Goal: Contribute content: Contribute content

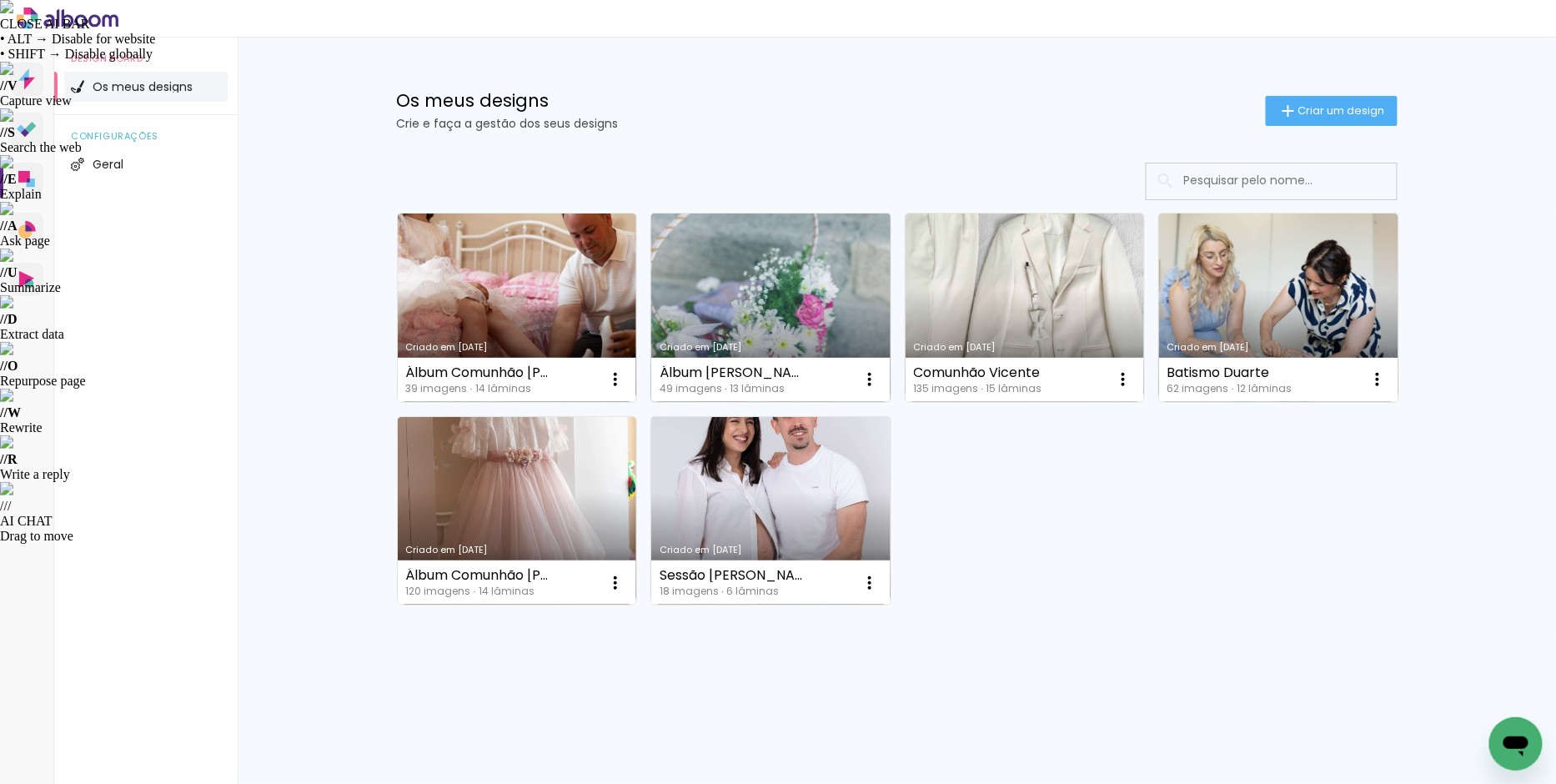
click at [691, 279] on link "Criado em [DATE]" at bounding box center [772, 308] width 240 height 189
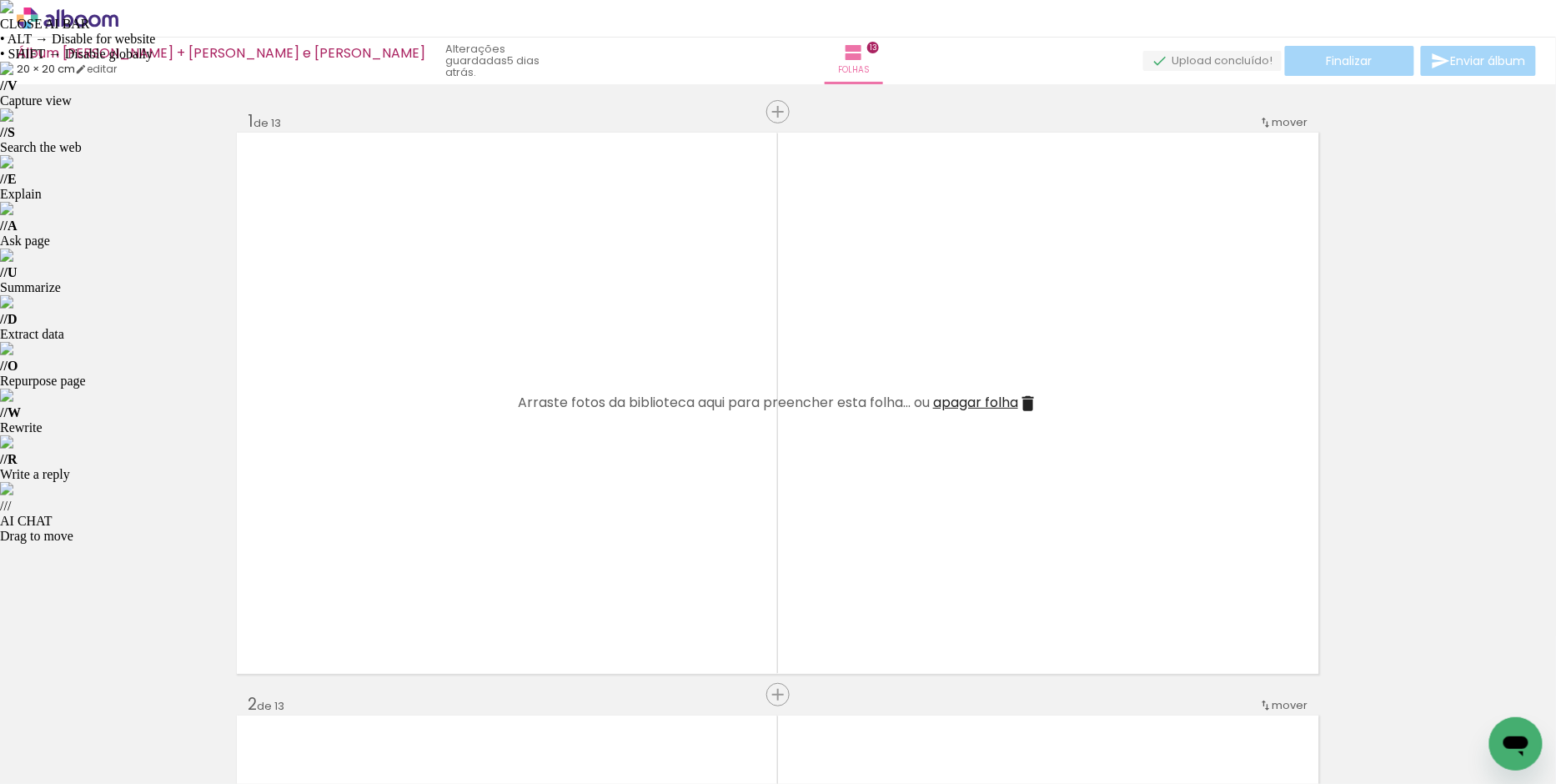
click at [139, 695] on iron-icon at bounding box center [131, 694] width 18 height 18
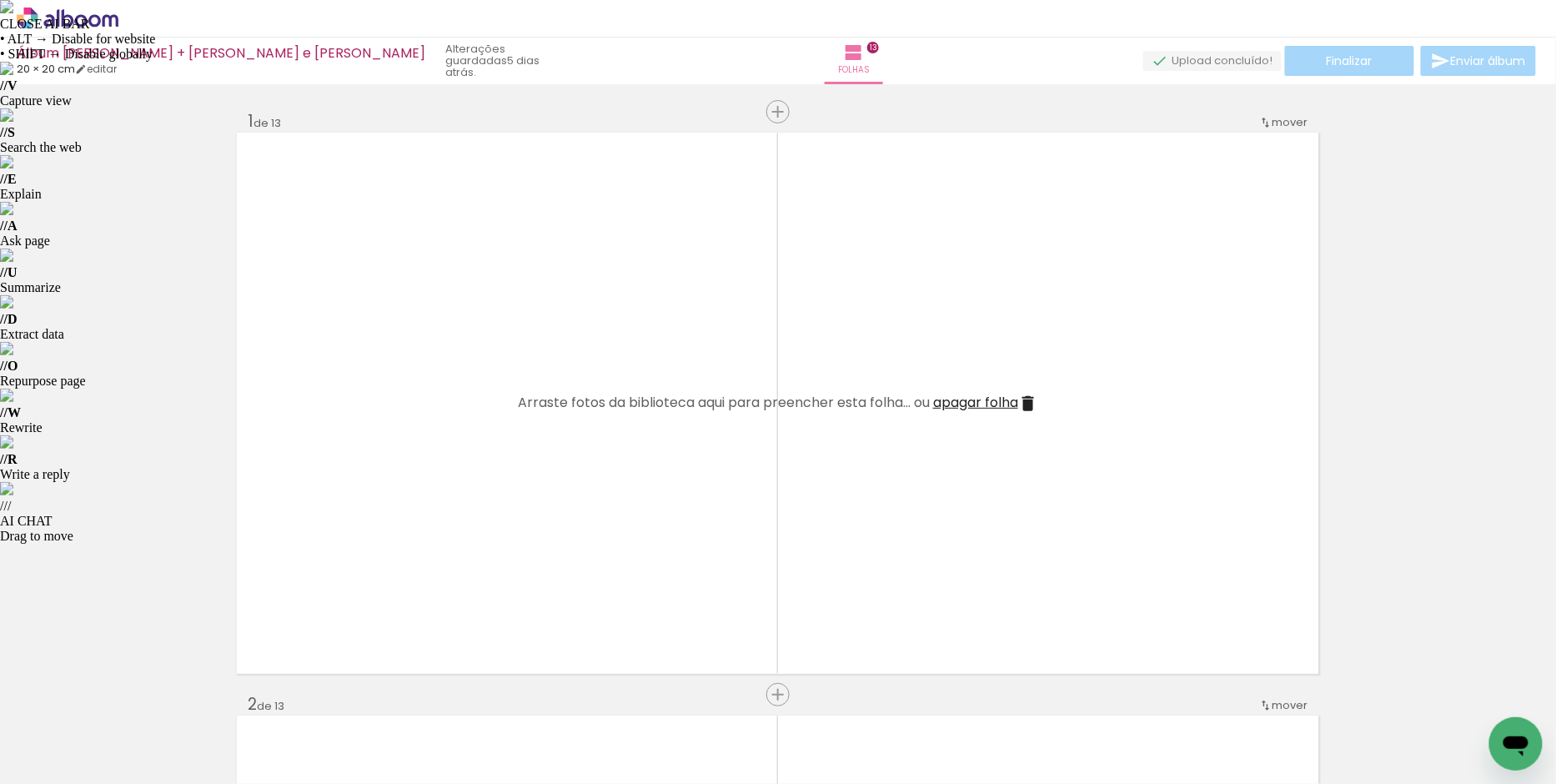
click at [139, 695] on iron-icon at bounding box center [131, 694] width 18 height 18
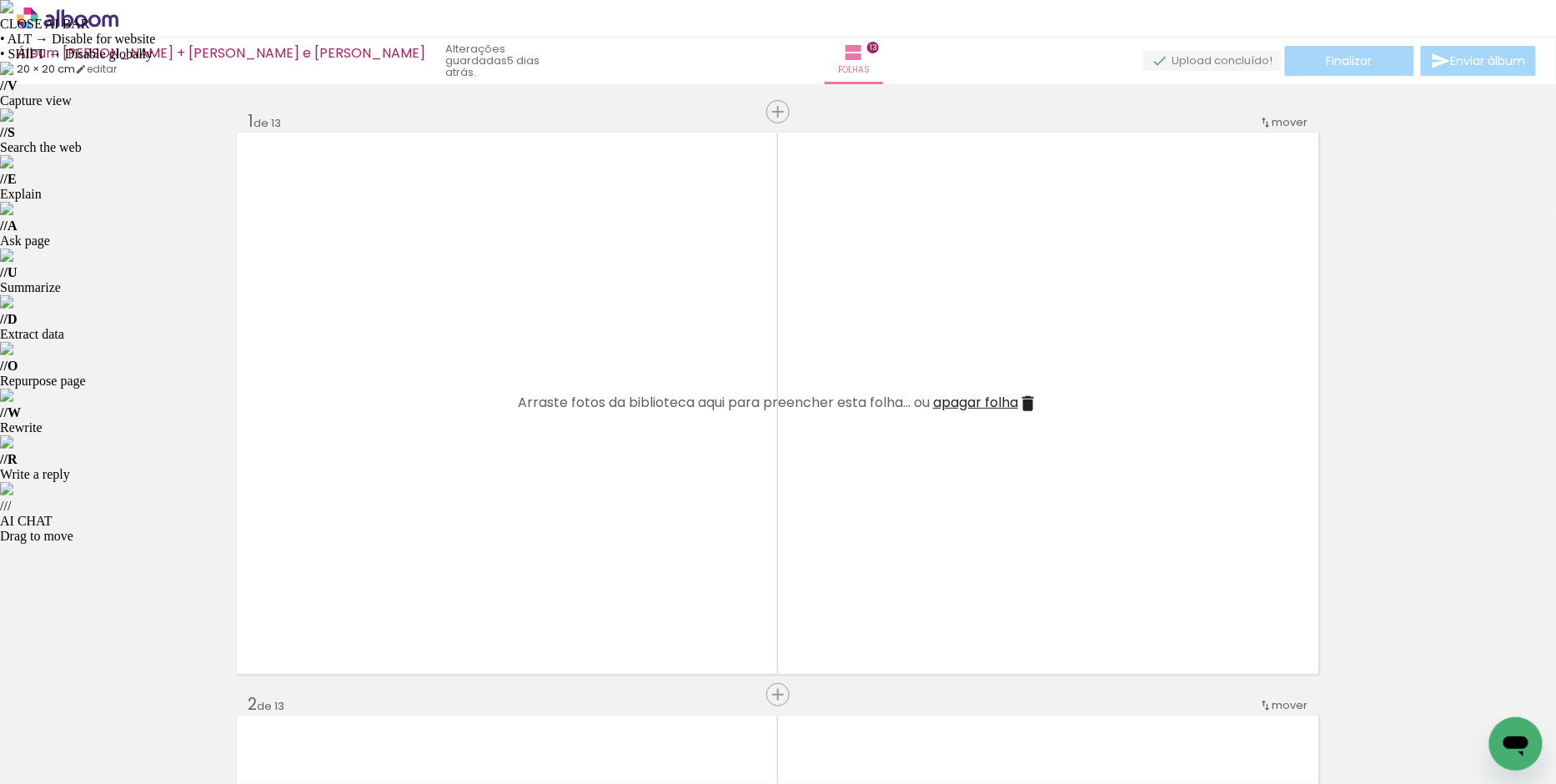
click at [139, 695] on iron-icon at bounding box center [131, 694] width 18 height 18
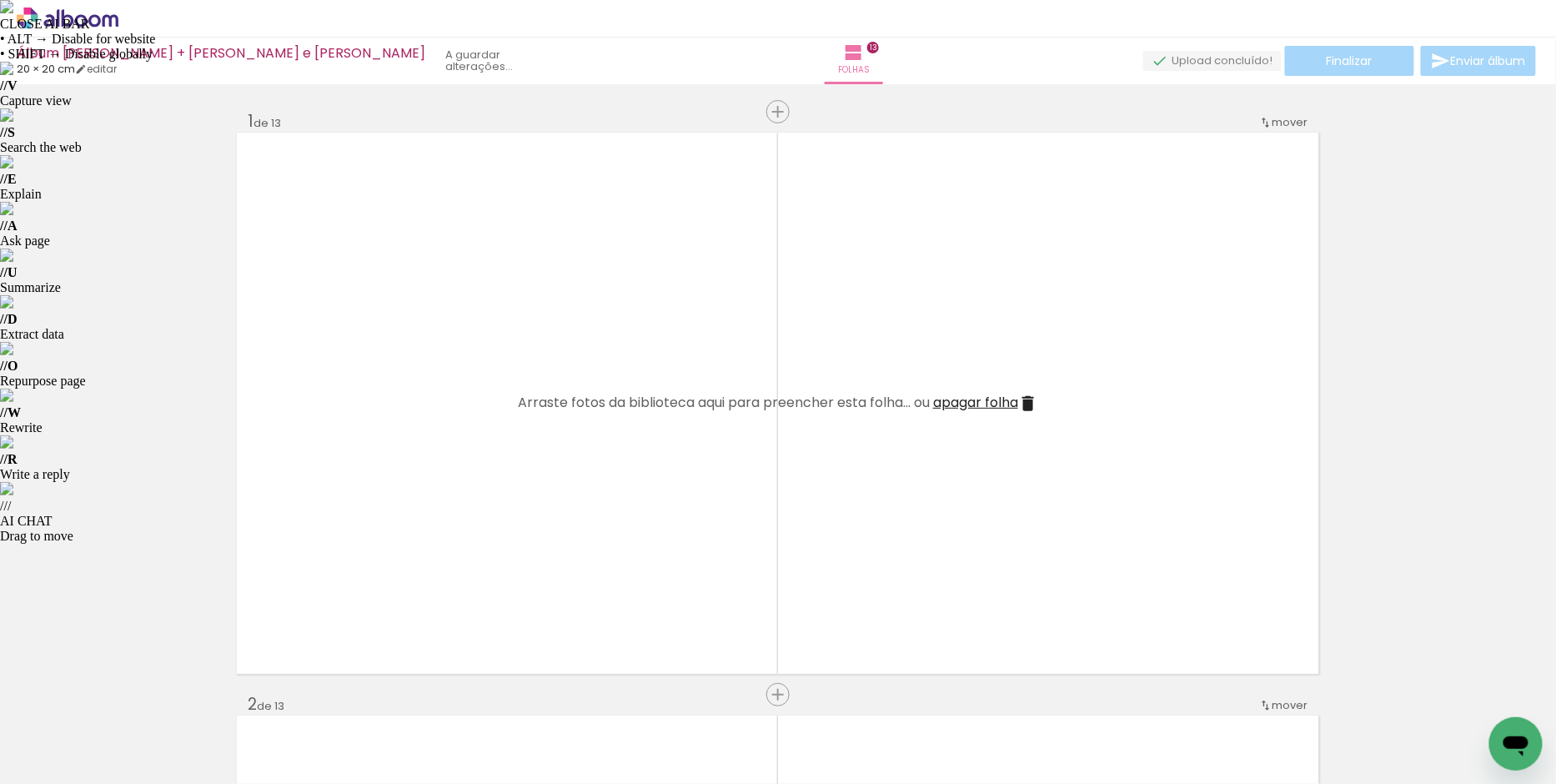
click at [139, 695] on iron-icon at bounding box center [131, 694] width 18 height 18
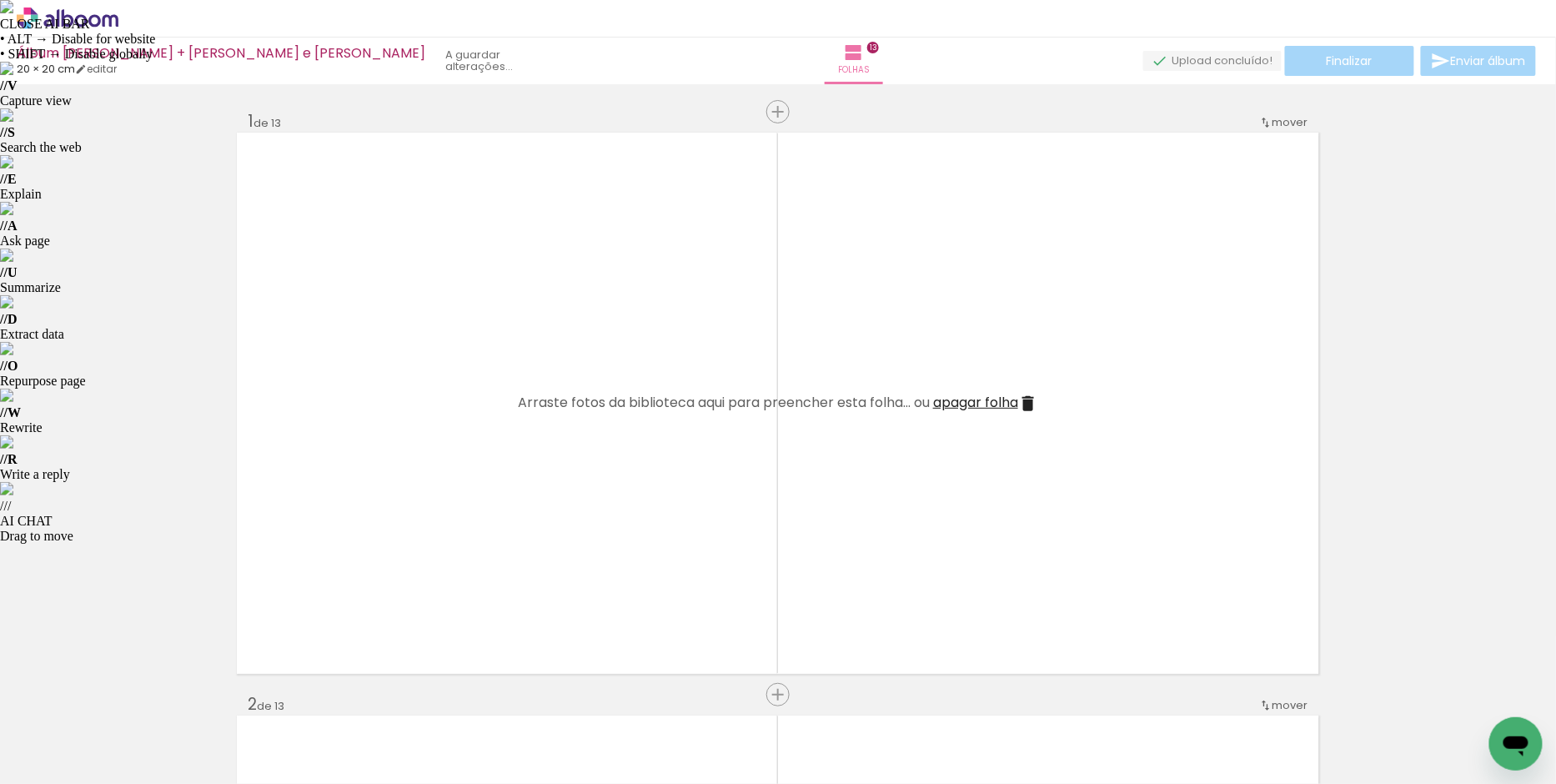
click at [139, 695] on iron-icon at bounding box center [131, 694] width 18 height 18
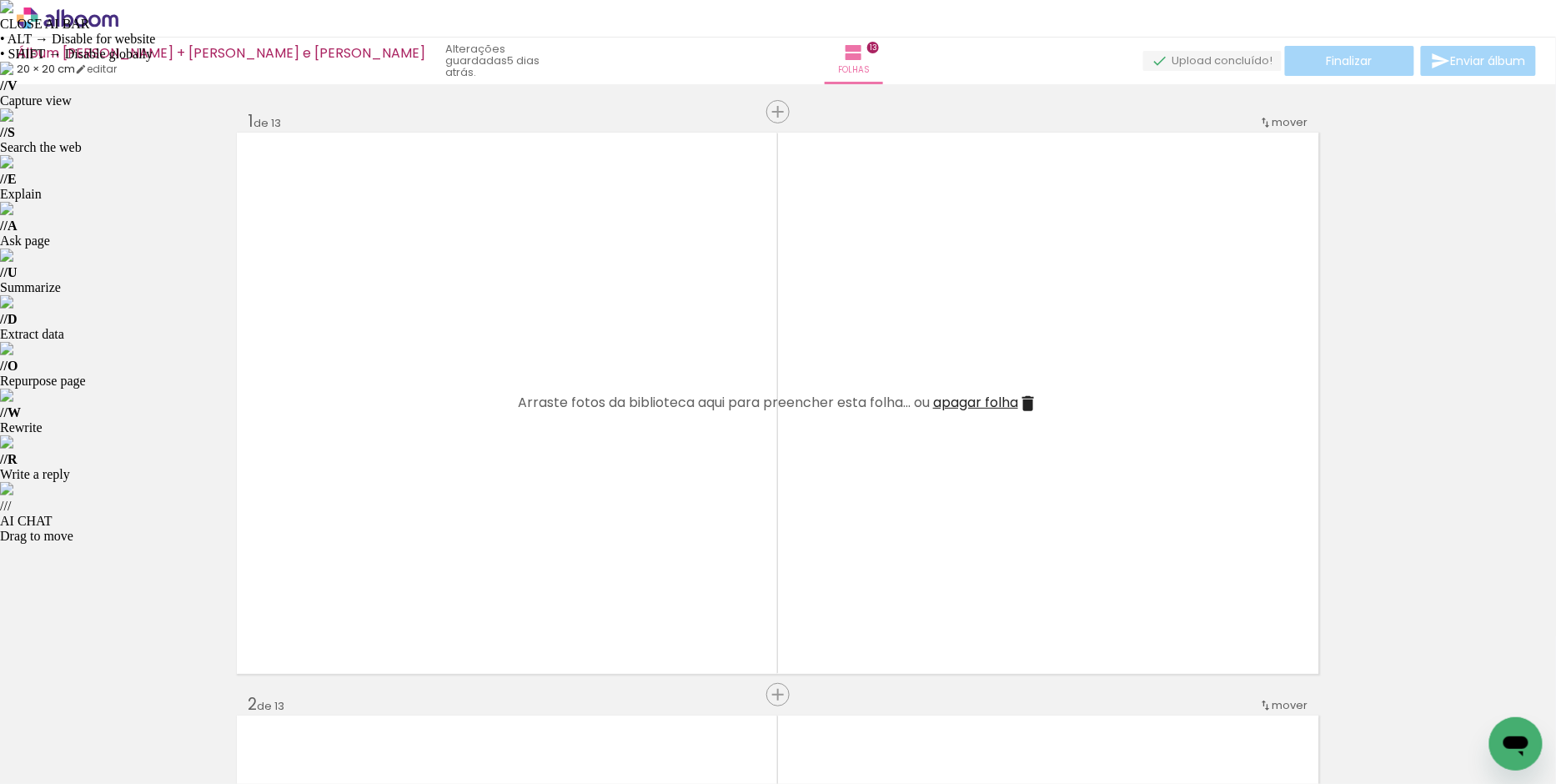
click at [139, 695] on iron-icon at bounding box center [131, 694] width 18 height 18
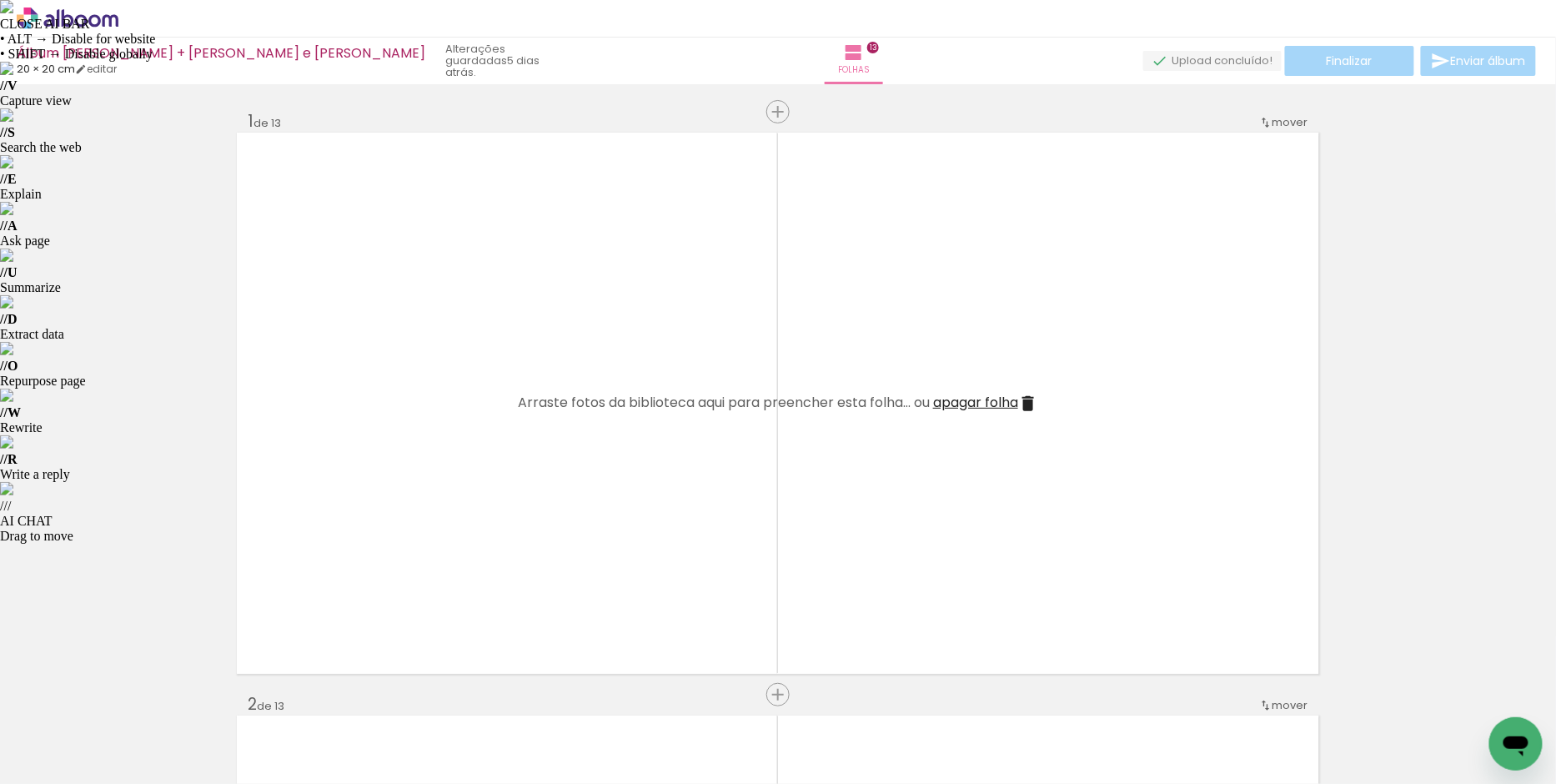
click at [139, 695] on iron-icon at bounding box center [131, 694] width 18 height 18
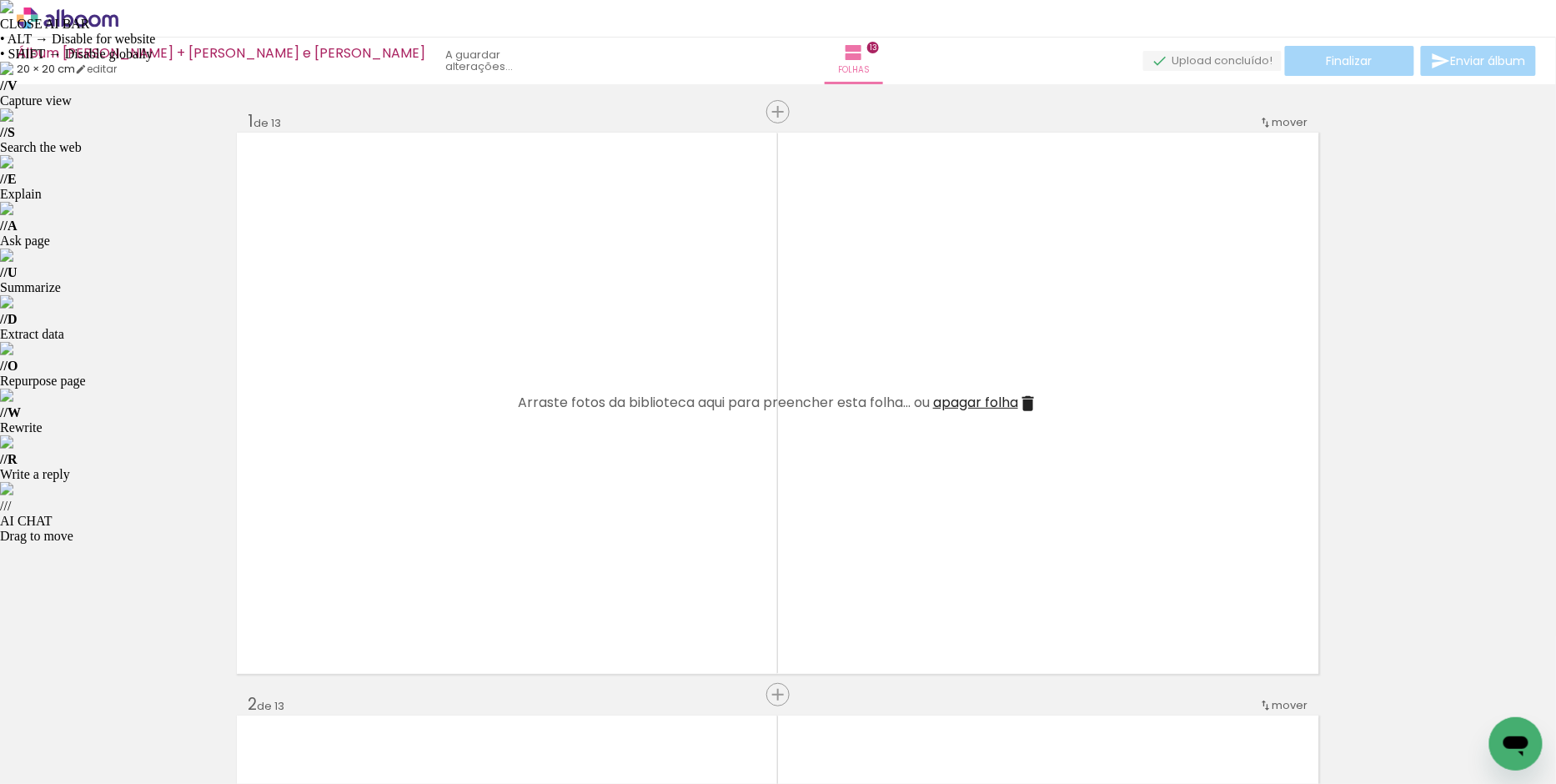
click at [139, 695] on iron-icon at bounding box center [131, 694] width 18 height 18
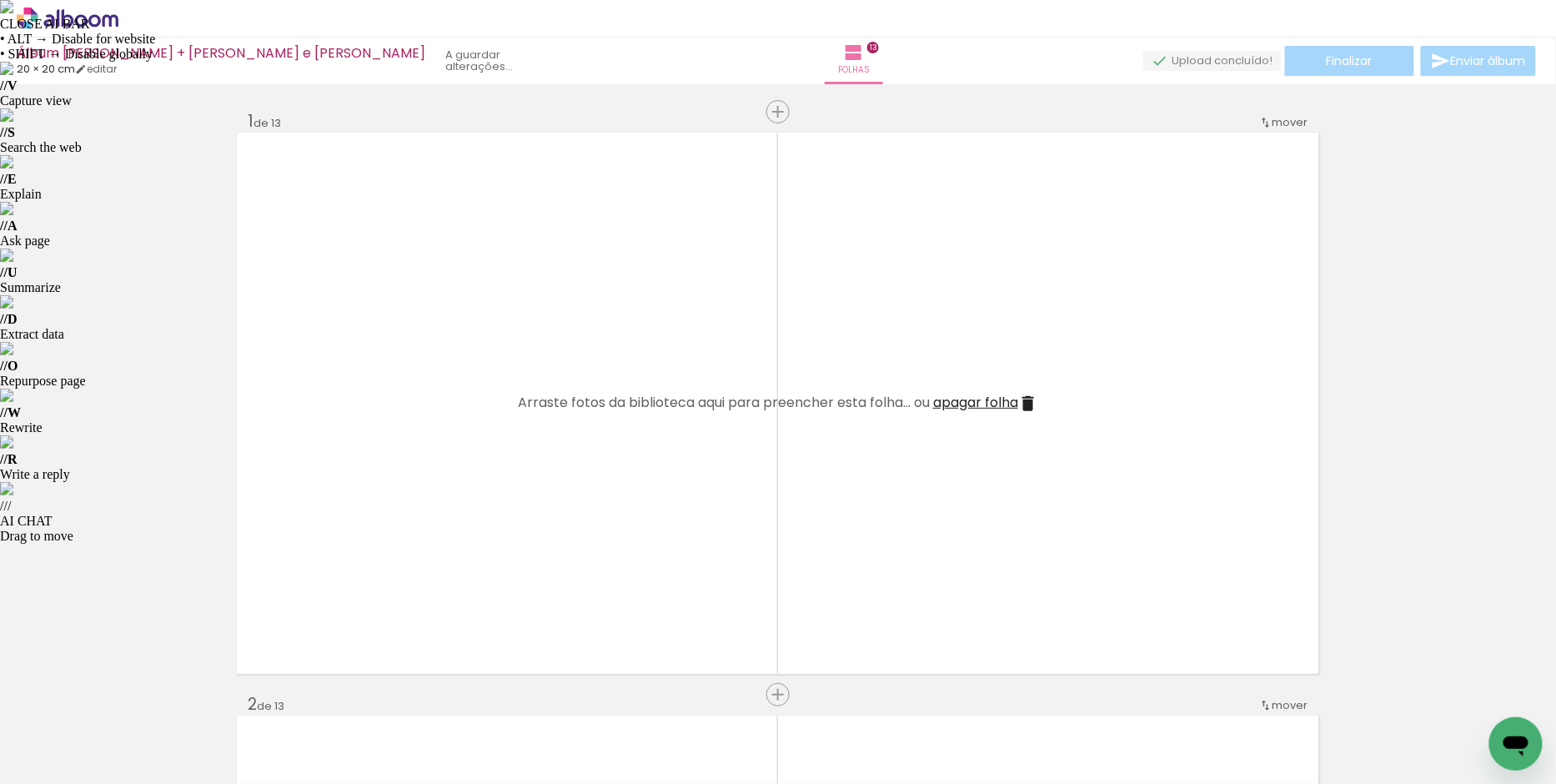
click at [139, 695] on iron-icon at bounding box center [131, 694] width 18 height 18
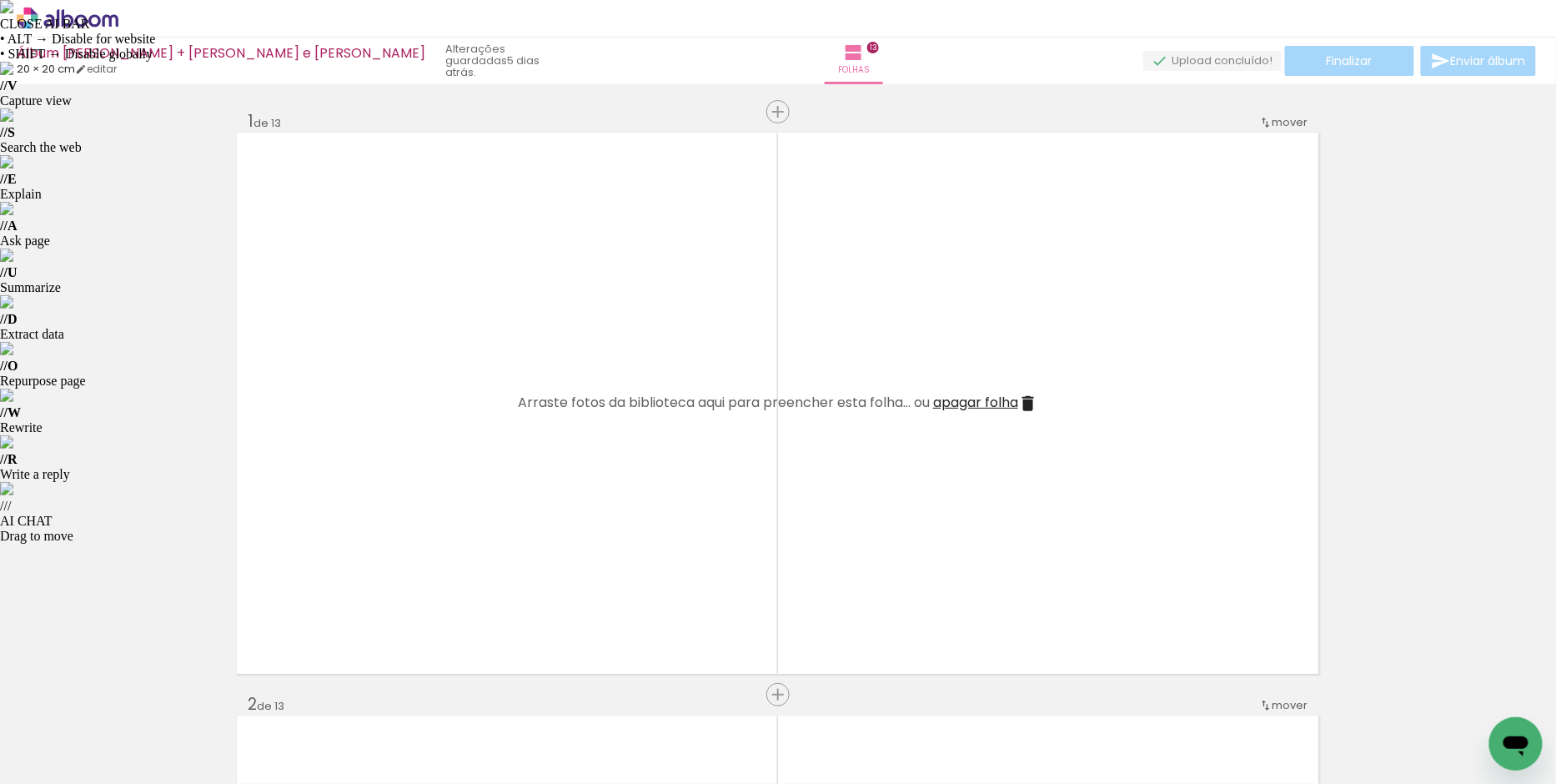
click at [139, 695] on iron-icon at bounding box center [131, 694] width 18 height 18
click at [0, 0] on div "Adicionar Fotos Solte as suas fotos aqui..." at bounding box center [0, 0] width 0 height 0
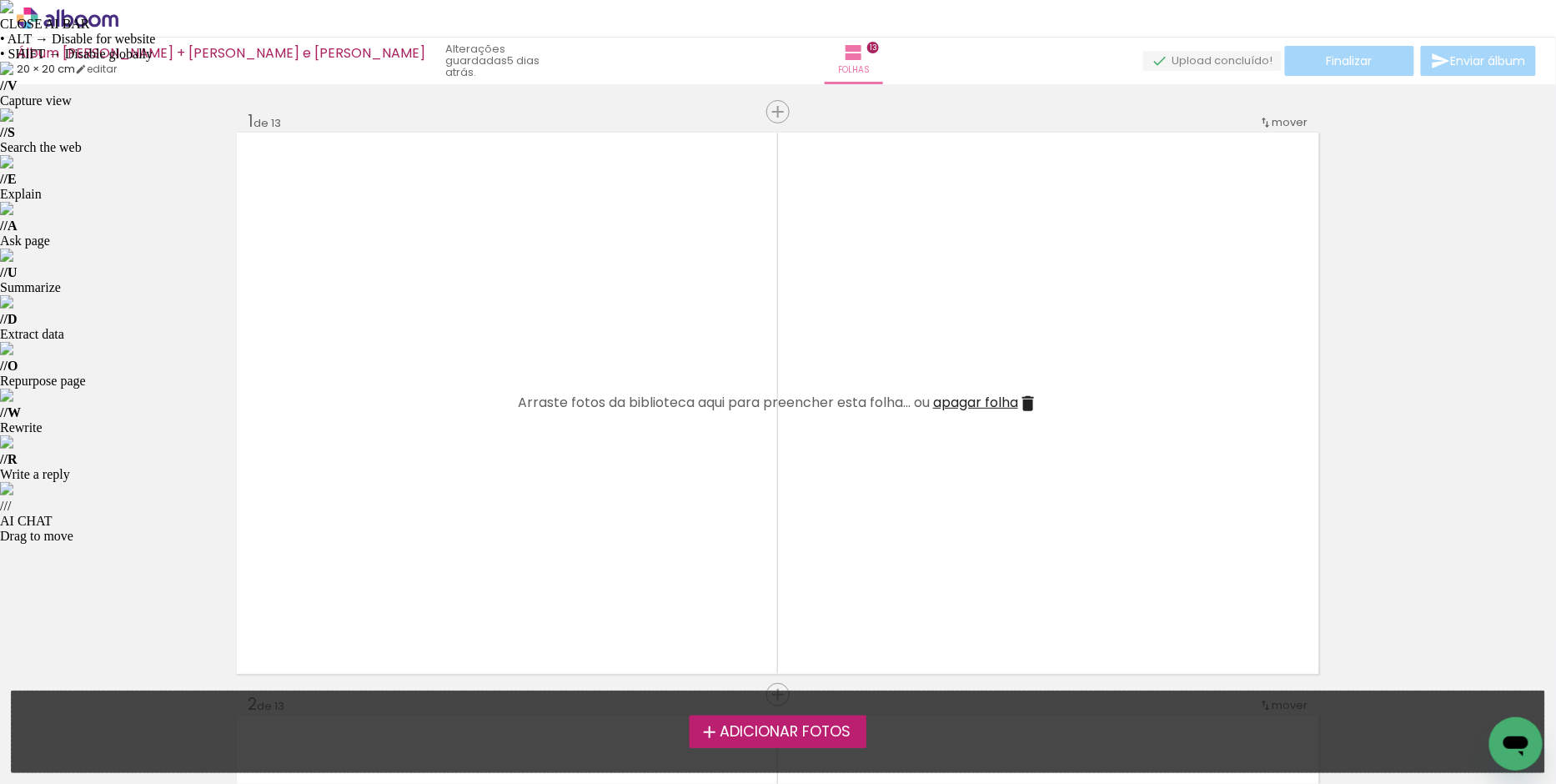
click at [801, 740] on span "Adicionar Fotos" at bounding box center [784, 731] width 131 height 15
click at [0, 0] on input "file" at bounding box center [0, 0] width 0 height 0
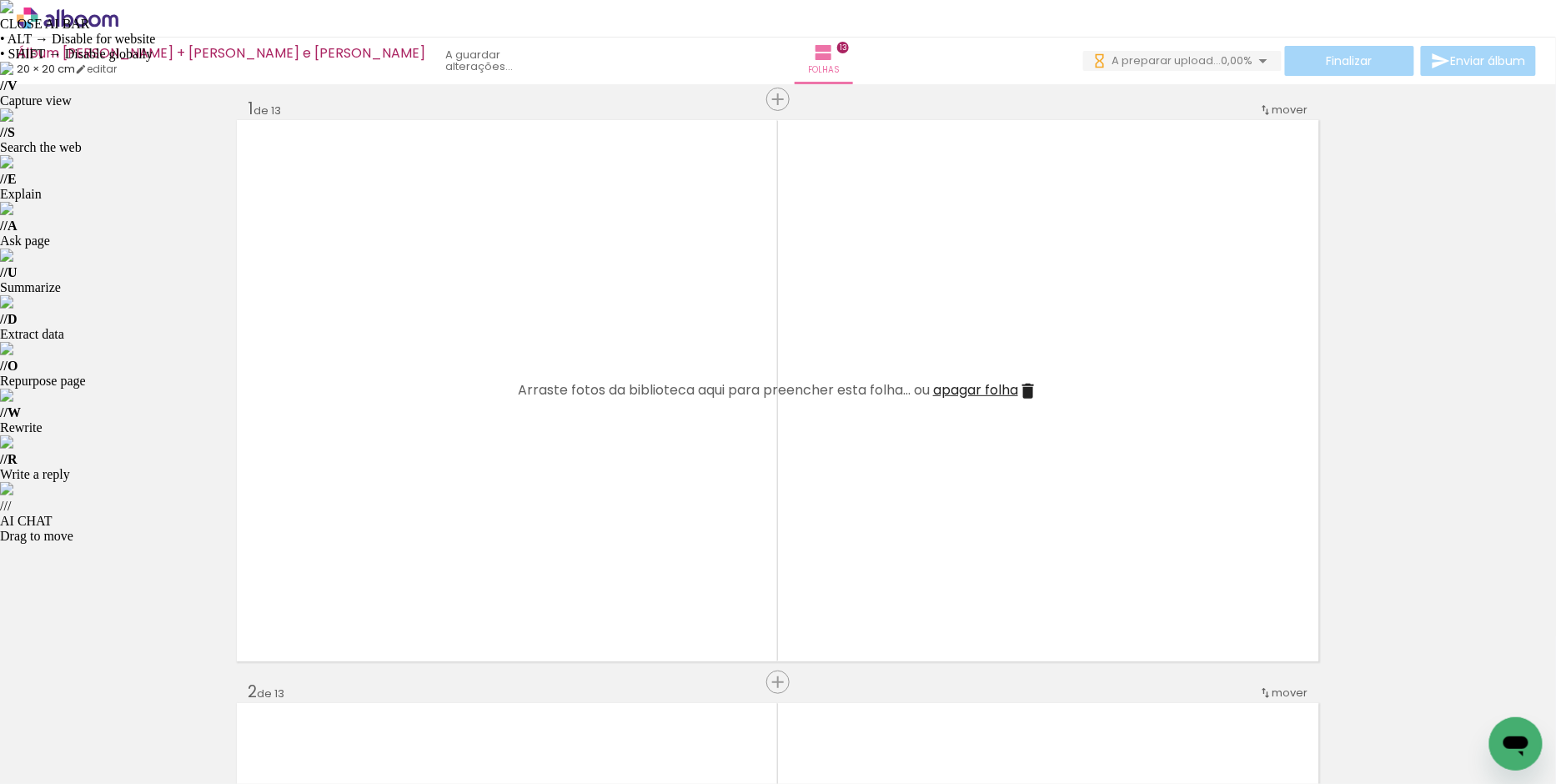
scroll to position [0, 571]
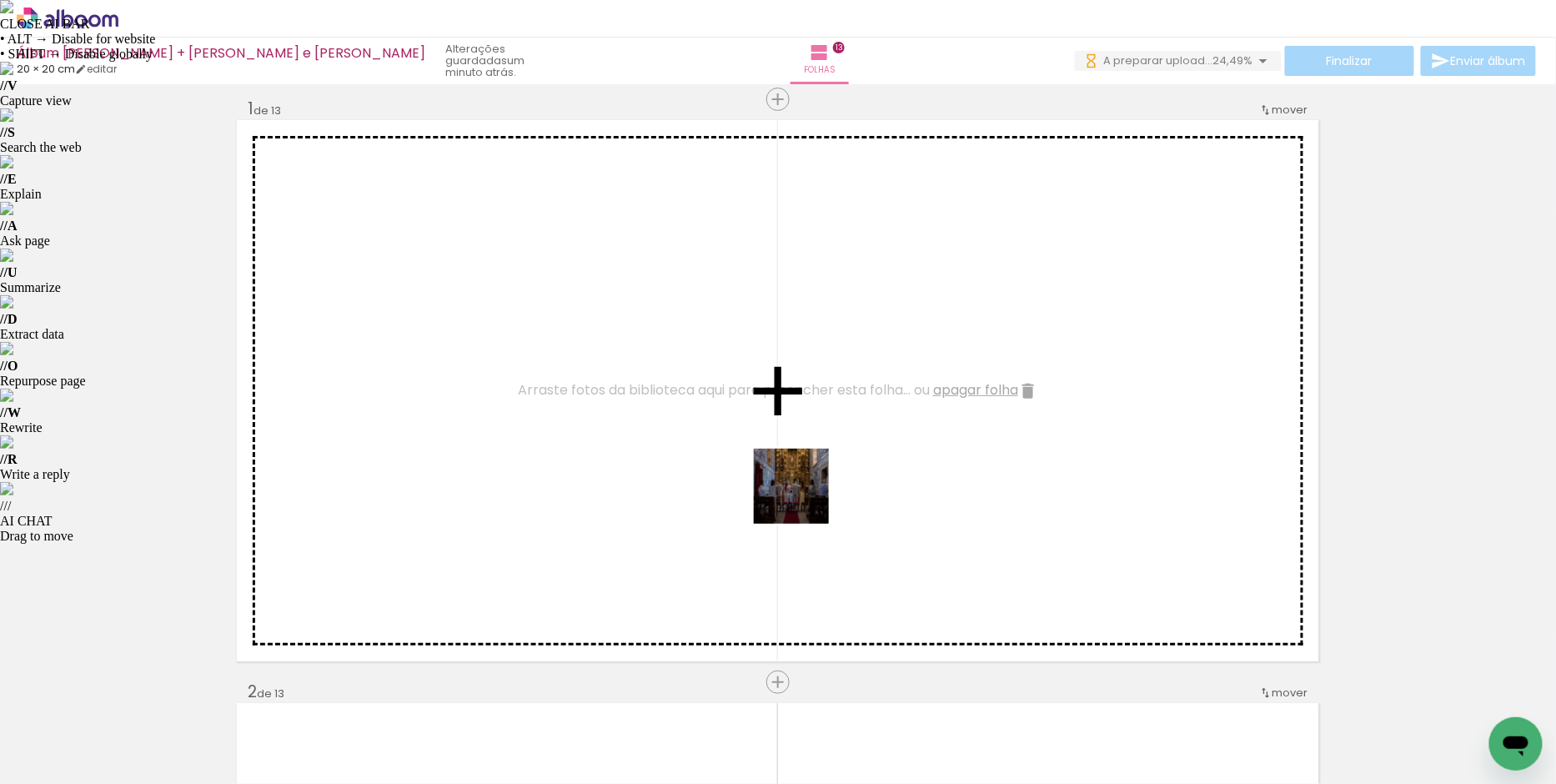
drag, startPoint x: 820, startPoint y: 723, endPoint x: 800, endPoint y: 476, distance: 247.8
click at [800, 476] on quentale-workspace at bounding box center [778, 392] width 1556 height 784
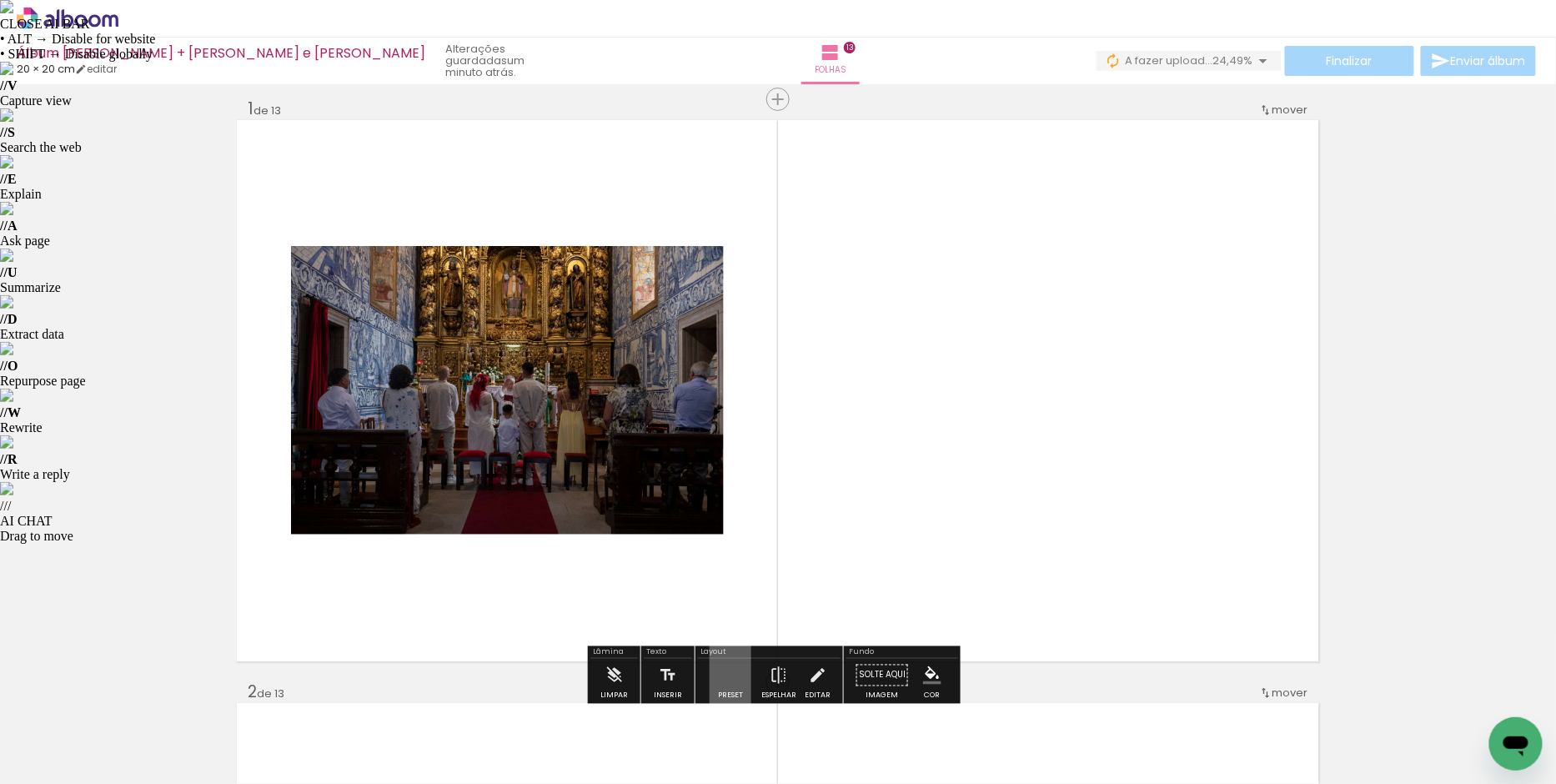
click at [733, 666] on quentale-layouter at bounding box center [730, 675] width 41 height 80
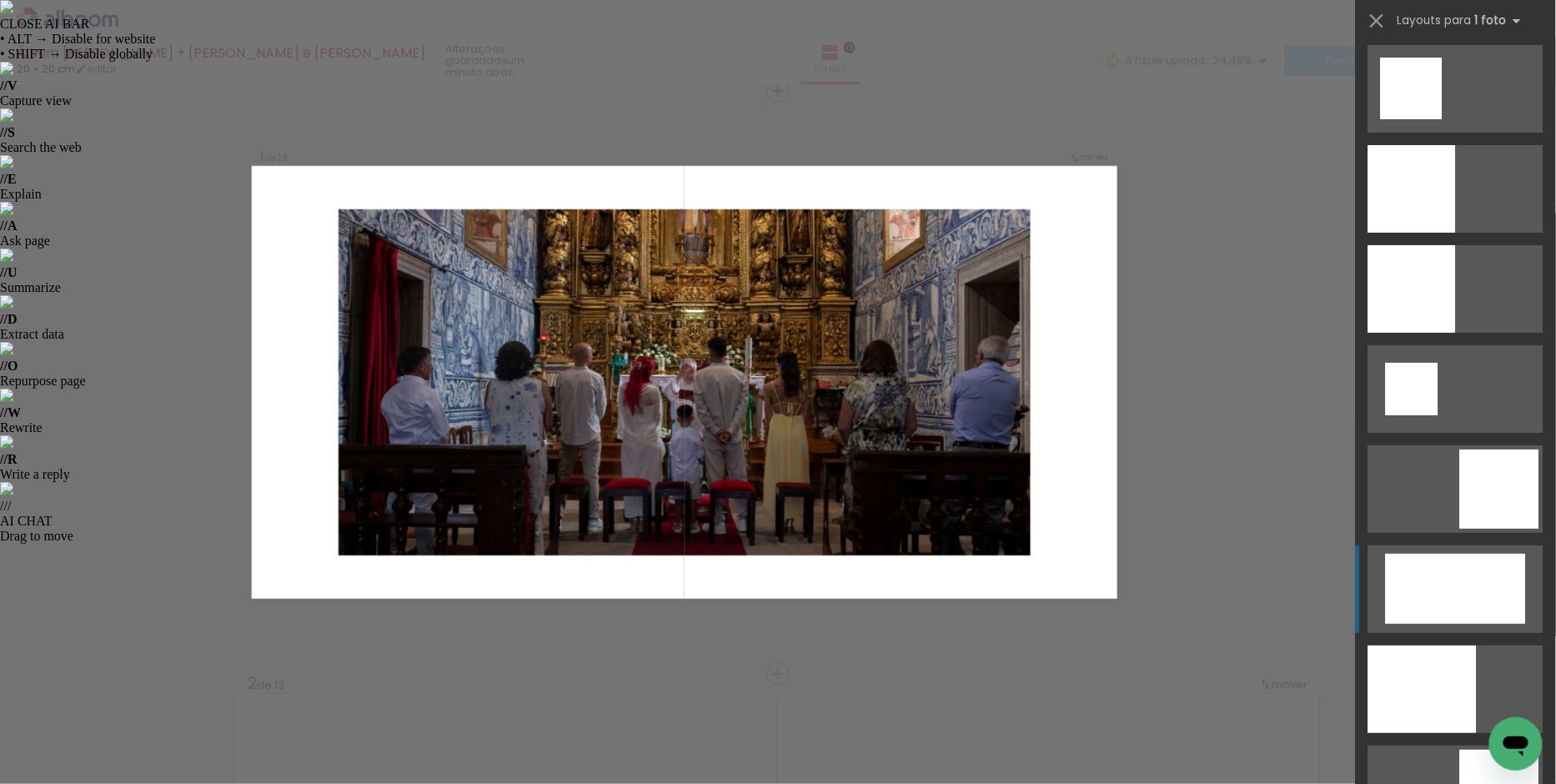
click at [1437, 587] on div at bounding box center [1456, 588] width 141 height 70
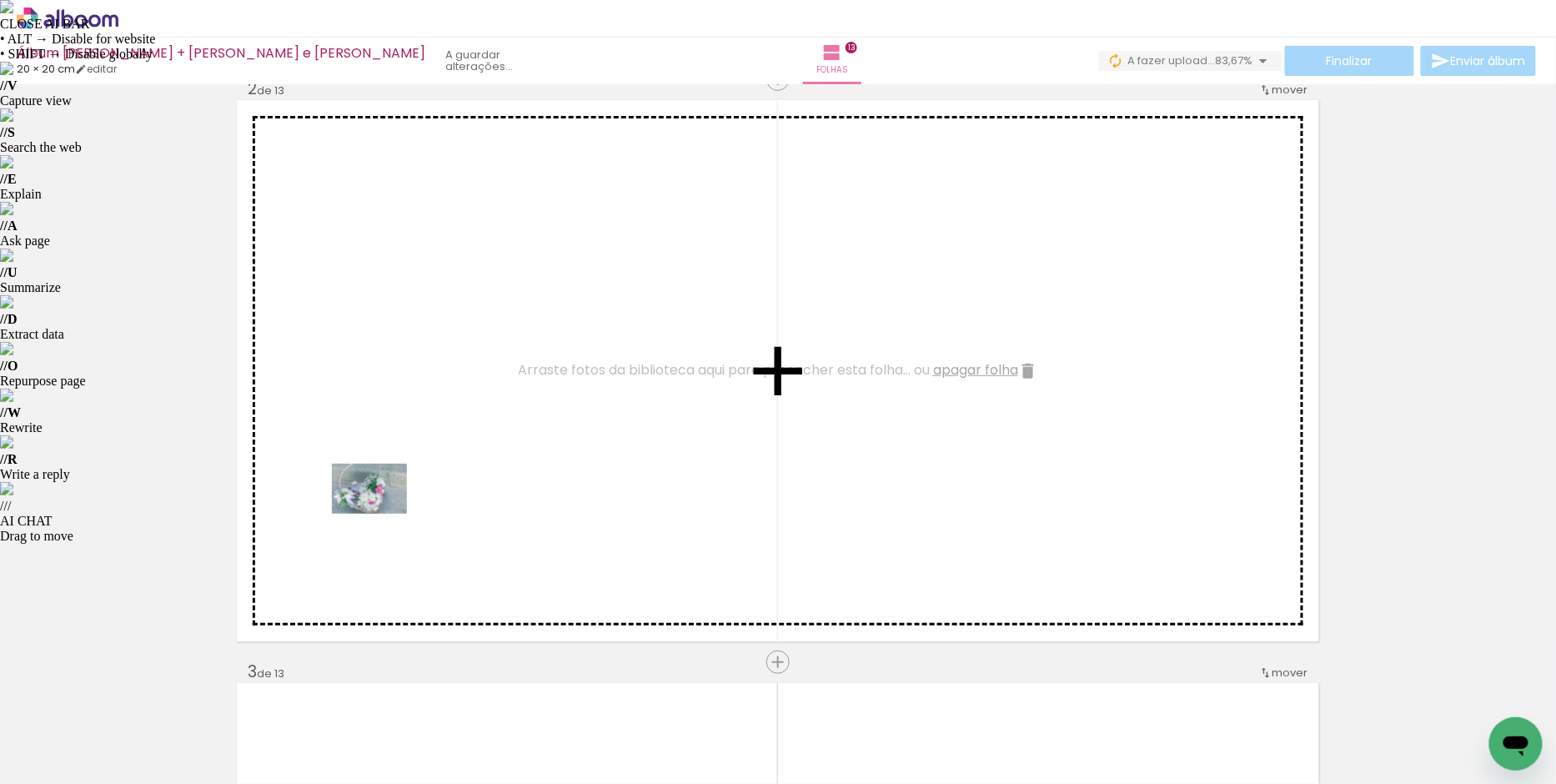
drag, startPoint x: 196, startPoint y: 712, endPoint x: 382, endPoint y: 514, distance: 271.7
click at [382, 514] on quentale-workspace at bounding box center [778, 392] width 1556 height 784
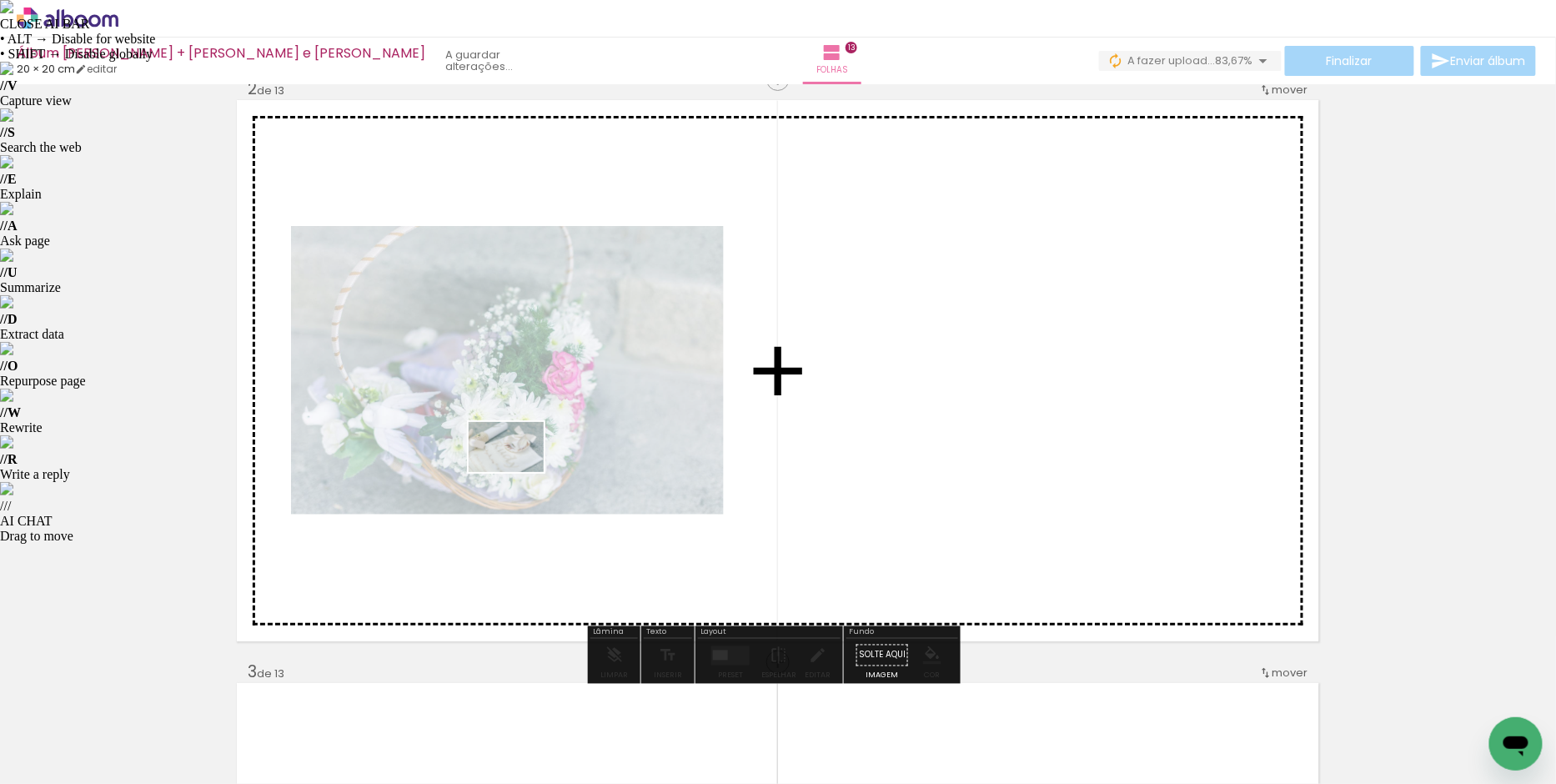
drag, startPoint x: 254, startPoint y: 736, endPoint x: 520, endPoint y: 469, distance: 376.9
click at [520, 469] on quentale-workspace at bounding box center [778, 392] width 1556 height 784
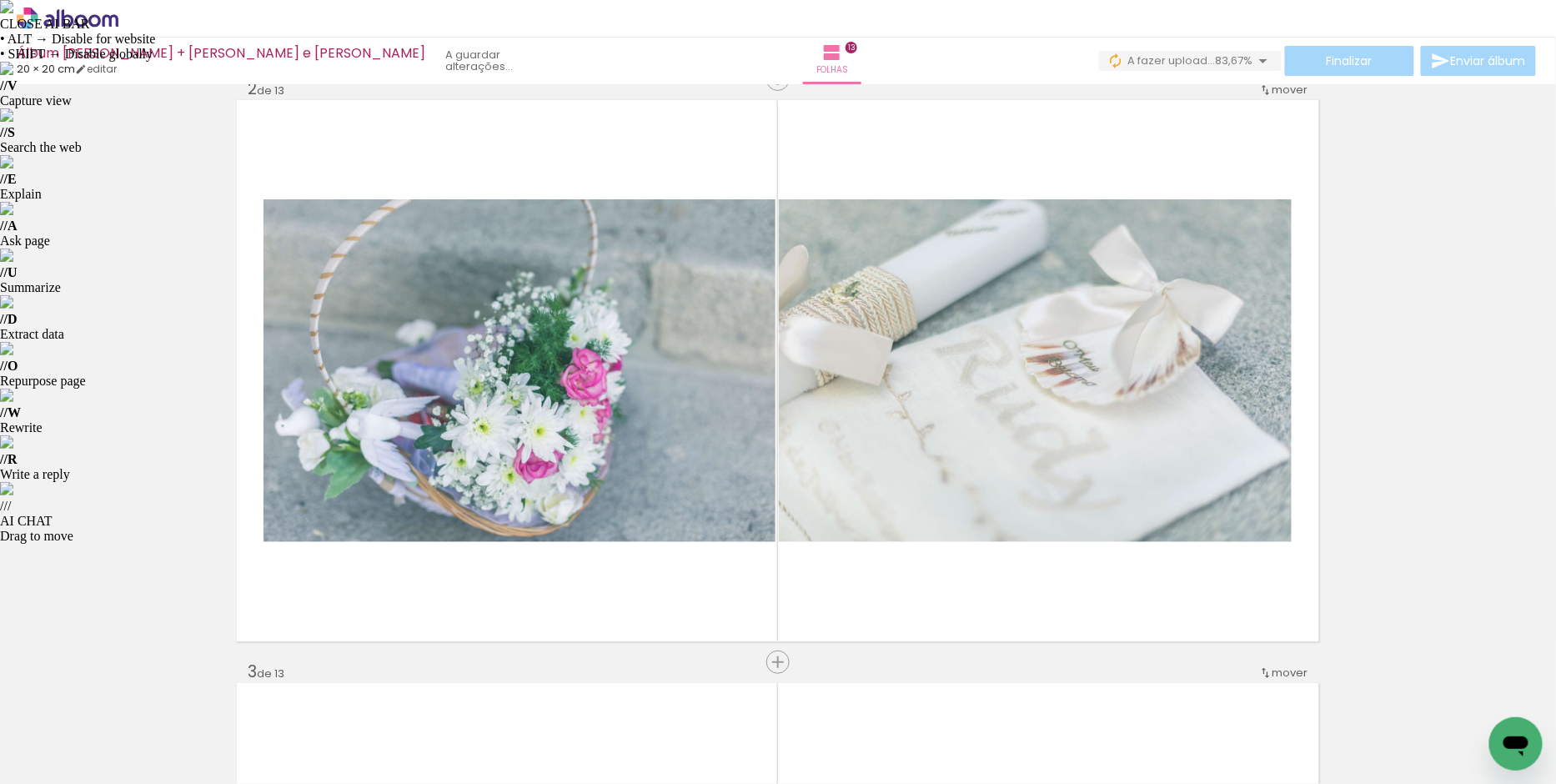
scroll to position [0, 1165]
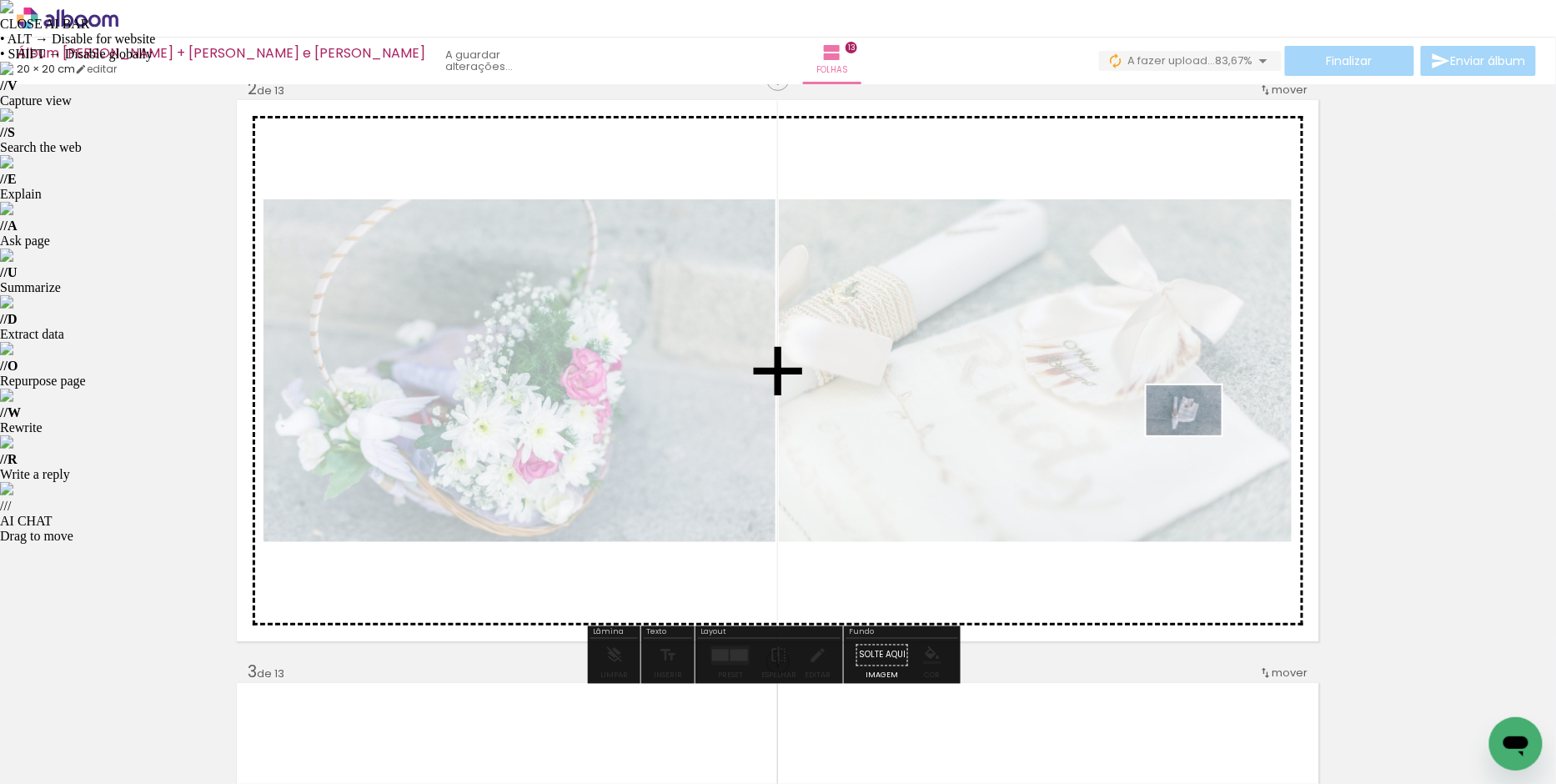
drag, startPoint x: 1265, startPoint y: 736, endPoint x: 1197, endPoint y: 434, distance: 309.6
click at [1197, 434] on quentale-workspace at bounding box center [778, 392] width 1556 height 784
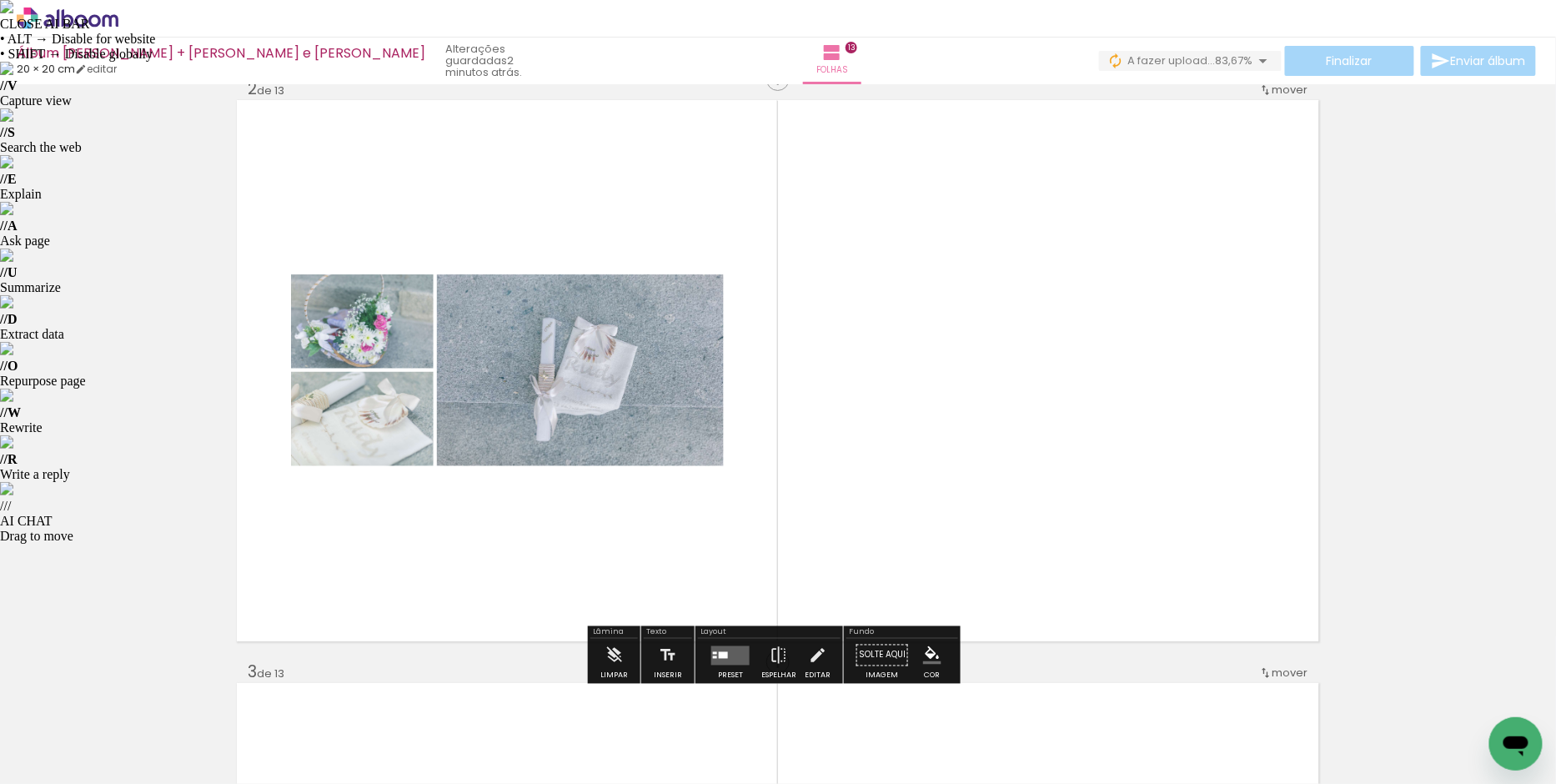
click at [735, 658] on quentale-layouter at bounding box center [730, 655] width 38 height 20
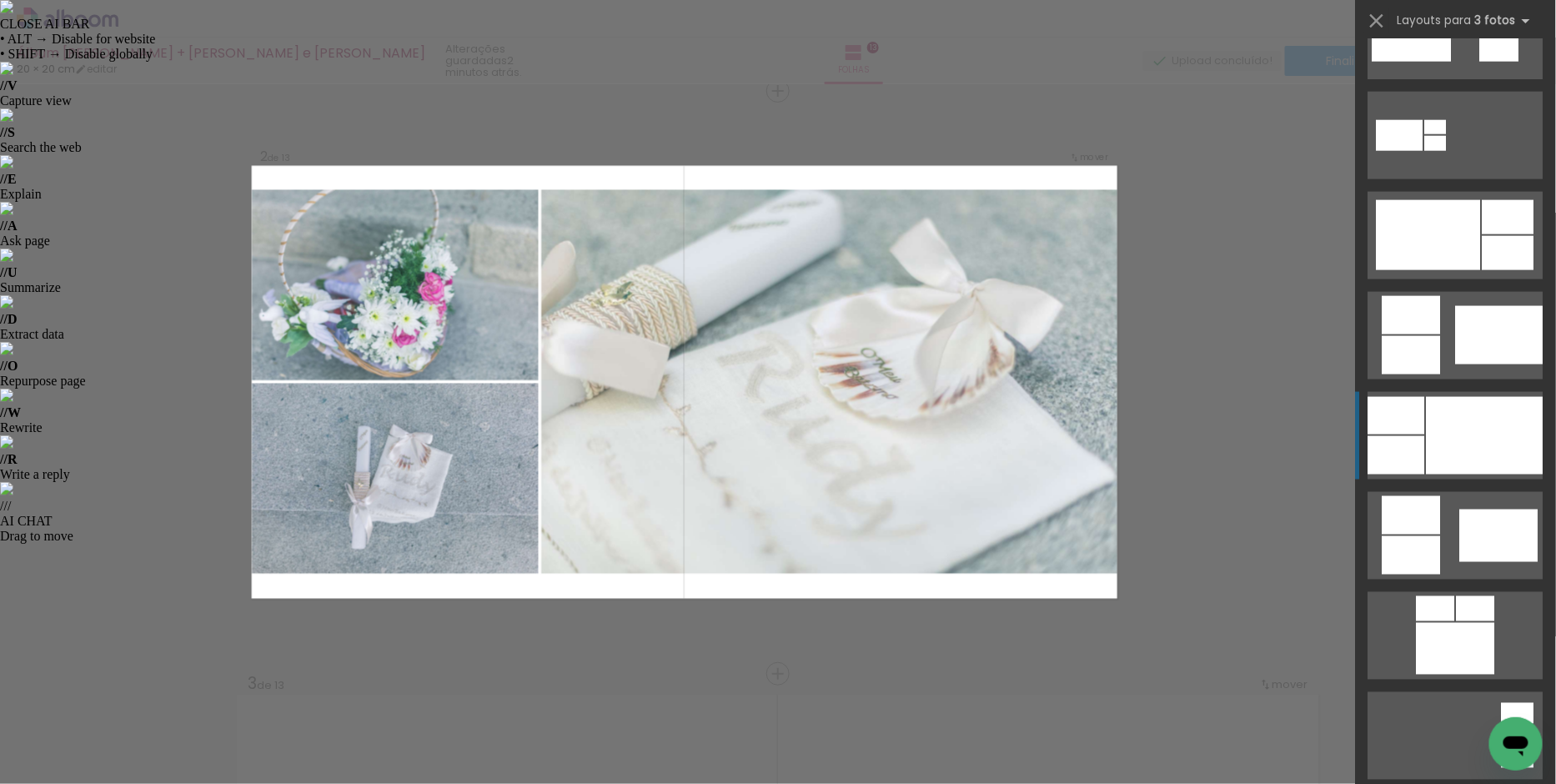
scroll to position [763, 0]
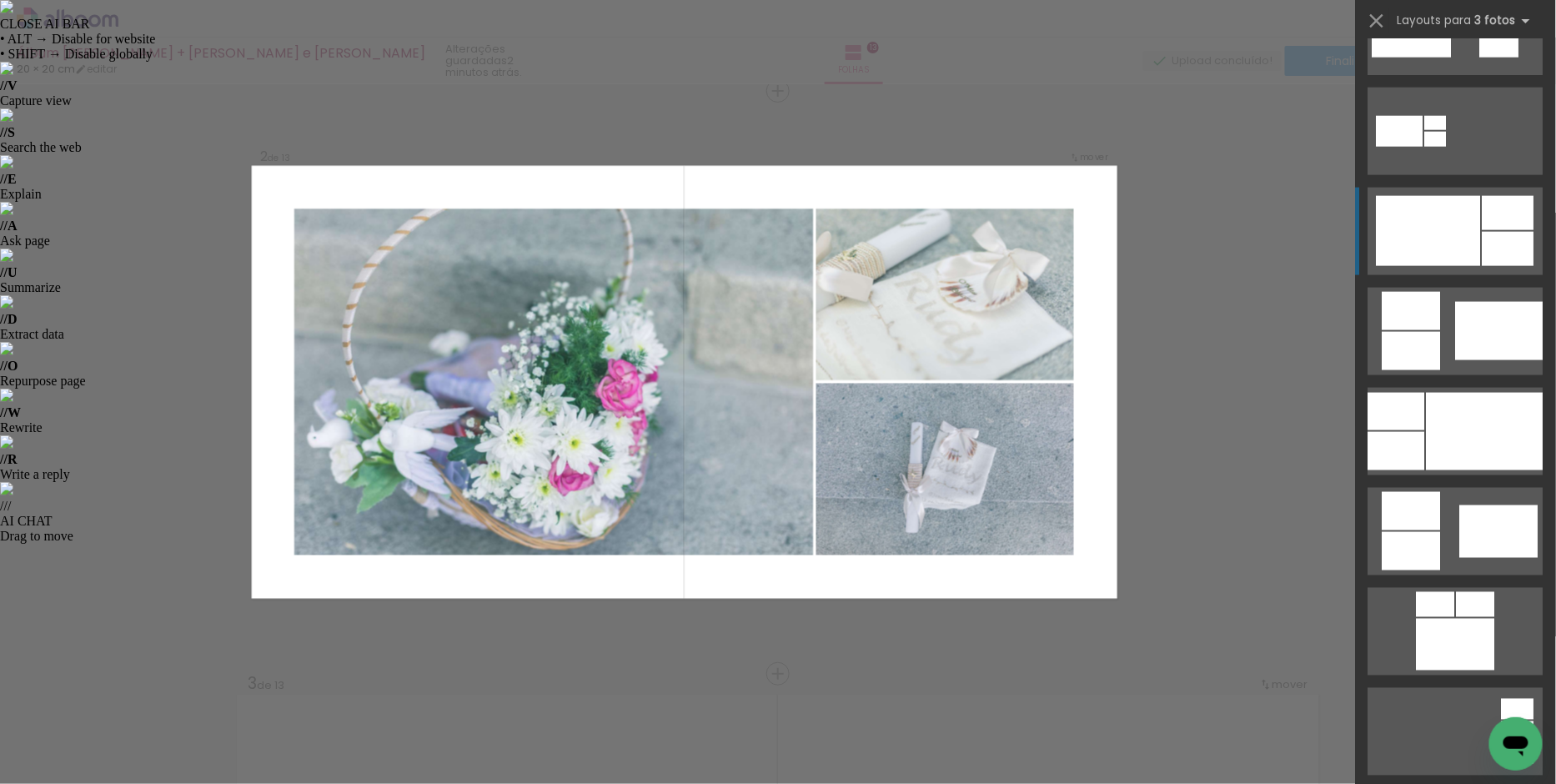
click at [1494, 224] on div at bounding box center [1509, 212] width 52 height 34
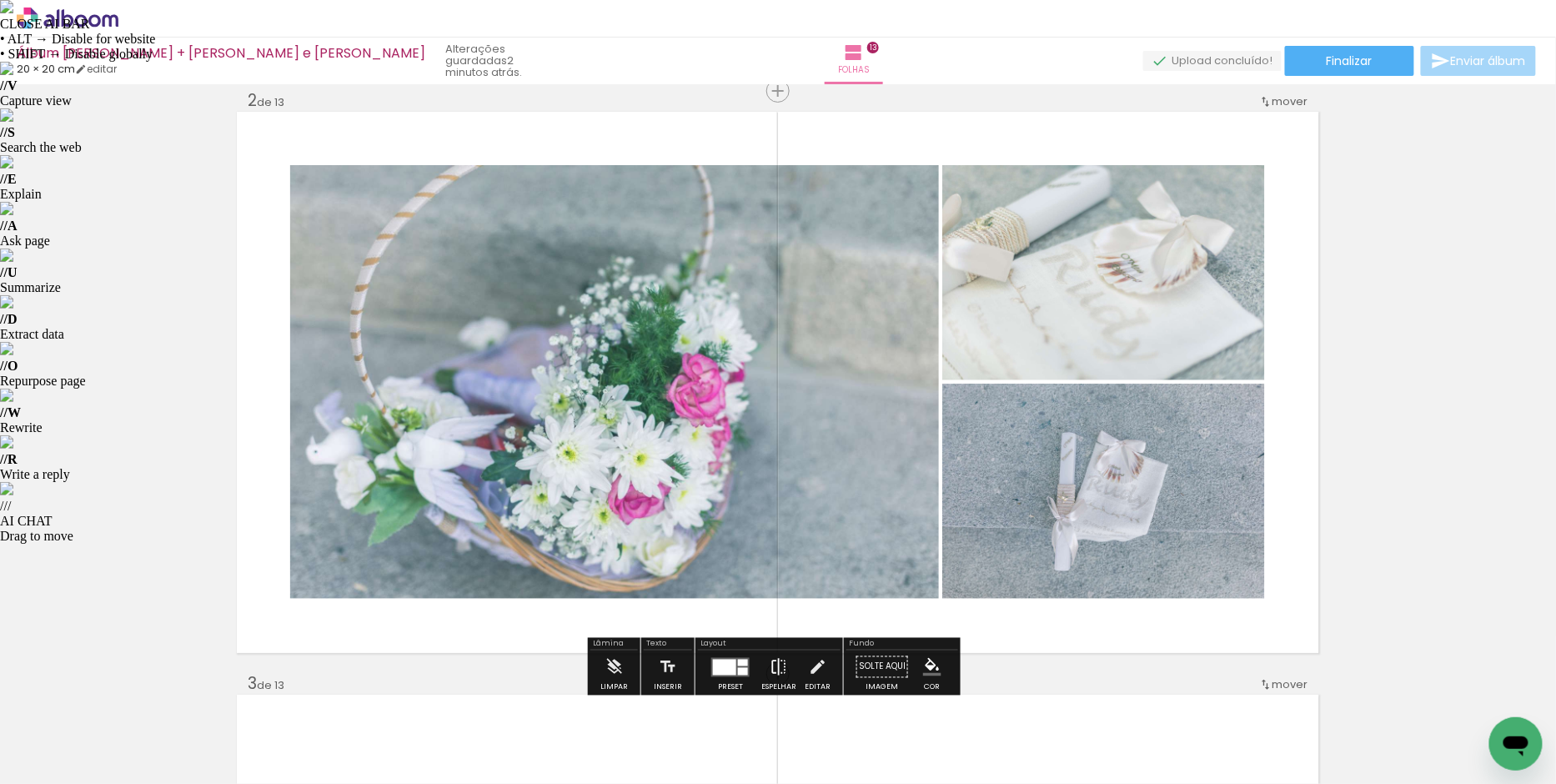
click at [770, 659] on iron-icon at bounding box center [778, 667] width 19 height 33
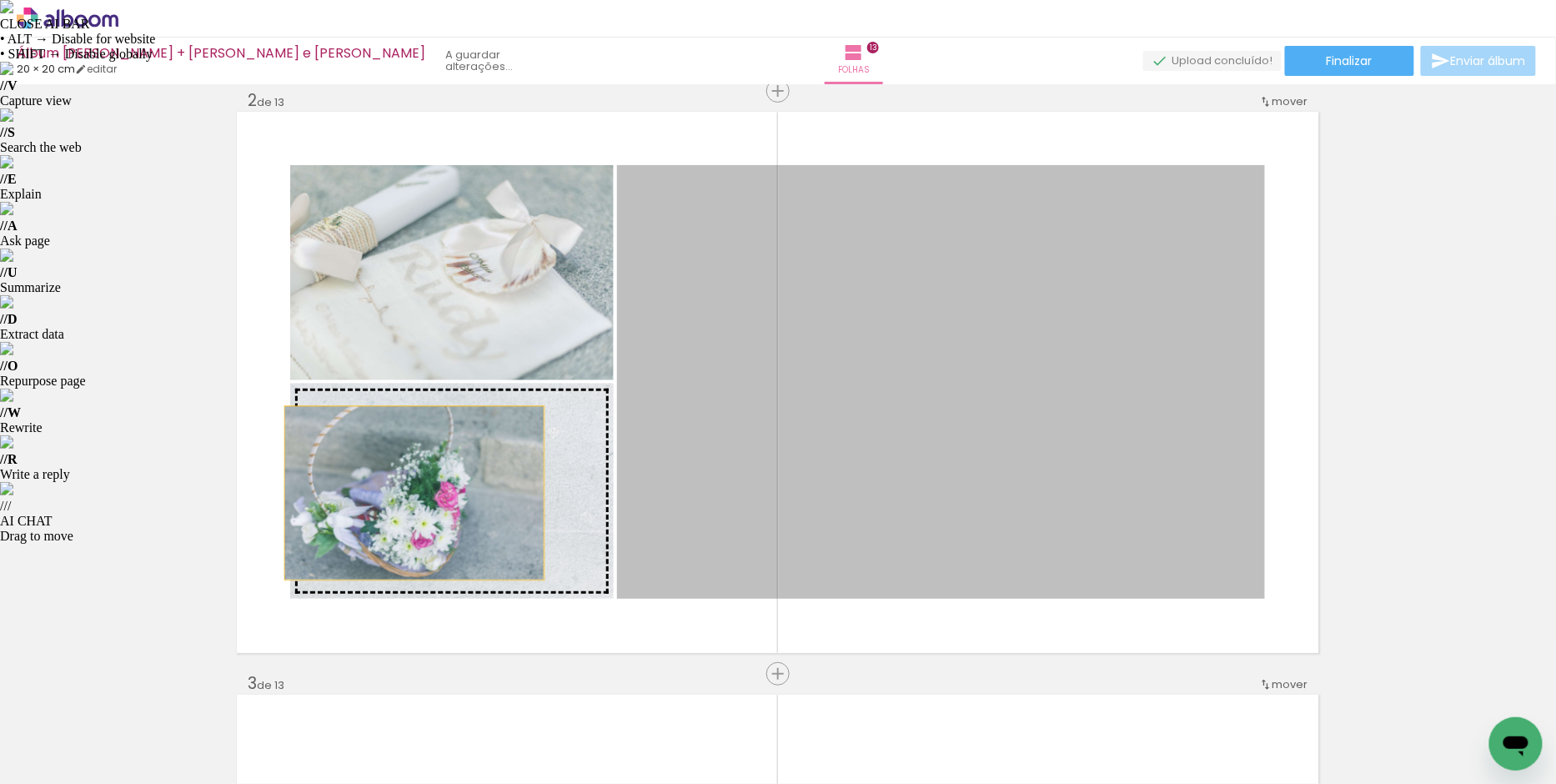
drag, startPoint x: 748, startPoint y: 459, endPoint x: 410, endPoint y: 492, distance: 339.6
click at [0, 0] on slot at bounding box center [0, 0] width 0 height 0
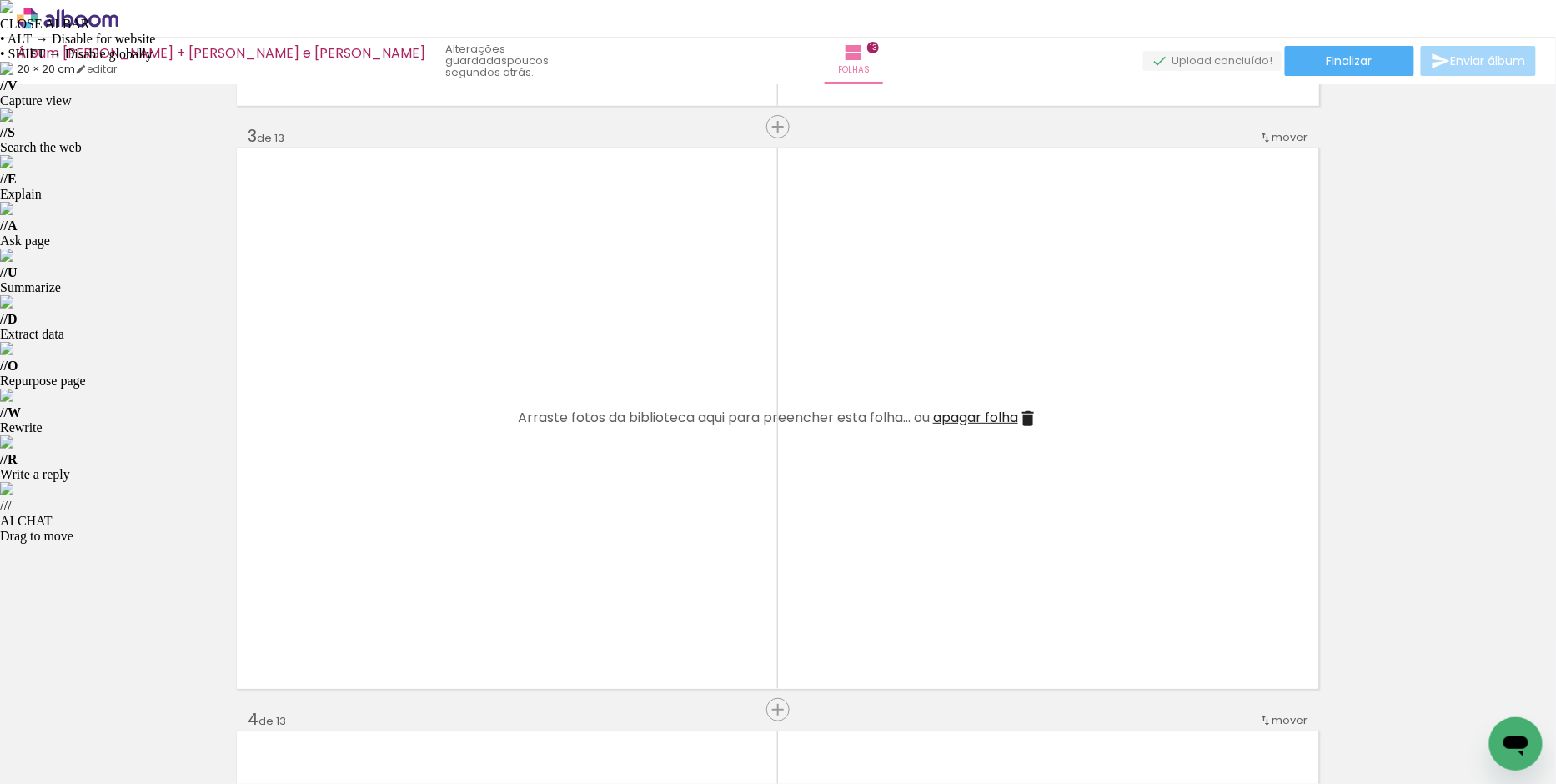
scroll to position [0, 175]
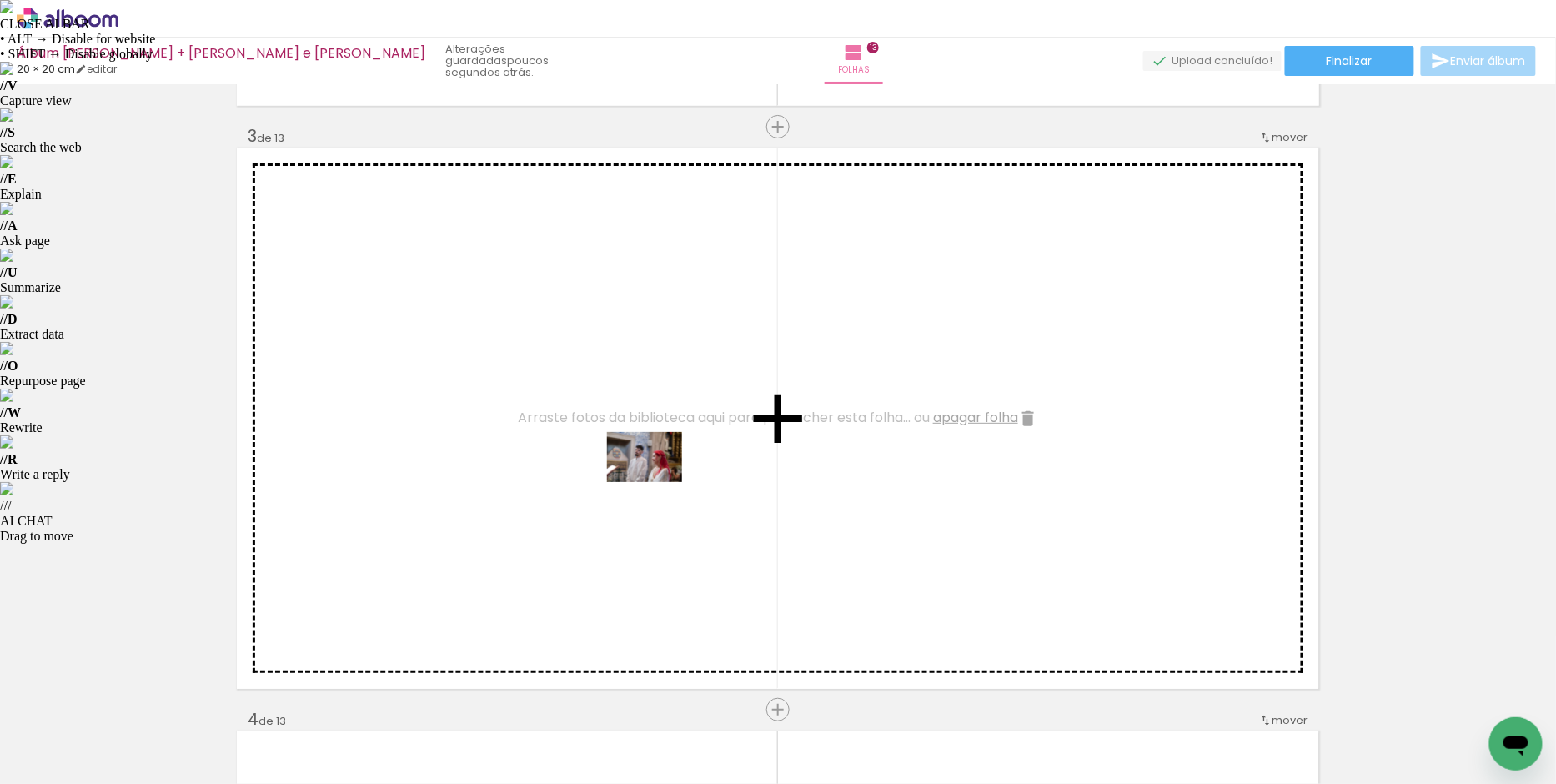
drag, startPoint x: 396, startPoint y: 727, endPoint x: 658, endPoint y: 481, distance: 359.4
click at [658, 481] on quentale-workspace at bounding box center [778, 392] width 1556 height 784
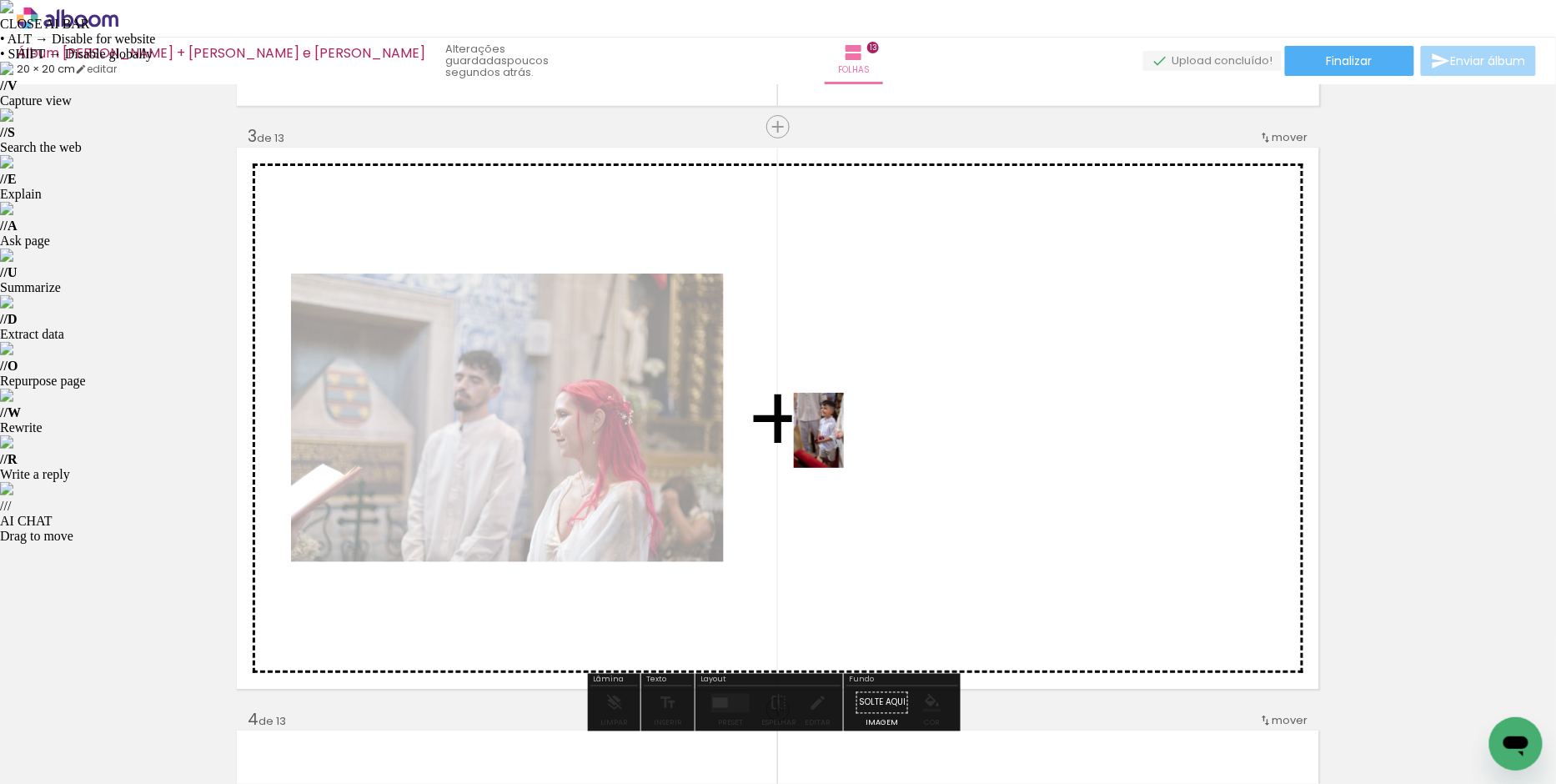
drag, startPoint x: 563, startPoint y: 746, endPoint x: 844, endPoint y: 443, distance: 413.2
click at [844, 443] on quentale-workspace at bounding box center [778, 392] width 1556 height 784
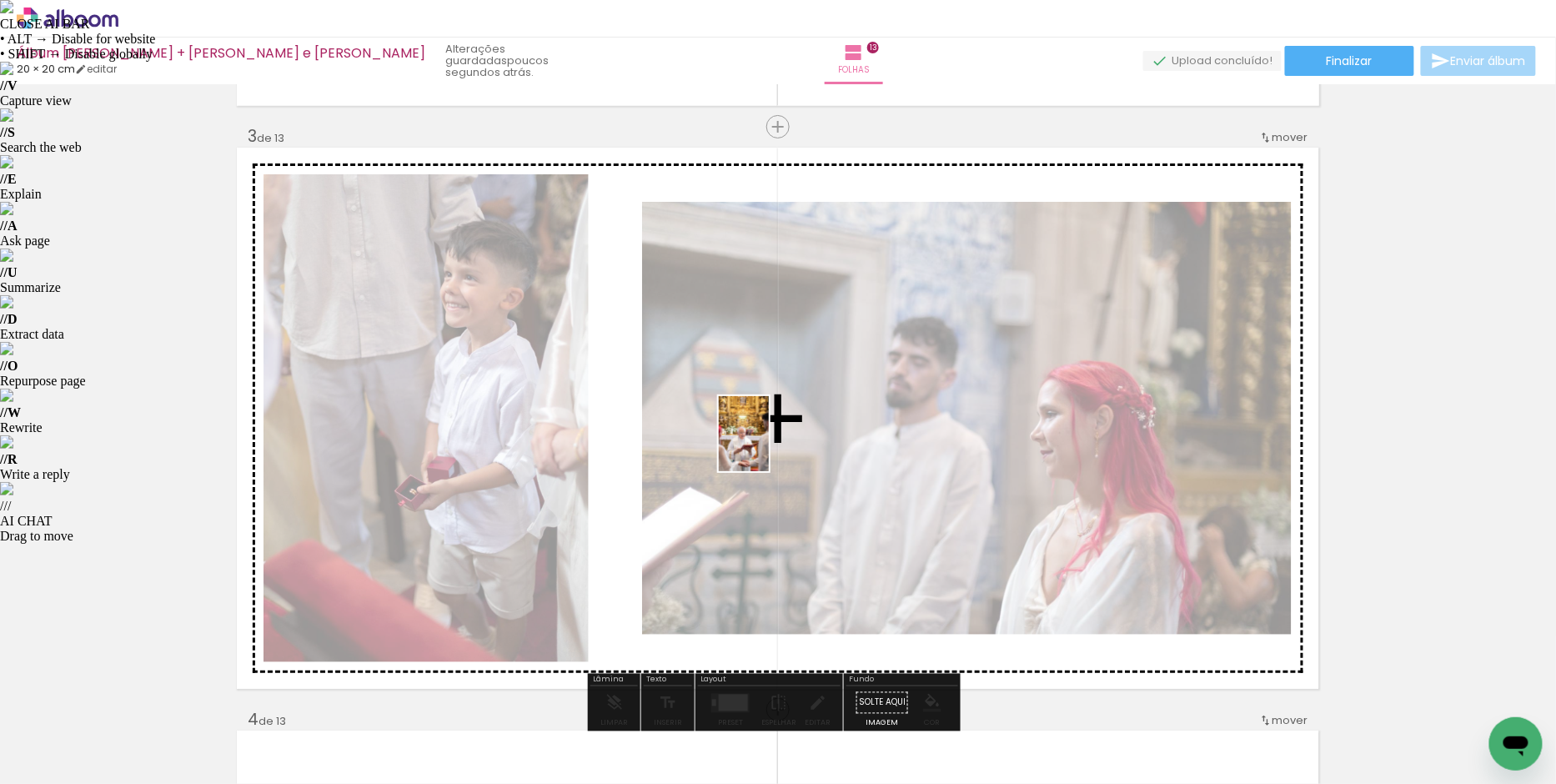
drag, startPoint x: 469, startPoint y: 734, endPoint x: 770, endPoint y: 445, distance: 417.3
click at [770, 445] on quentale-workspace at bounding box center [778, 392] width 1556 height 784
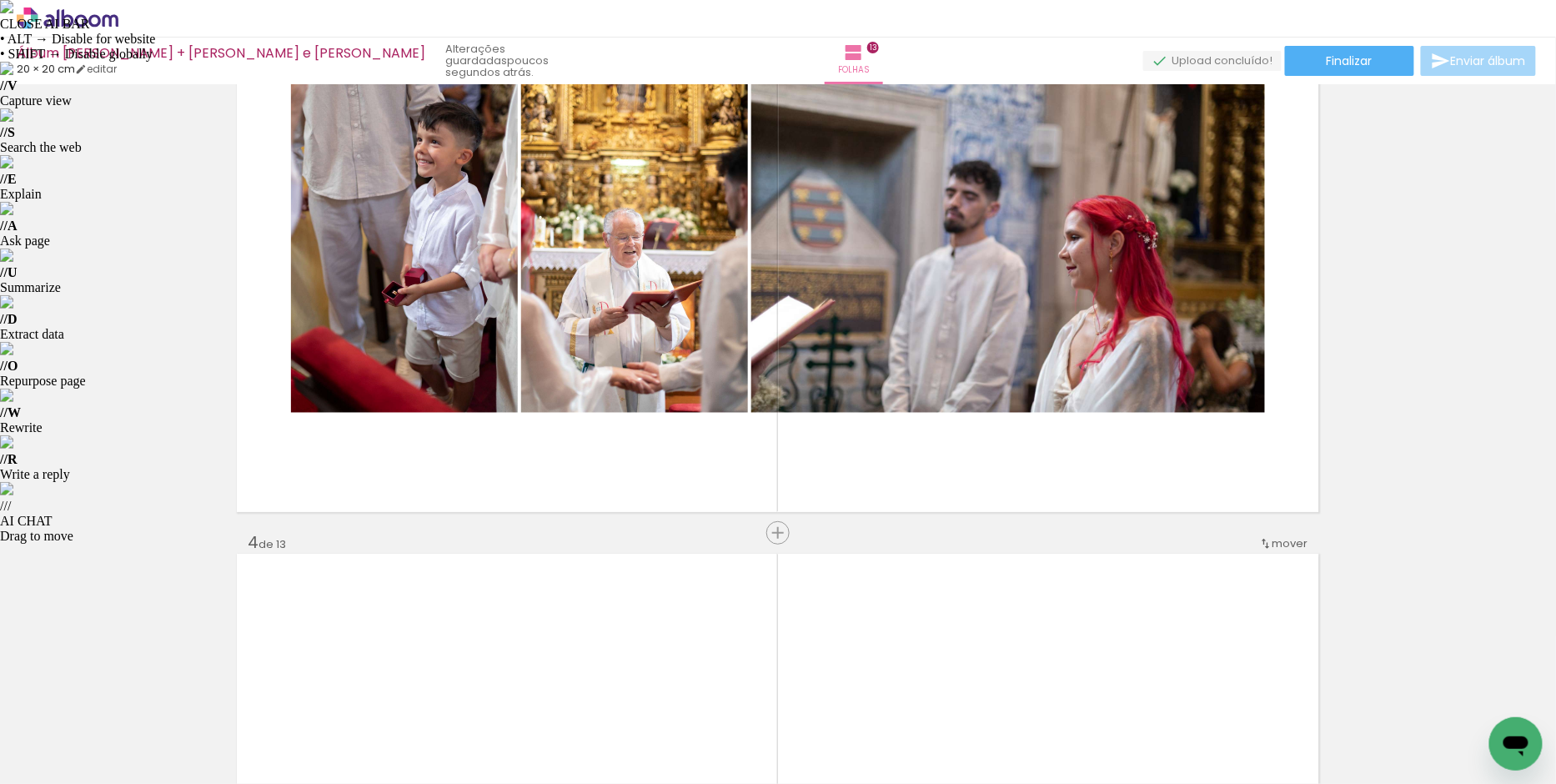
scroll to position [1326, 0]
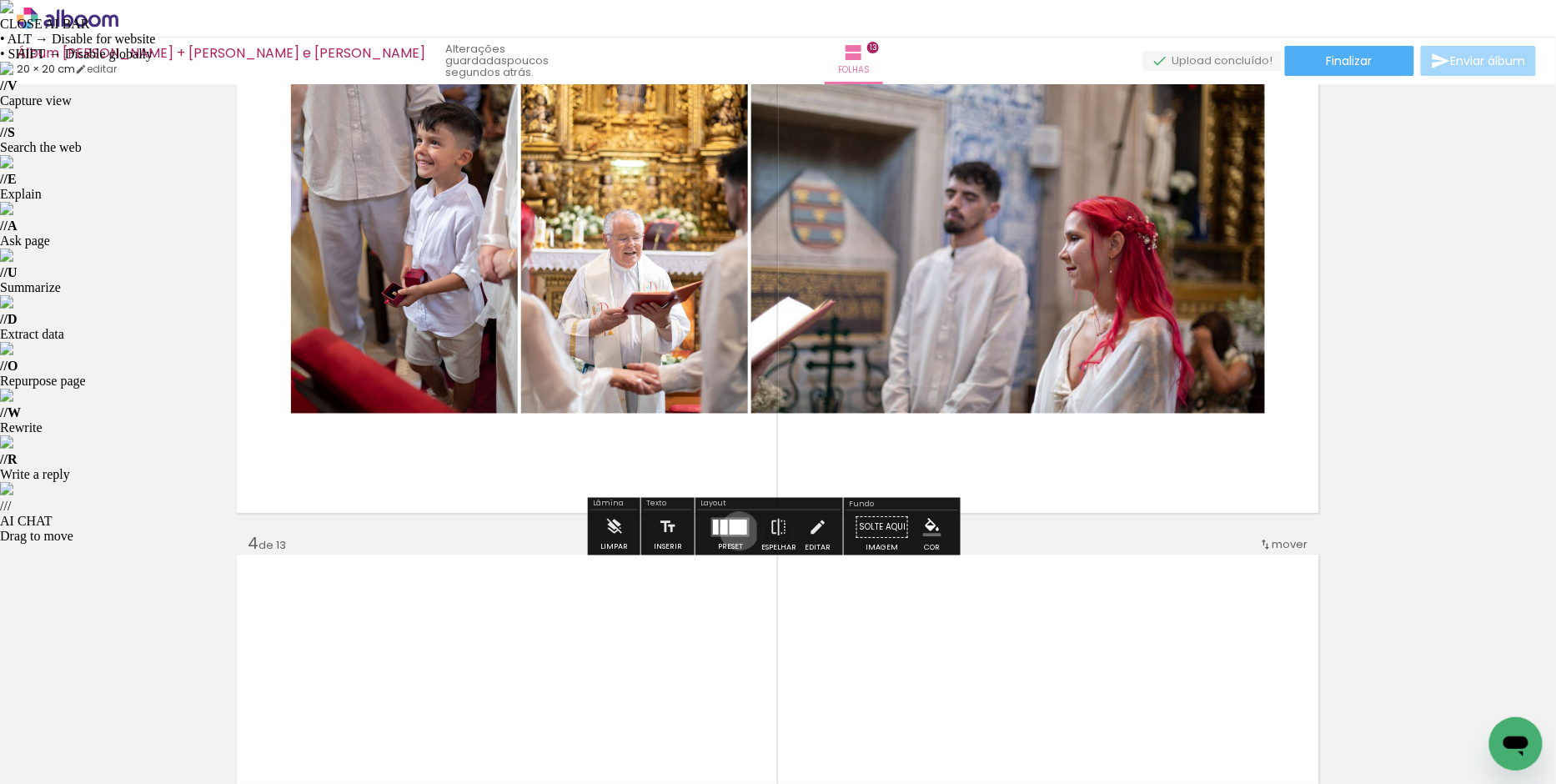
click at [735, 530] on div at bounding box center [738, 526] width 18 height 15
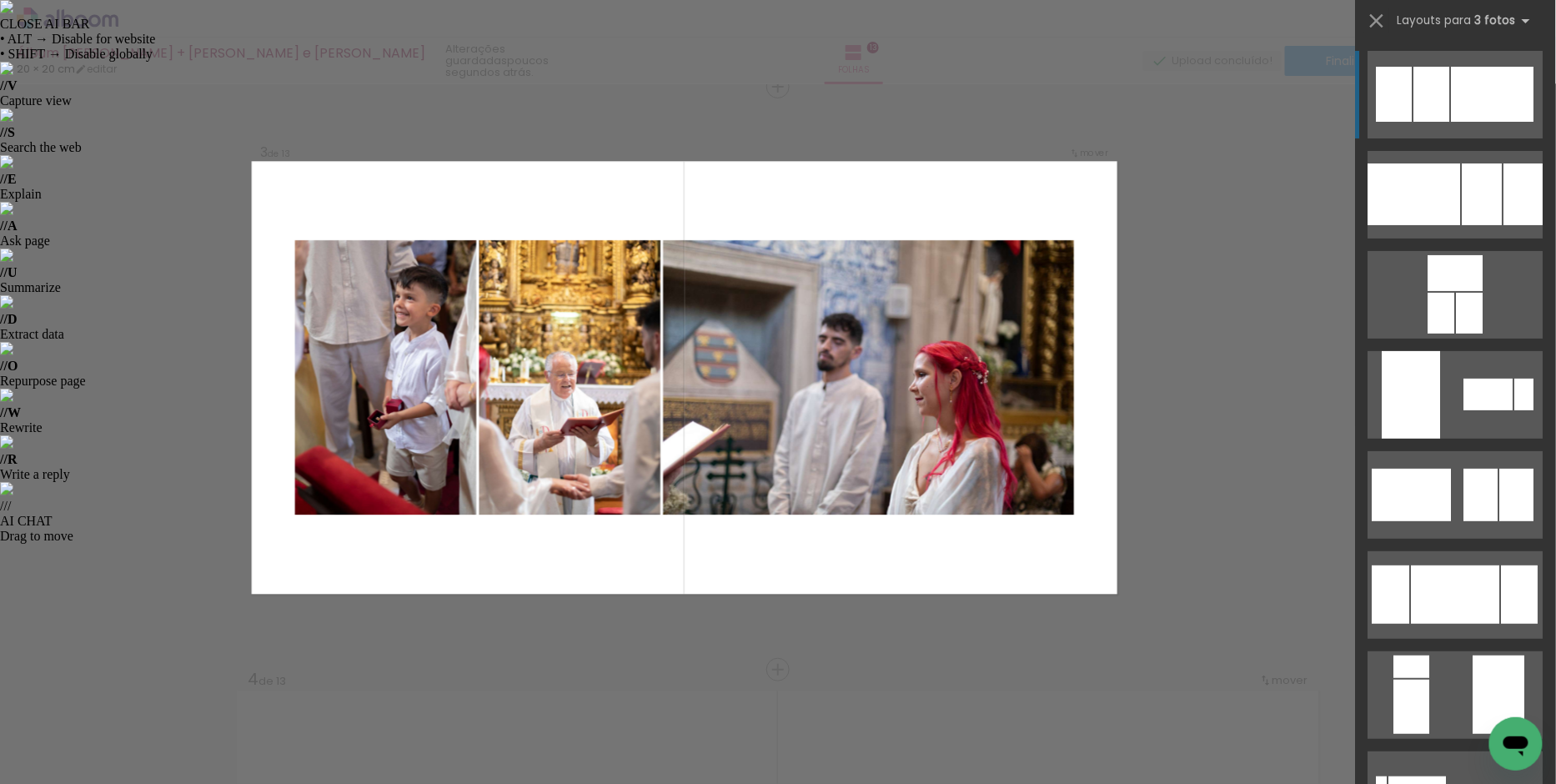
scroll to position [1186, 0]
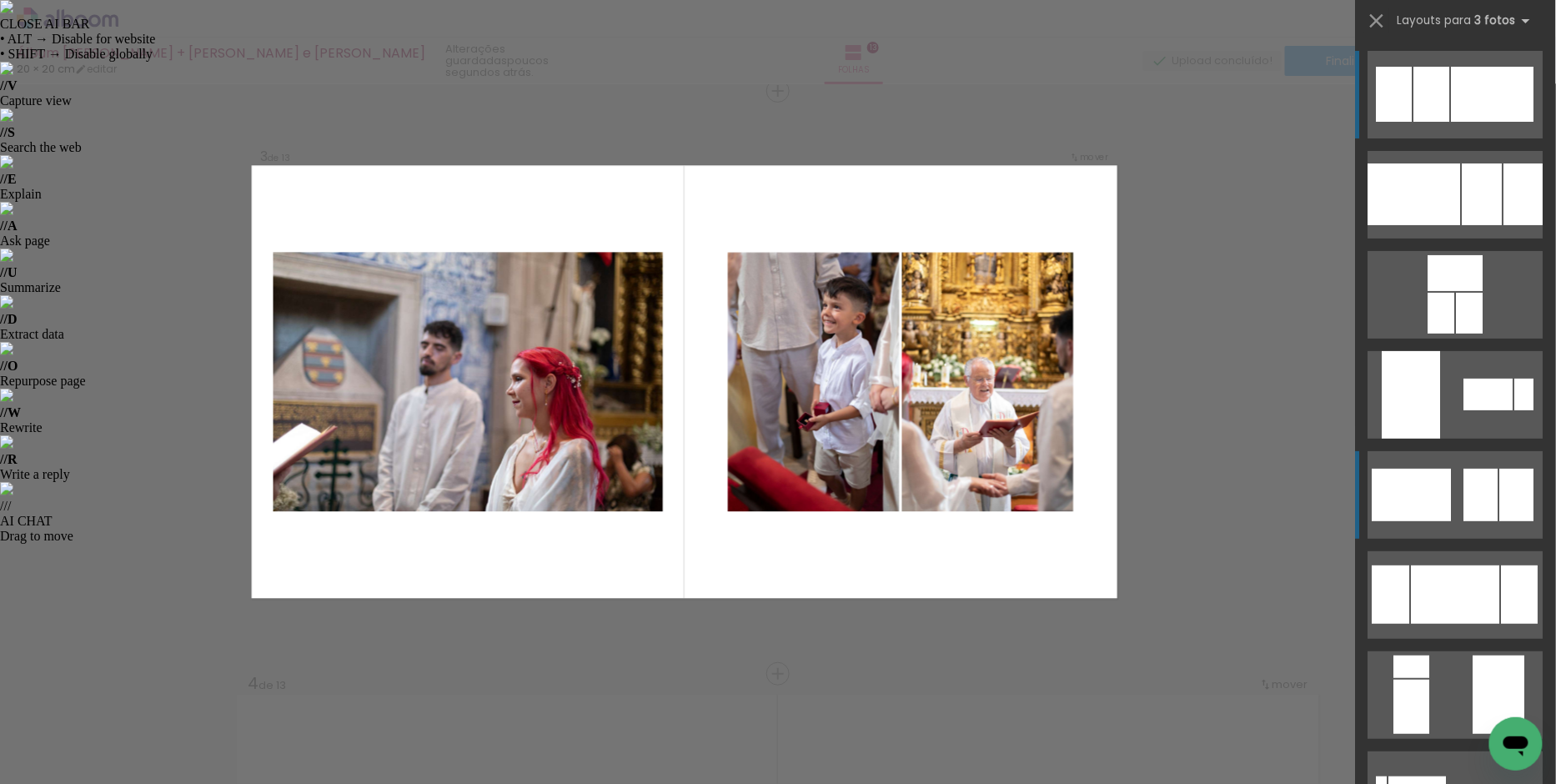
click at [1489, 469] on div at bounding box center [1481, 494] width 34 height 52
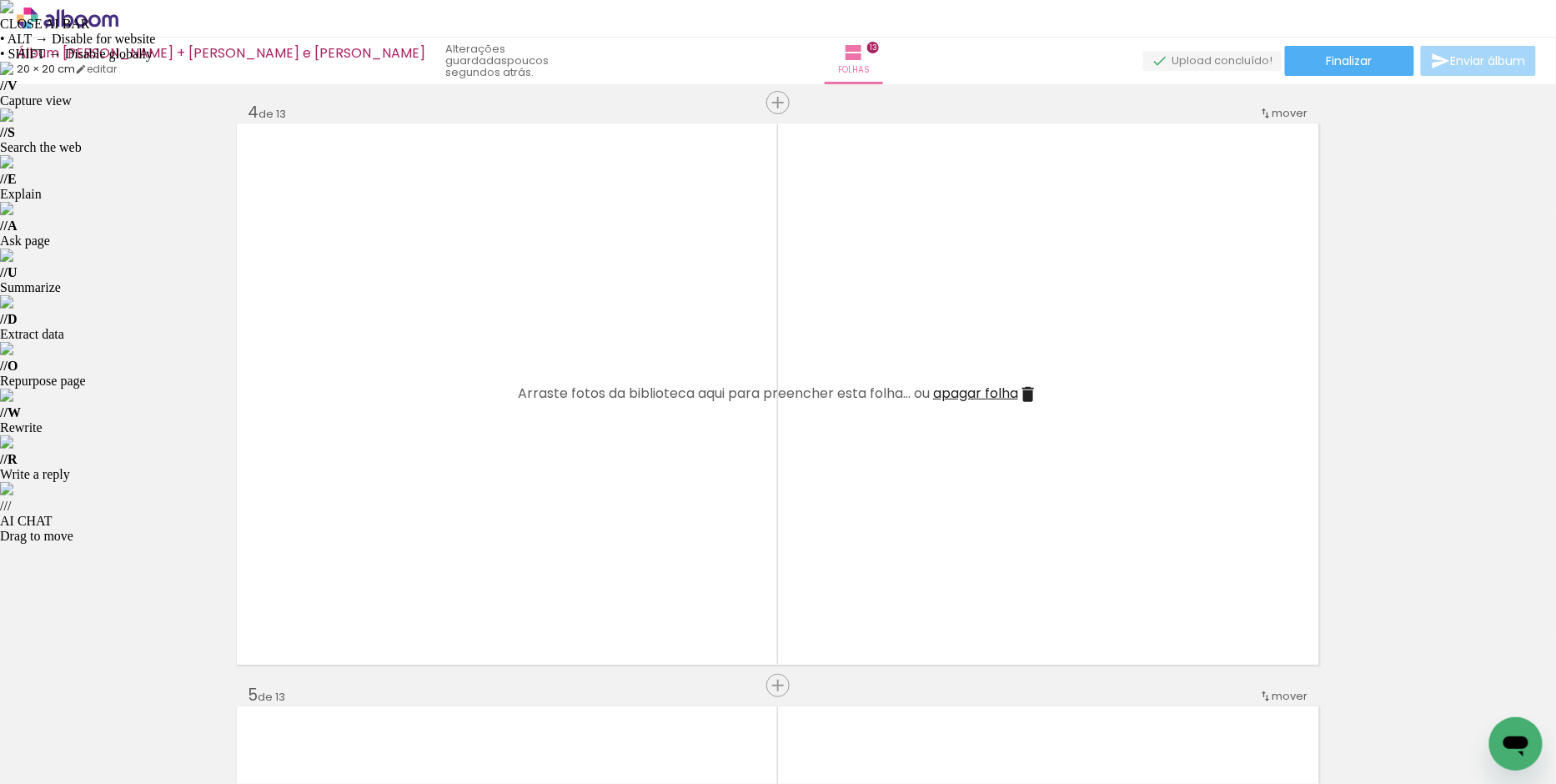
scroll to position [0, 399]
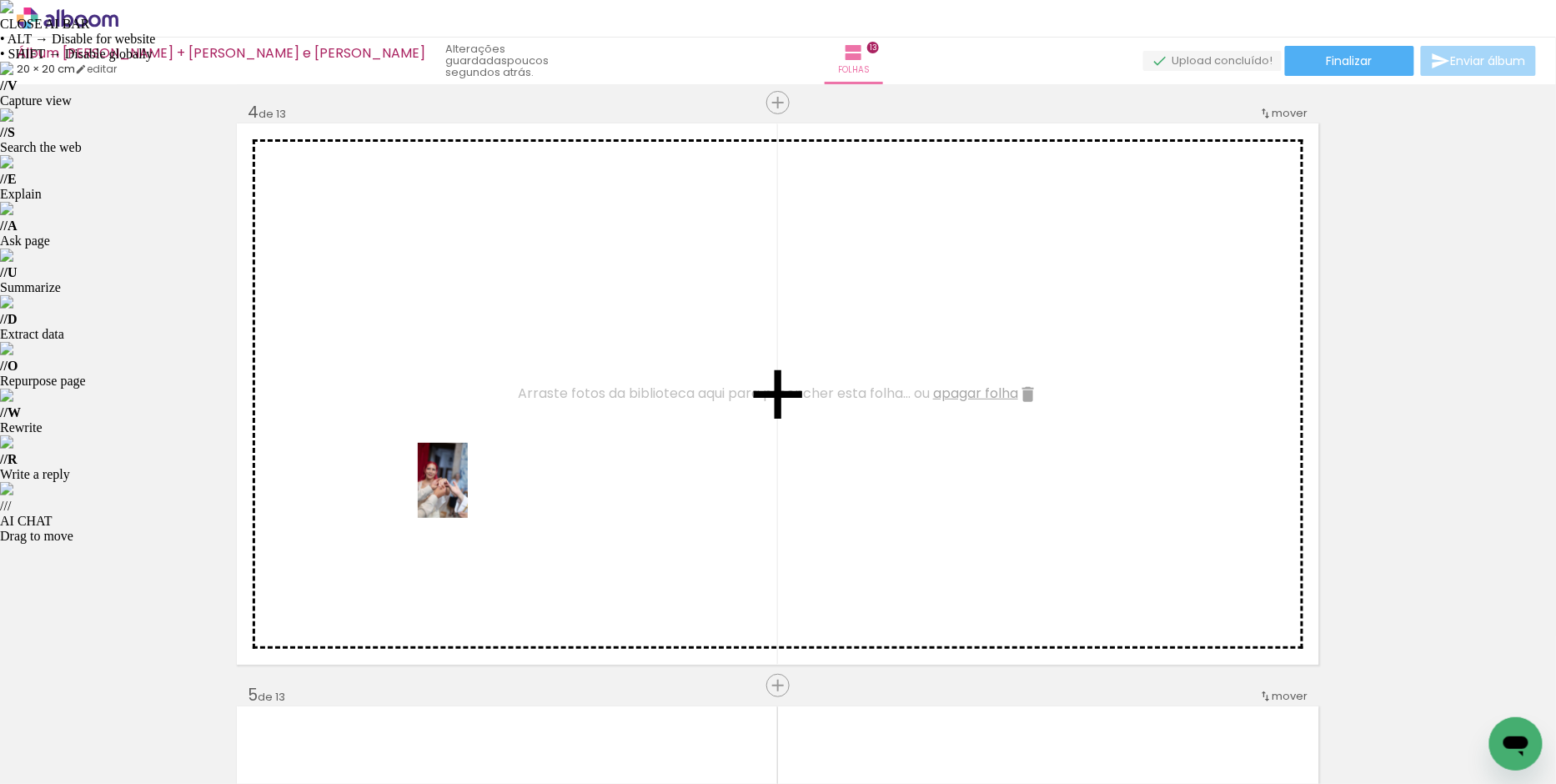
drag, startPoint x: 446, startPoint y: 736, endPoint x: 468, endPoint y: 492, distance: 245.0
click at [468, 492] on quentale-workspace at bounding box center [778, 392] width 1556 height 784
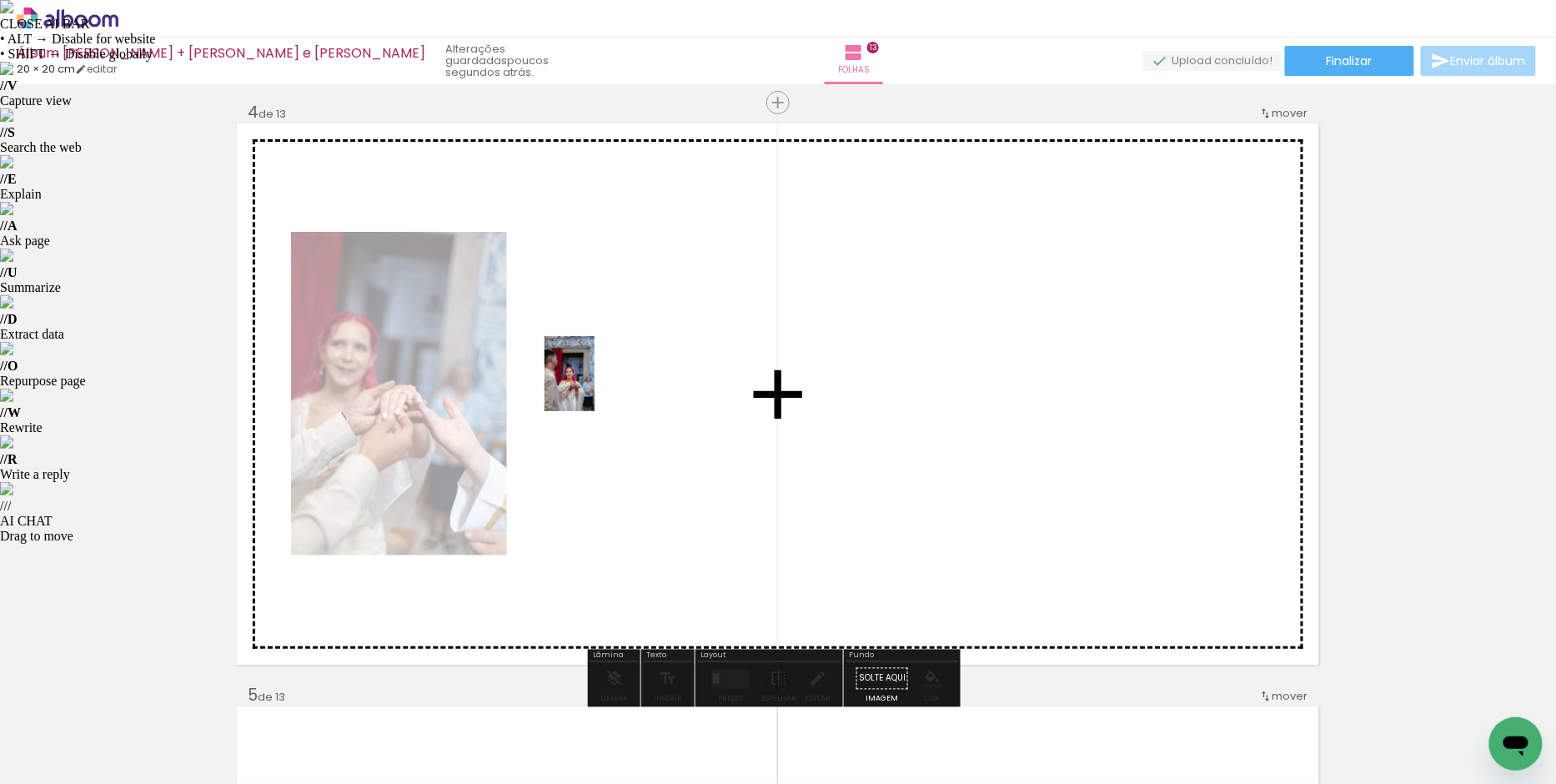
drag, startPoint x: 526, startPoint y: 718, endPoint x: 595, endPoint y: 385, distance: 340.1
click at [595, 385] on quentale-workspace at bounding box center [778, 392] width 1556 height 784
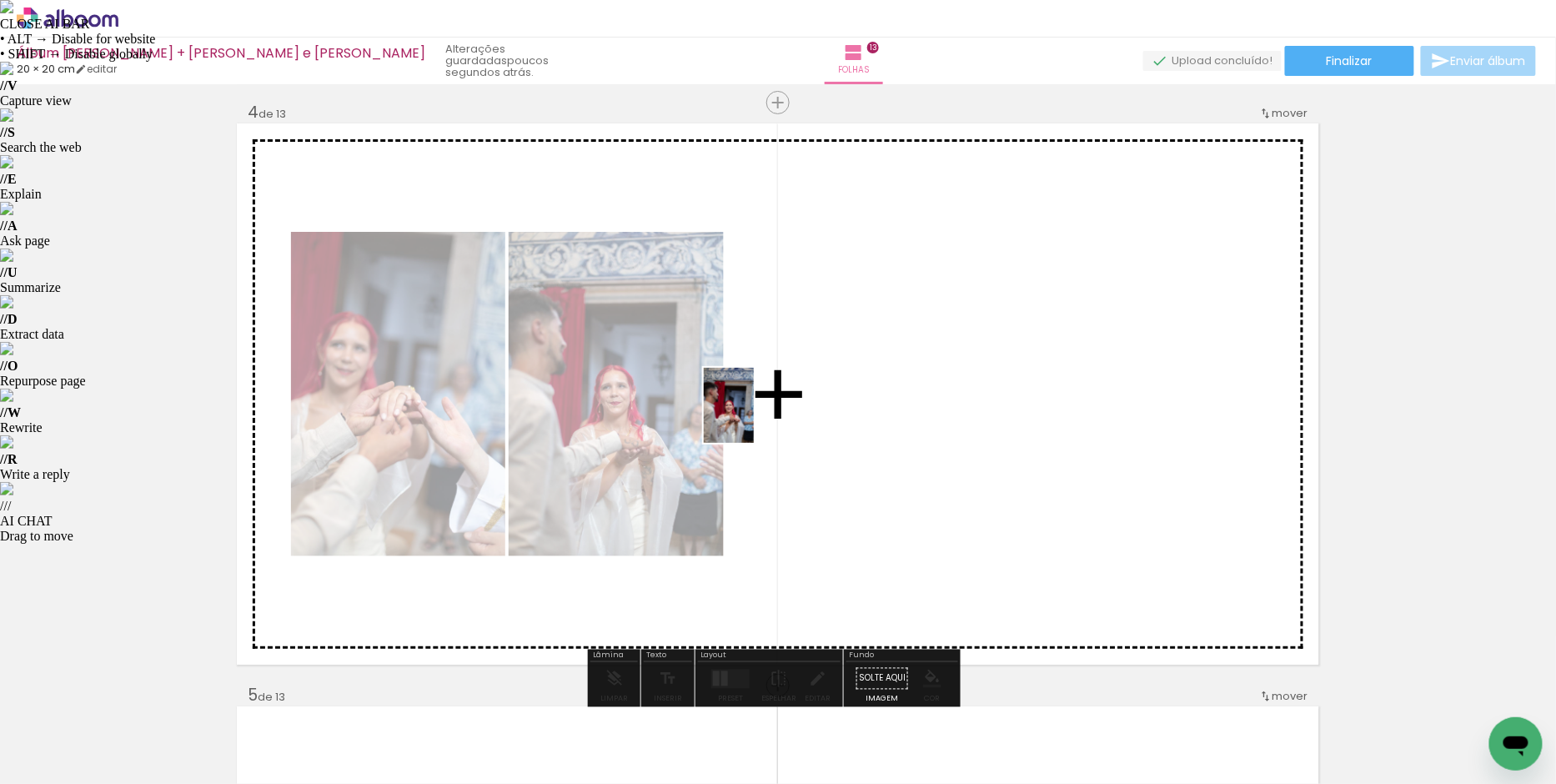
drag, startPoint x: 605, startPoint y: 704, endPoint x: 754, endPoint y: 418, distance: 322.5
click at [754, 418] on quentale-workspace at bounding box center [778, 392] width 1556 height 784
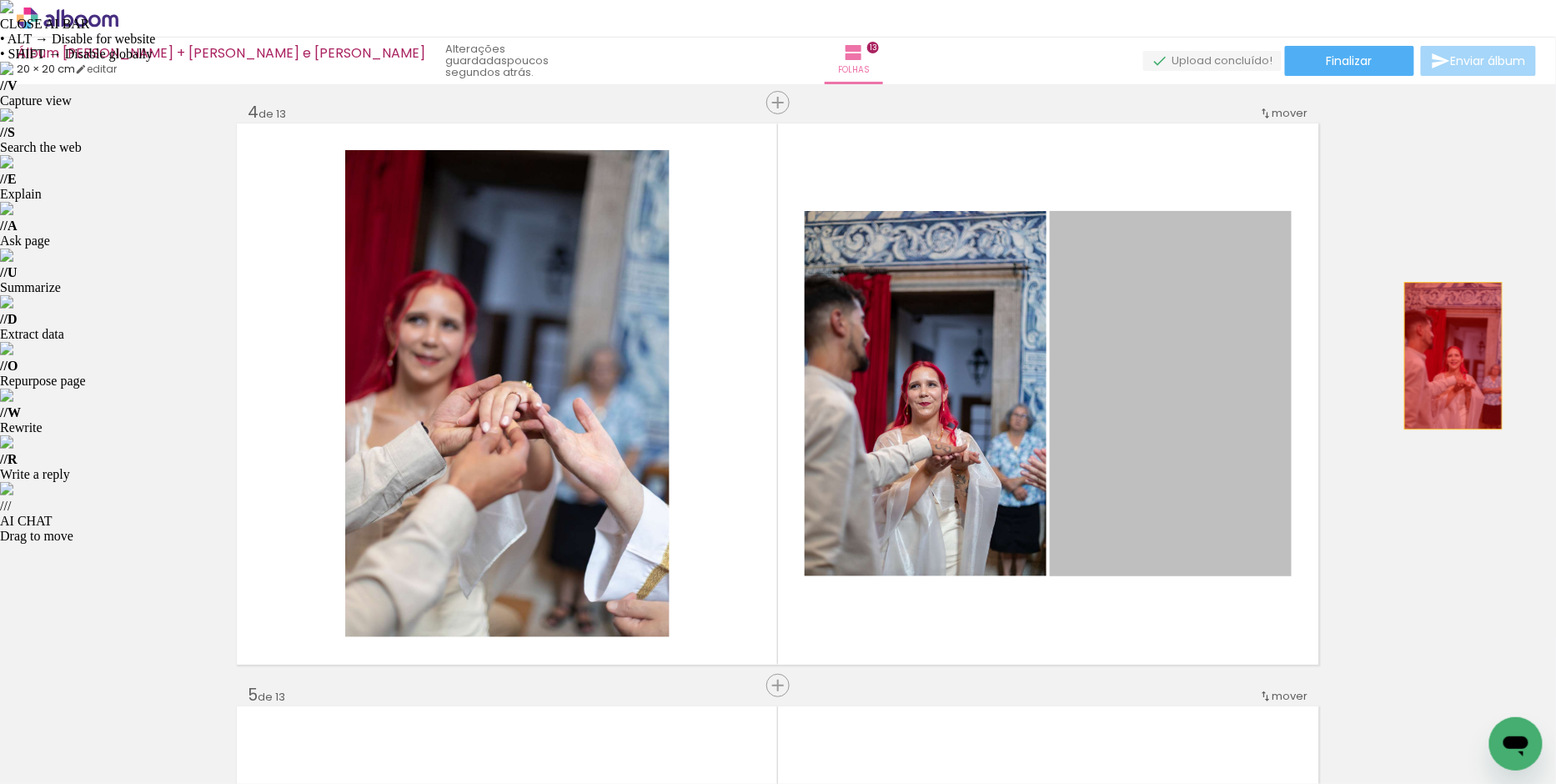
drag, startPoint x: 1164, startPoint y: 395, endPoint x: 1447, endPoint y: 355, distance: 285.8
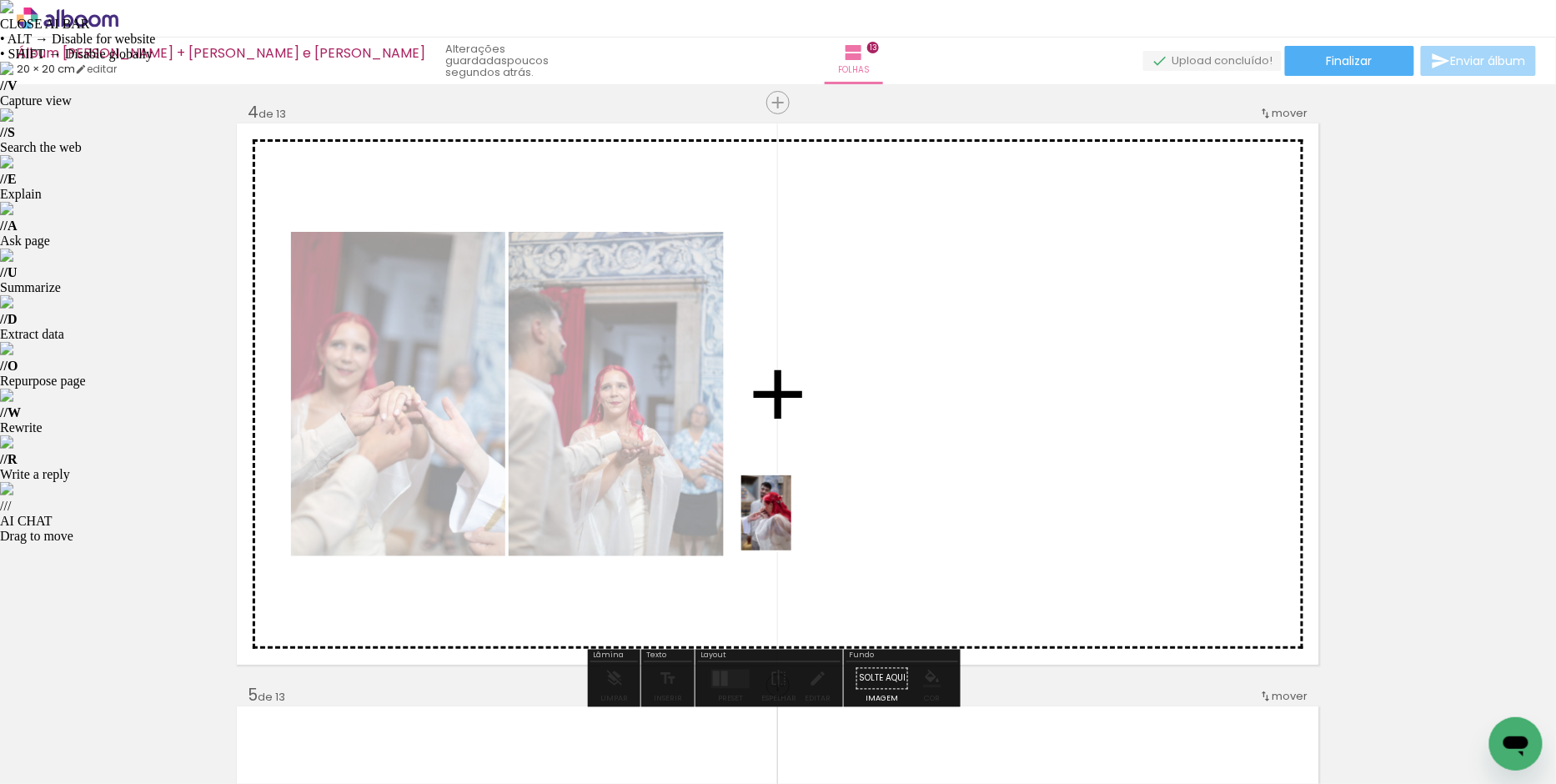
drag, startPoint x: 698, startPoint y: 741, endPoint x: 791, endPoint y: 526, distance: 234.3
click at [791, 526] on quentale-workspace at bounding box center [778, 392] width 1556 height 784
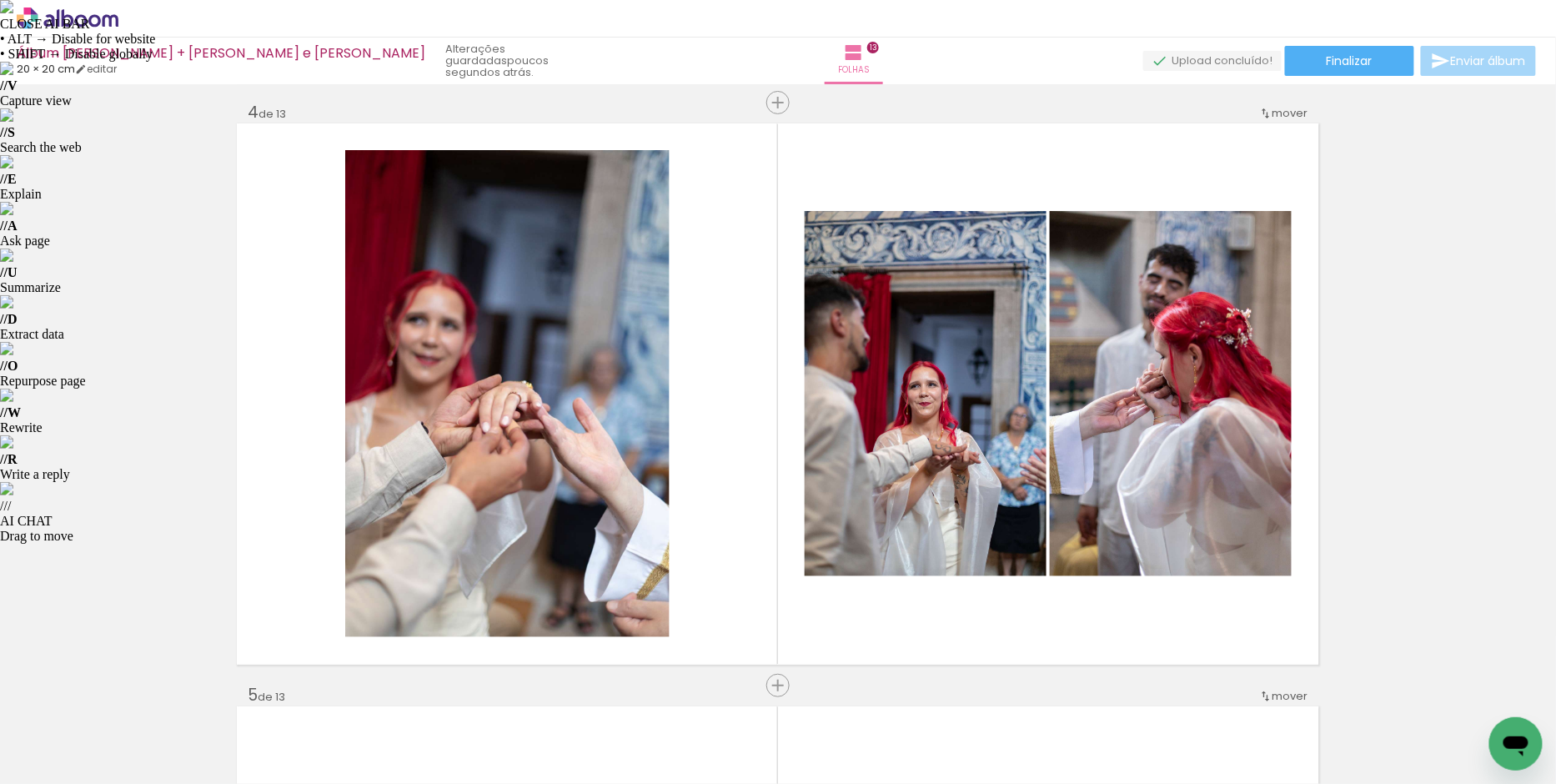
scroll to position [0, 1731]
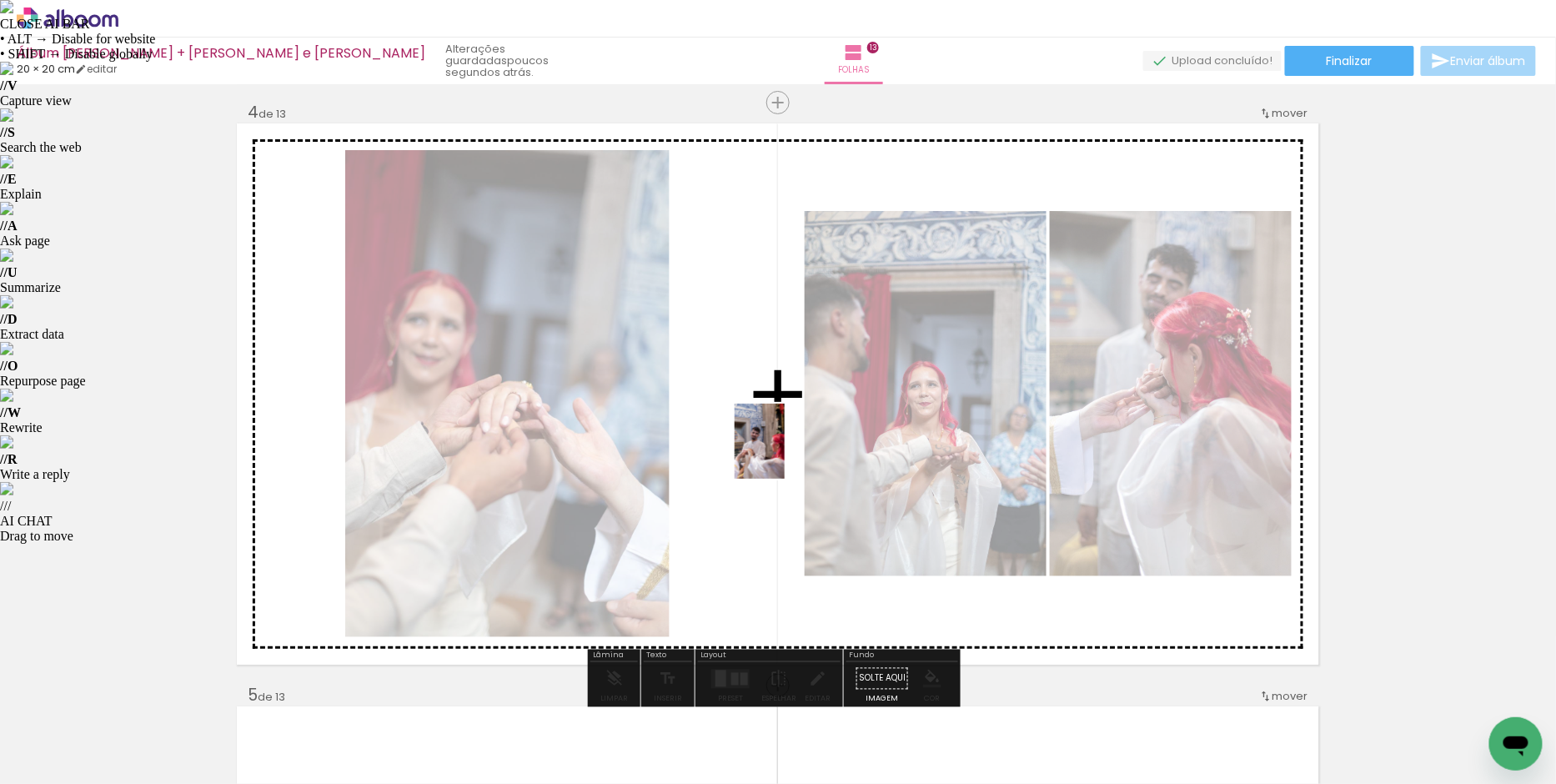
drag, startPoint x: 783, startPoint y: 736, endPoint x: 784, endPoint y: 454, distance: 282.0
click at [784, 454] on quentale-workspace at bounding box center [778, 392] width 1556 height 784
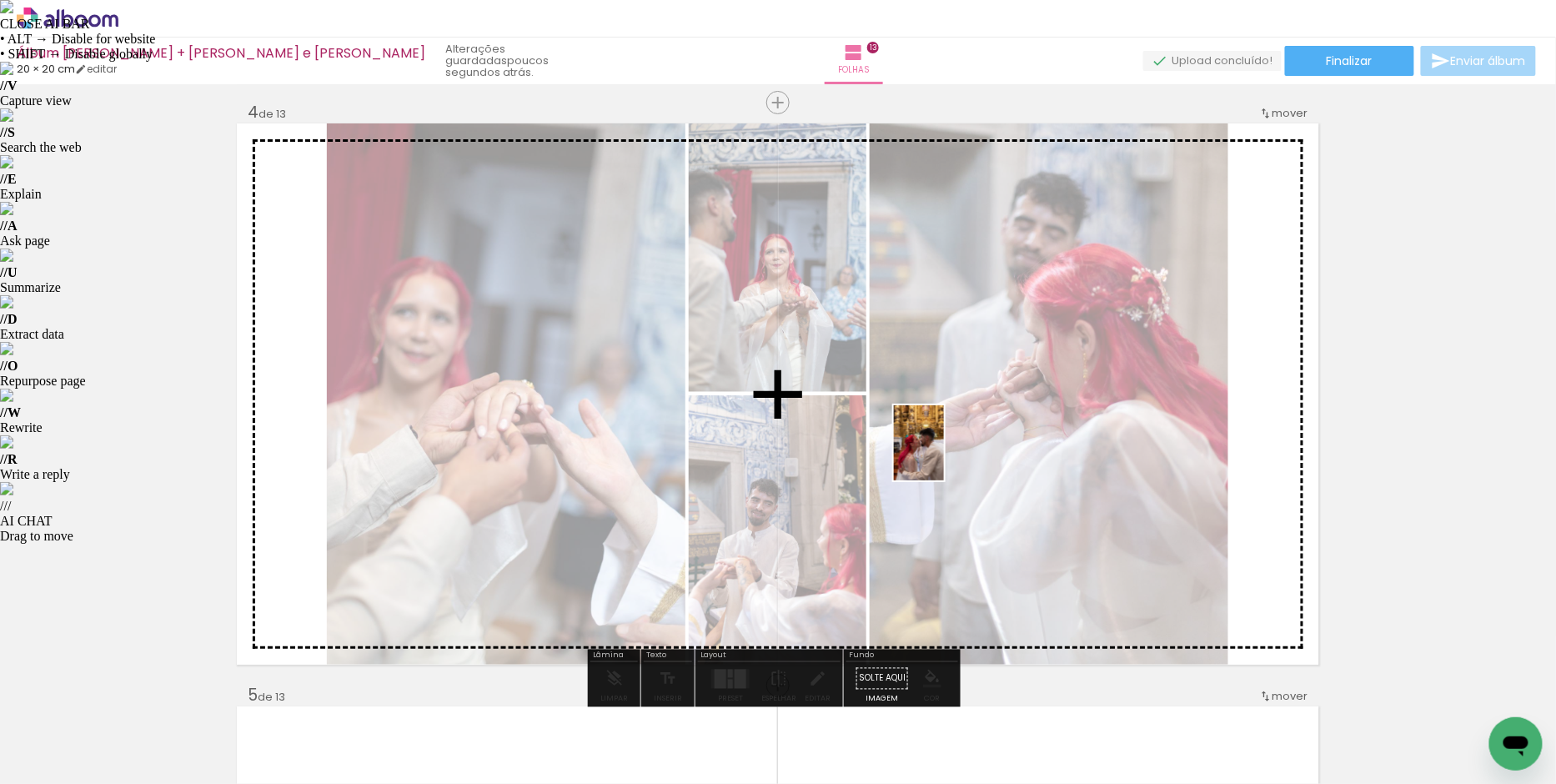
drag, startPoint x: 879, startPoint y: 744, endPoint x: 944, endPoint y: 455, distance: 296.2
click at [944, 455] on quentale-workspace at bounding box center [778, 392] width 1556 height 784
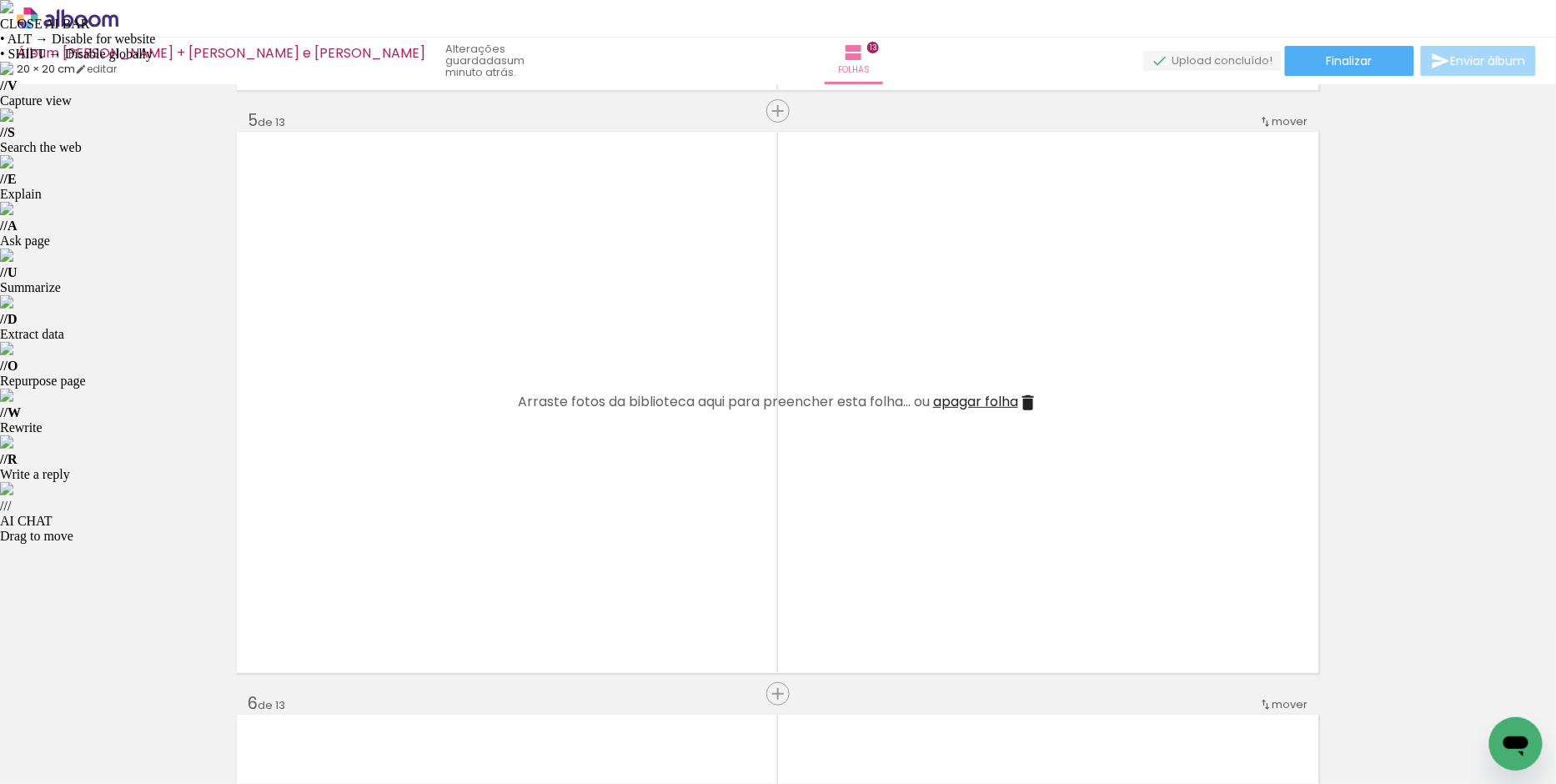
scroll to position [0, 0]
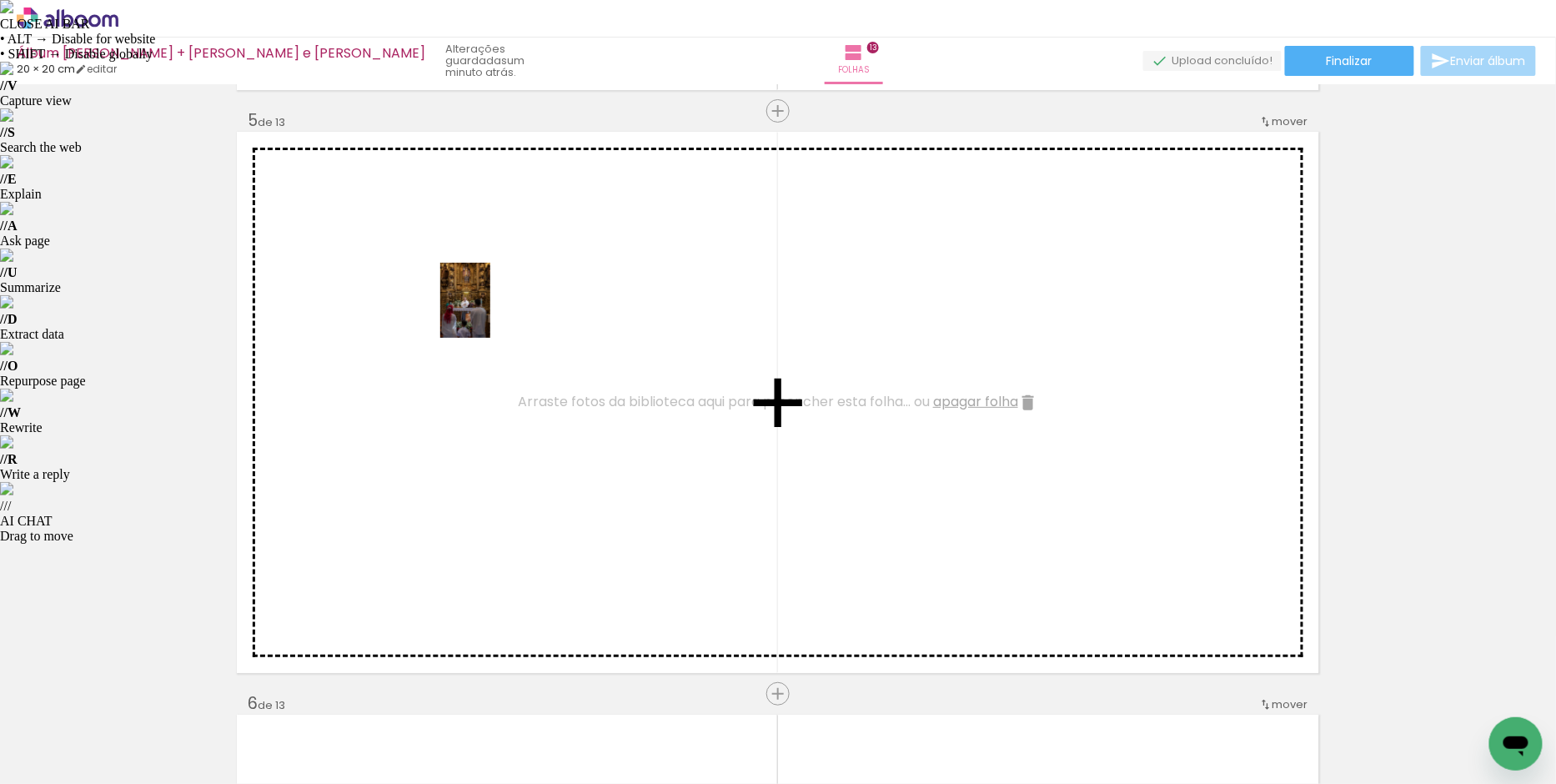
drag, startPoint x: 442, startPoint y: 740, endPoint x: 490, endPoint y: 312, distance: 430.7
click at [490, 312] on quentale-workspace at bounding box center [778, 392] width 1556 height 784
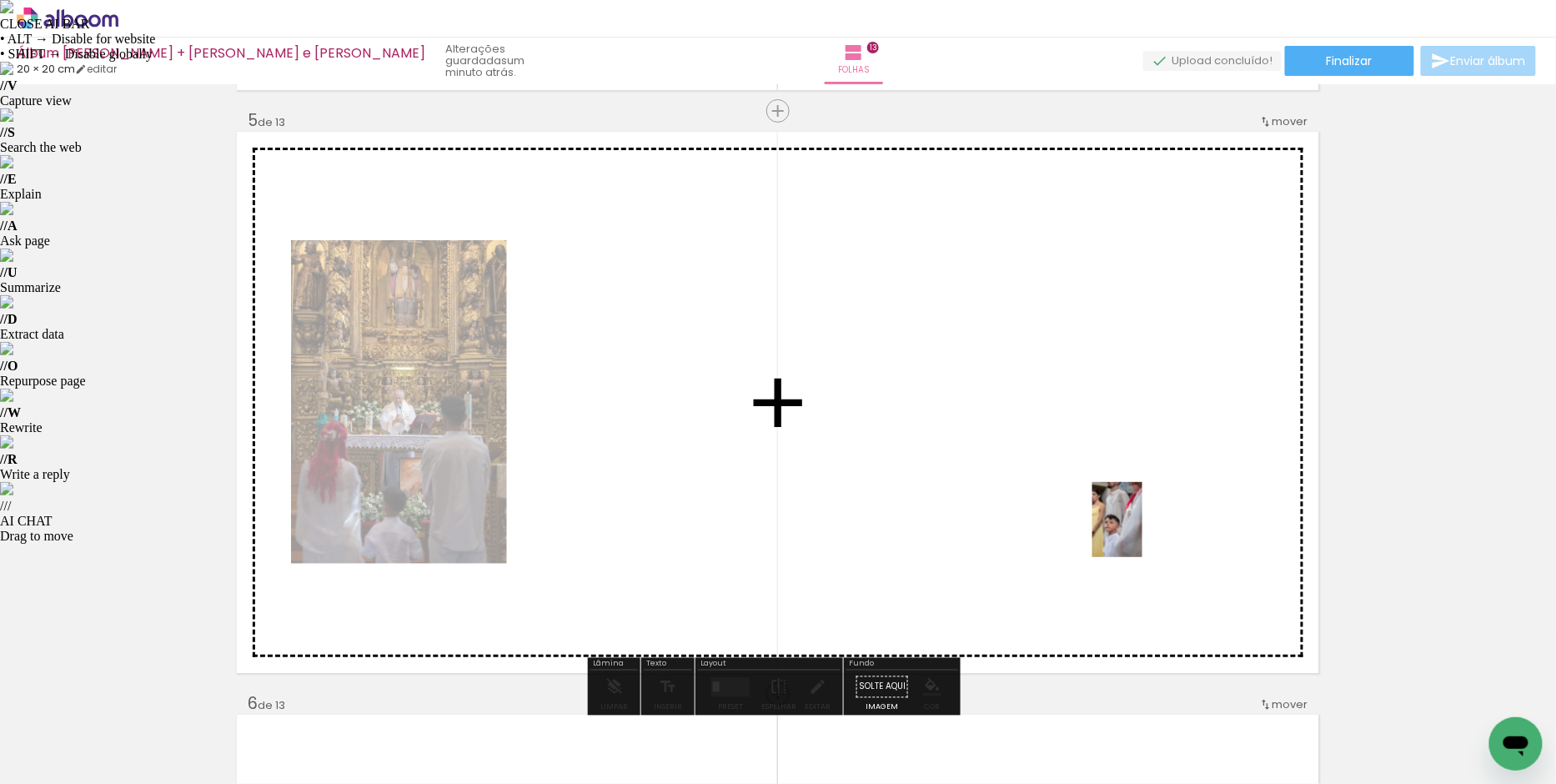
drag, startPoint x: 1295, startPoint y: 741, endPoint x: 1110, endPoint y: 492, distance: 310.2
click at [1110, 492] on quentale-workspace at bounding box center [778, 392] width 1556 height 784
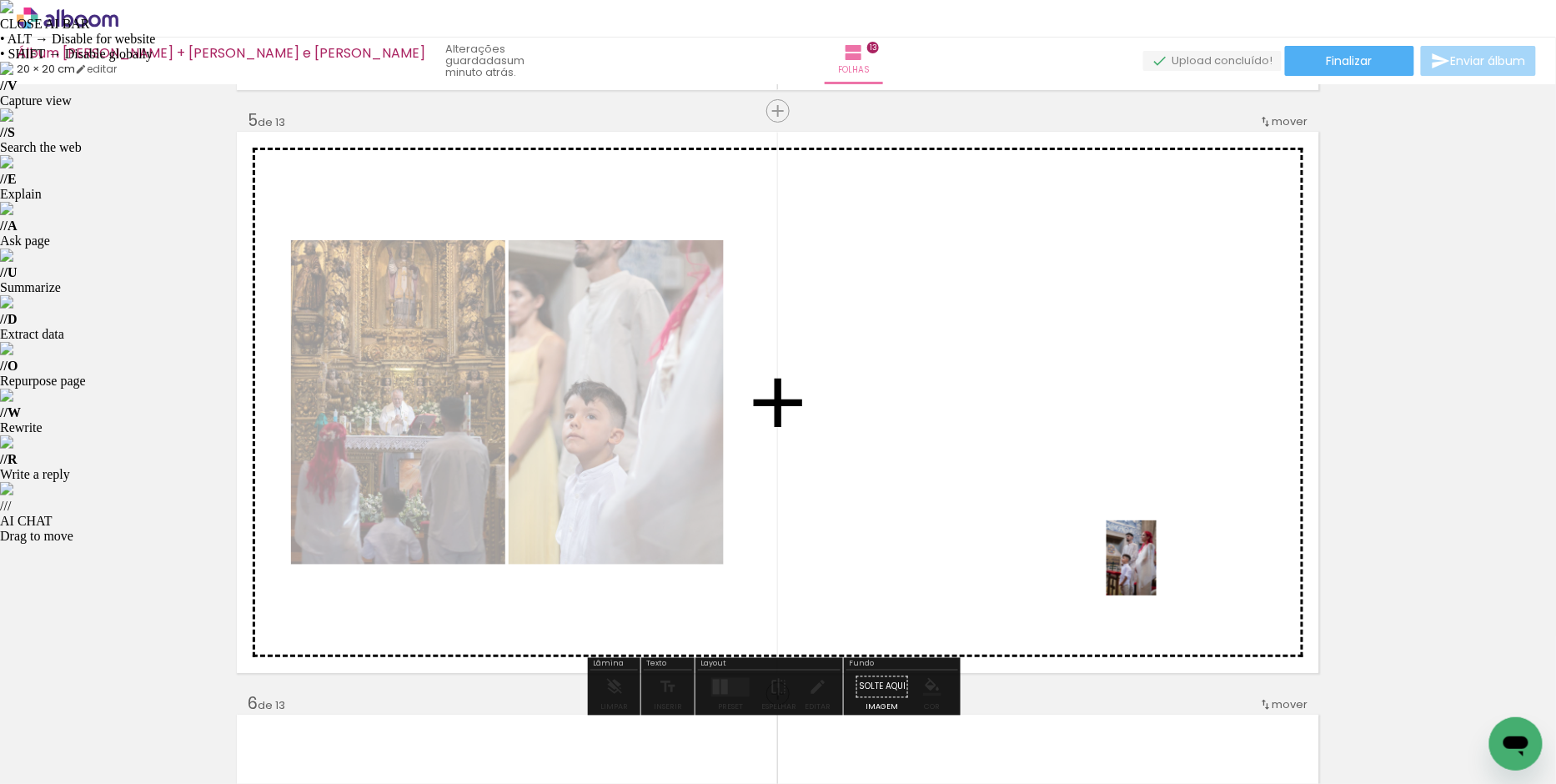
drag, startPoint x: 1214, startPoint y: 746, endPoint x: 1121, endPoint y: 472, distance: 289.4
click at [1121, 472] on quentale-workspace at bounding box center [778, 392] width 1556 height 784
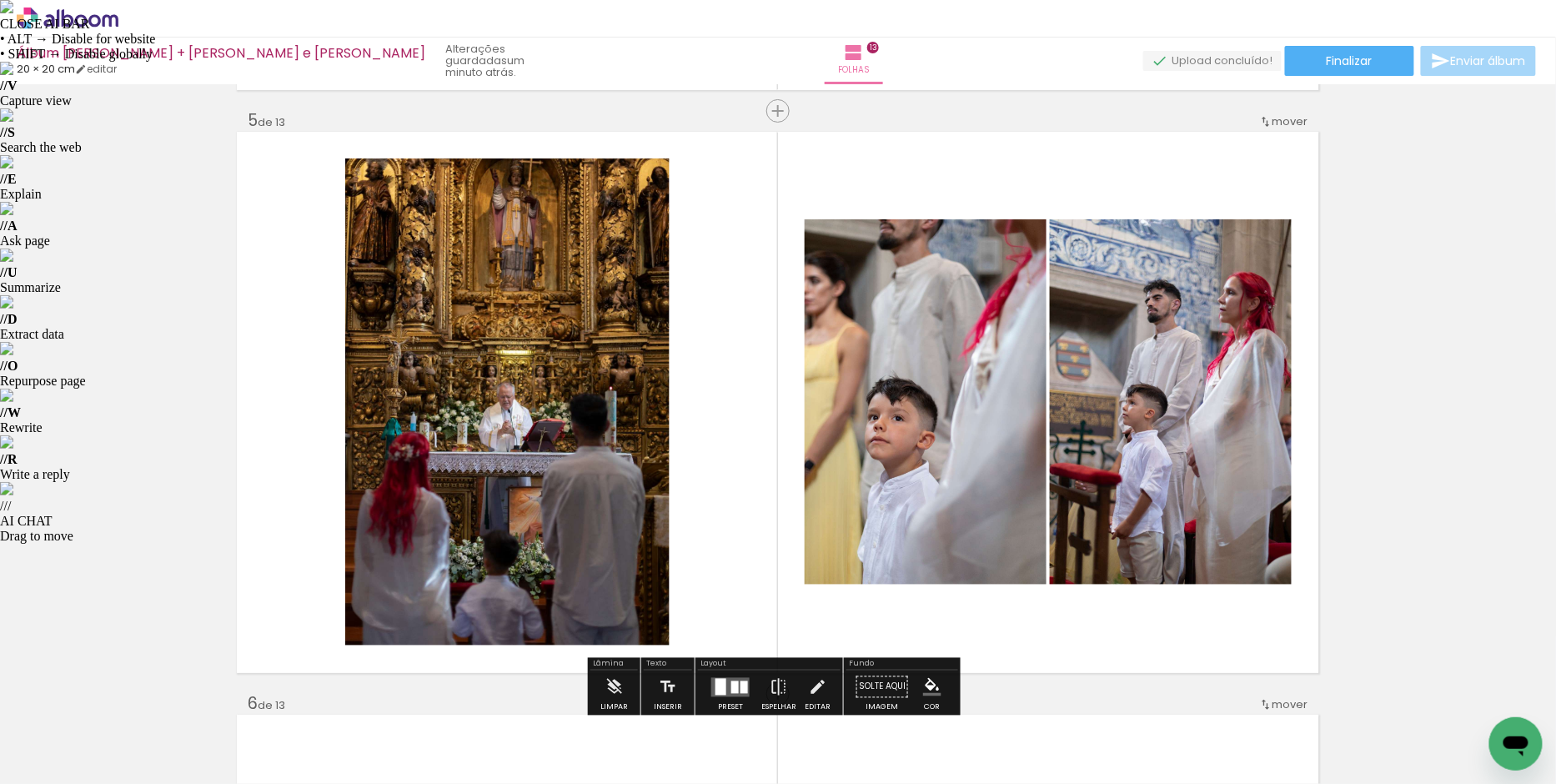
click at [729, 674] on div at bounding box center [730, 687] width 45 height 33
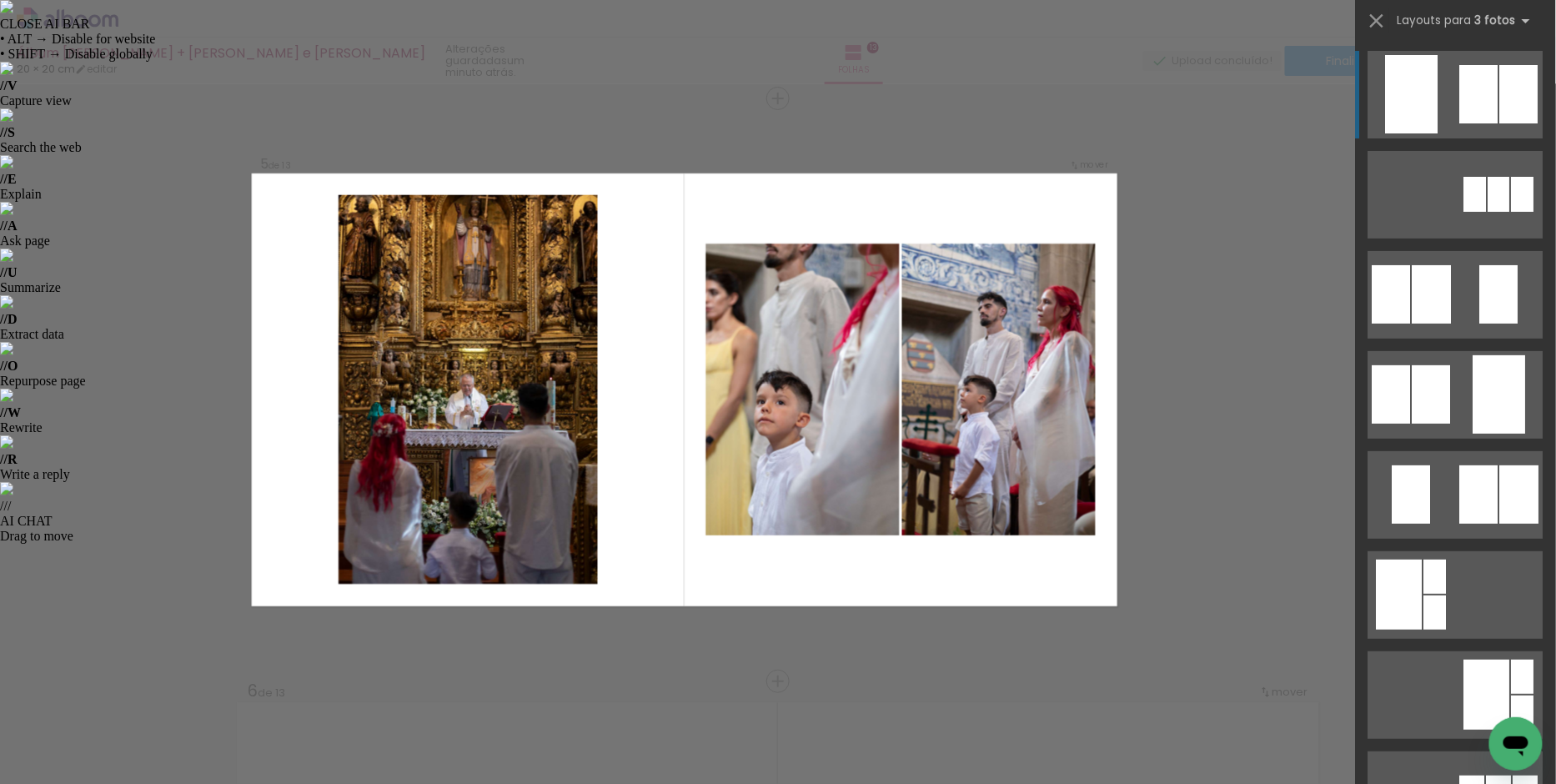
scroll to position [2352, 0]
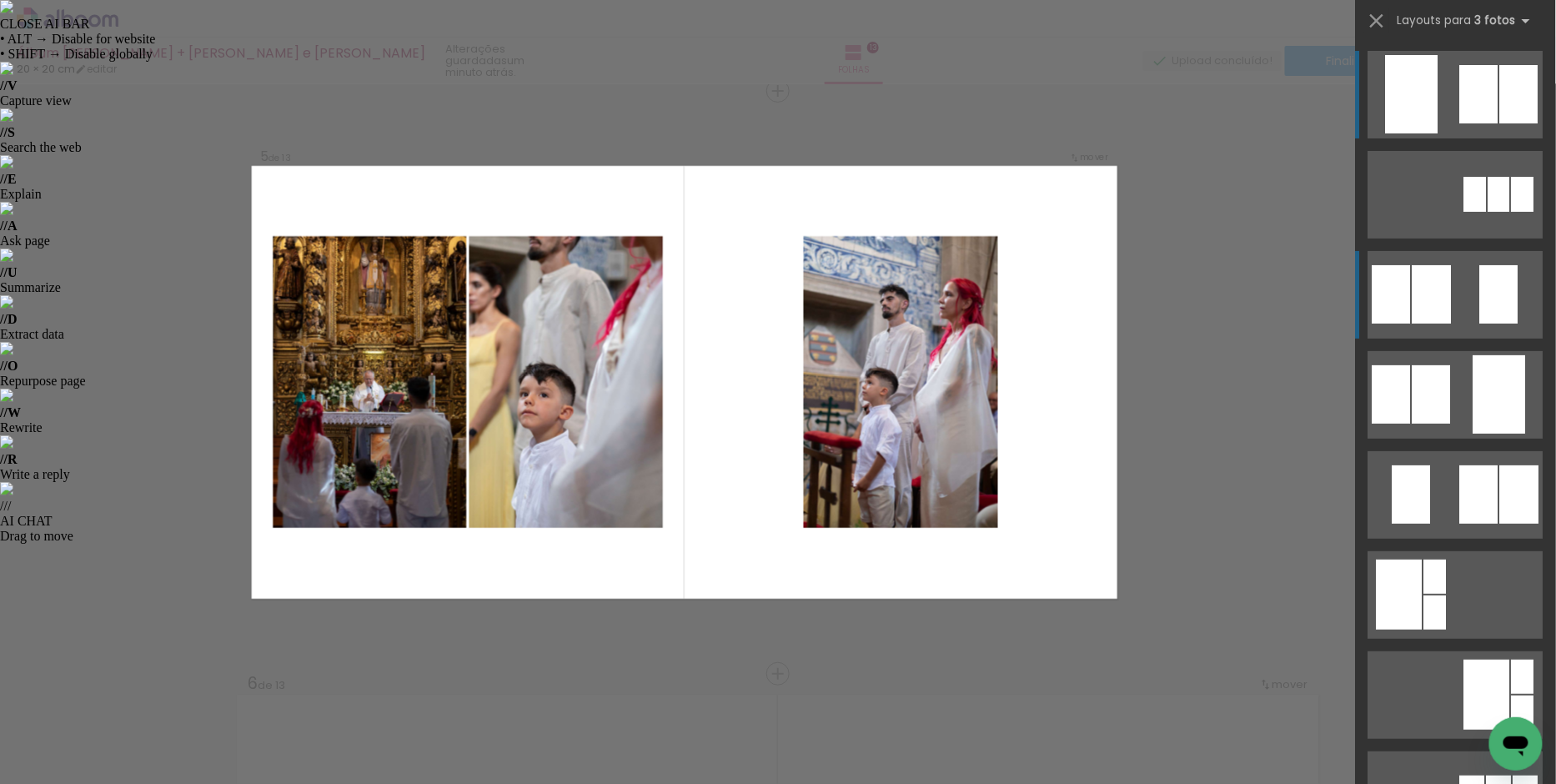
click at [1412, 294] on div at bounding box center [1432, 294] width 39 height 58
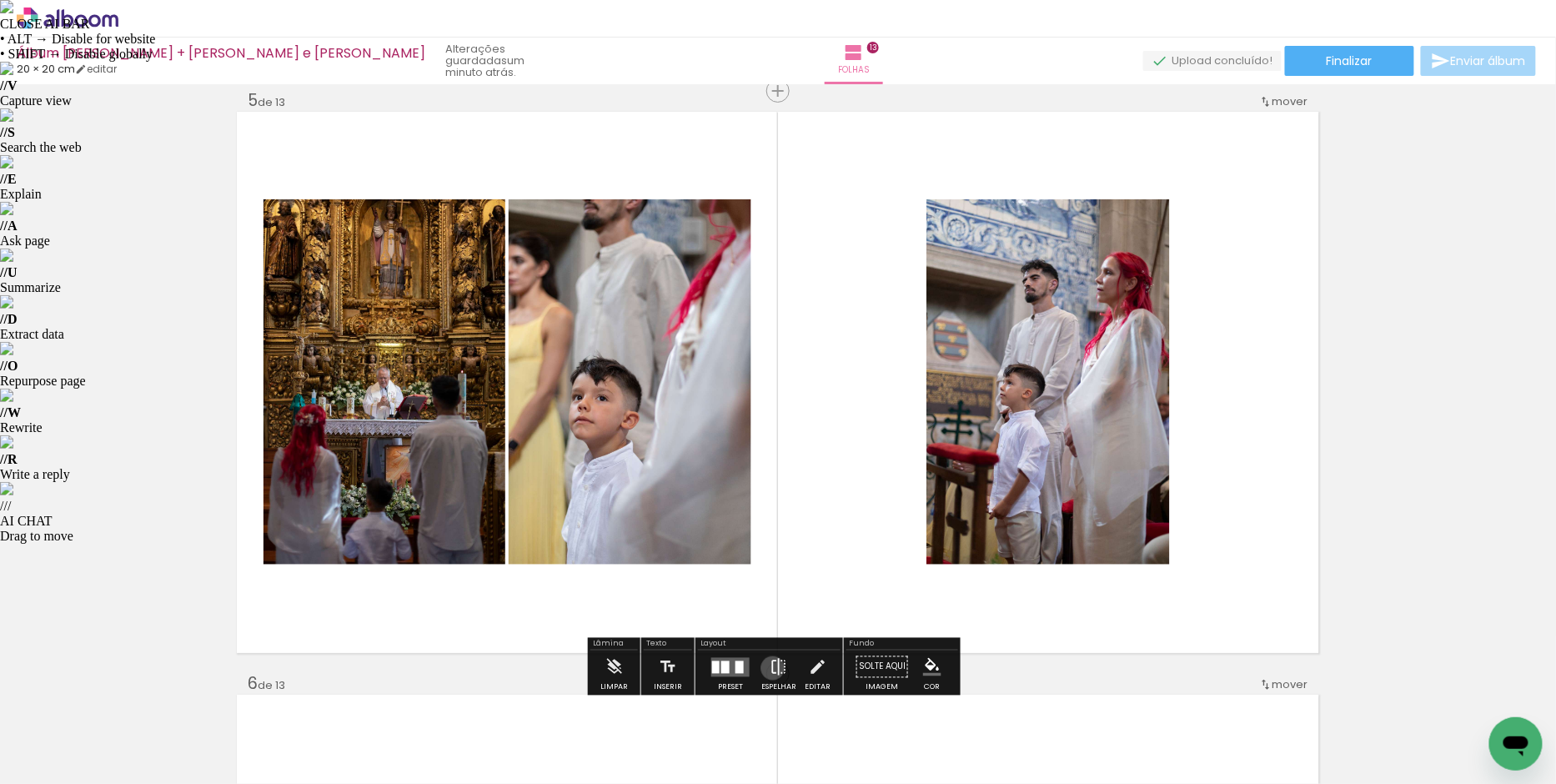
click at [770, 667] on iron-icon at bounding box center [778, 667] width 19 height 33
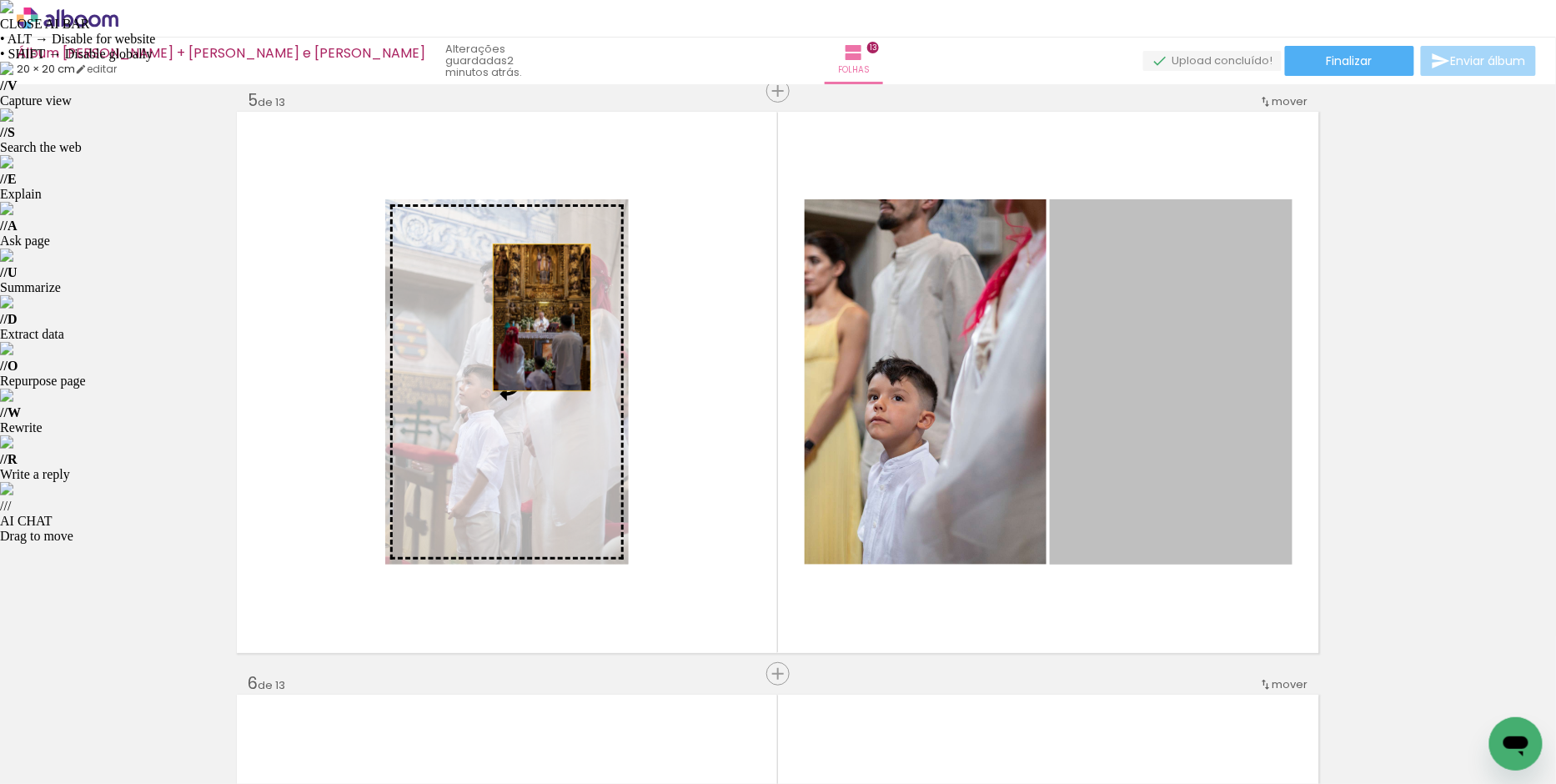
drag, startPoint x: 1213, startPoint y: 370, endPoint x: 536, endPoint y: 316, distance: 679.2
click at [0, 0] on slot at bounding box center [0, 0] width 0 height 0
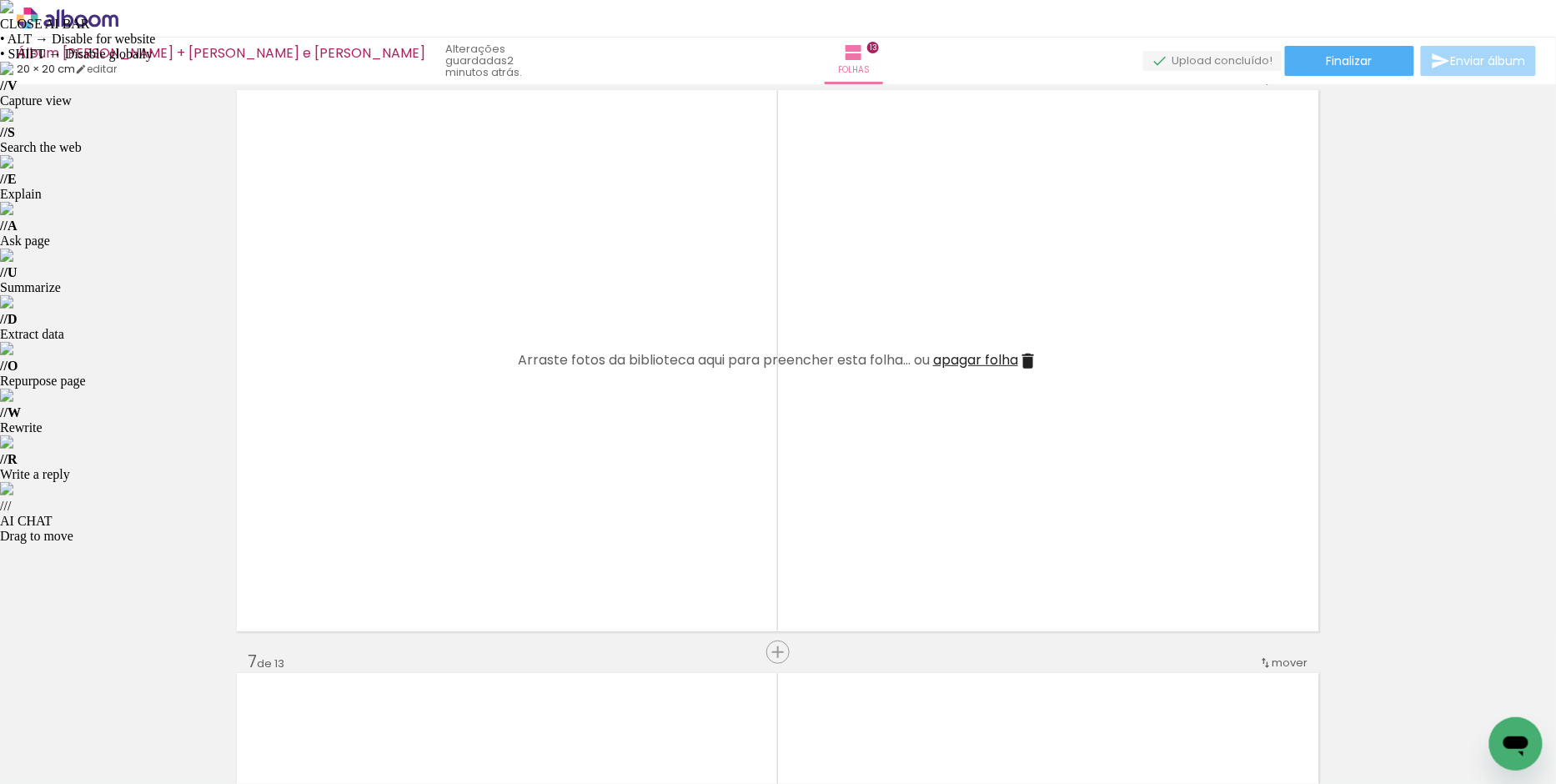
scroll to position [2952, 0]
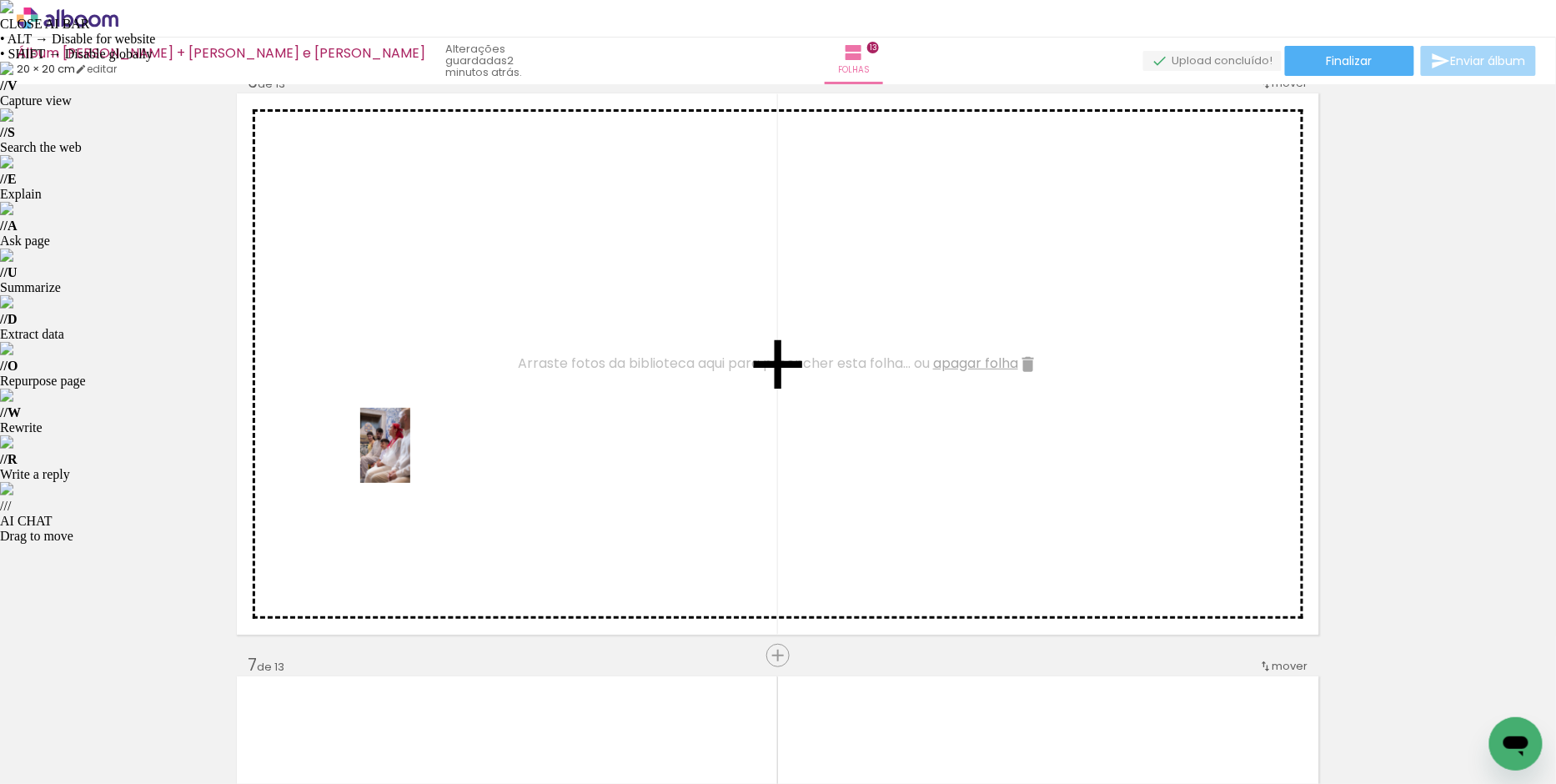
drag, startPoint x: 371, startPoint y: 741, endPoint x: 410, endPoint y: 456, distance: 287.7
click at [410, 456] on quentale-workspace at bounding box center [778, 392] width 1556 height 784
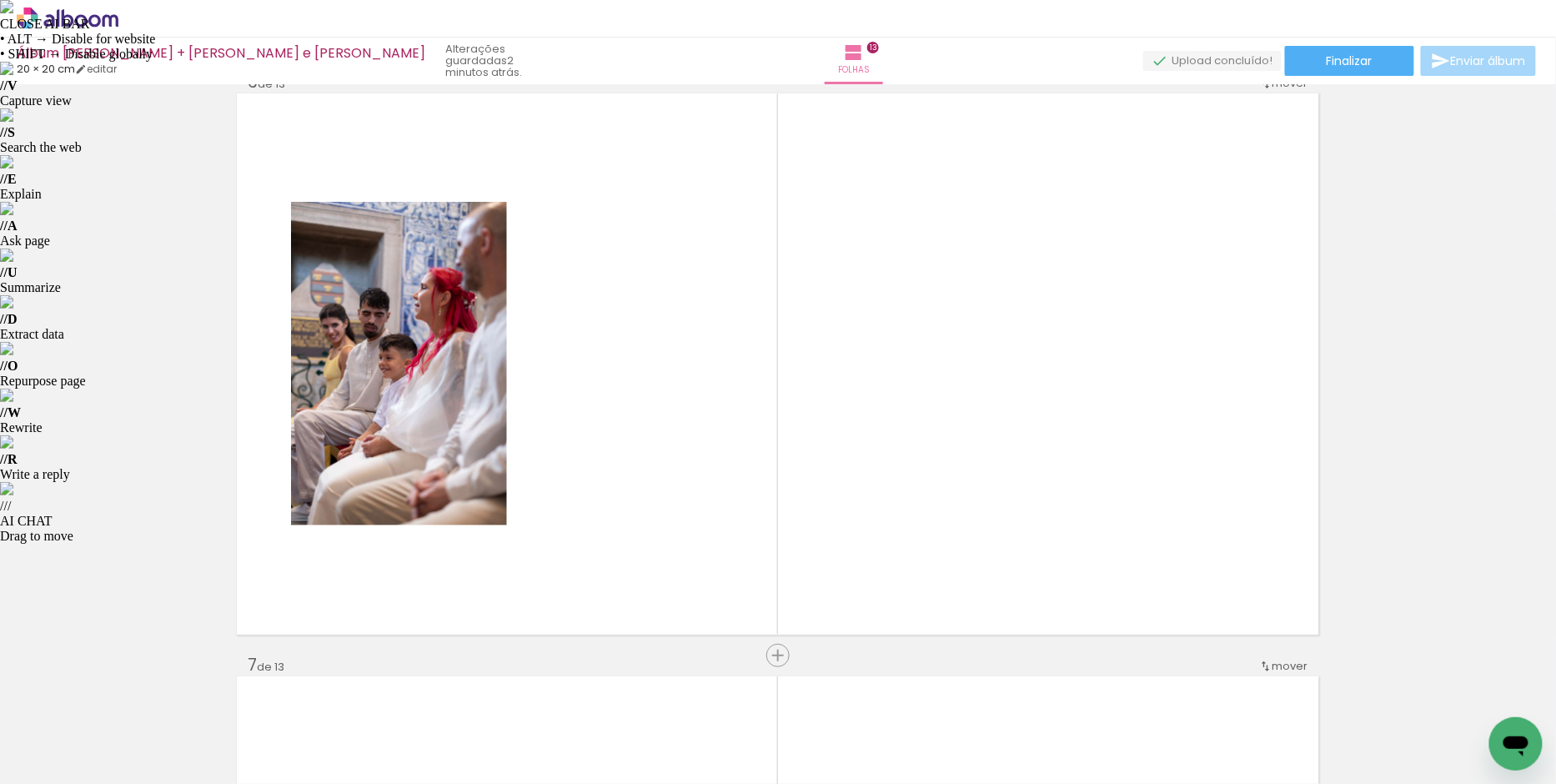
scroll to position [0, 1758]
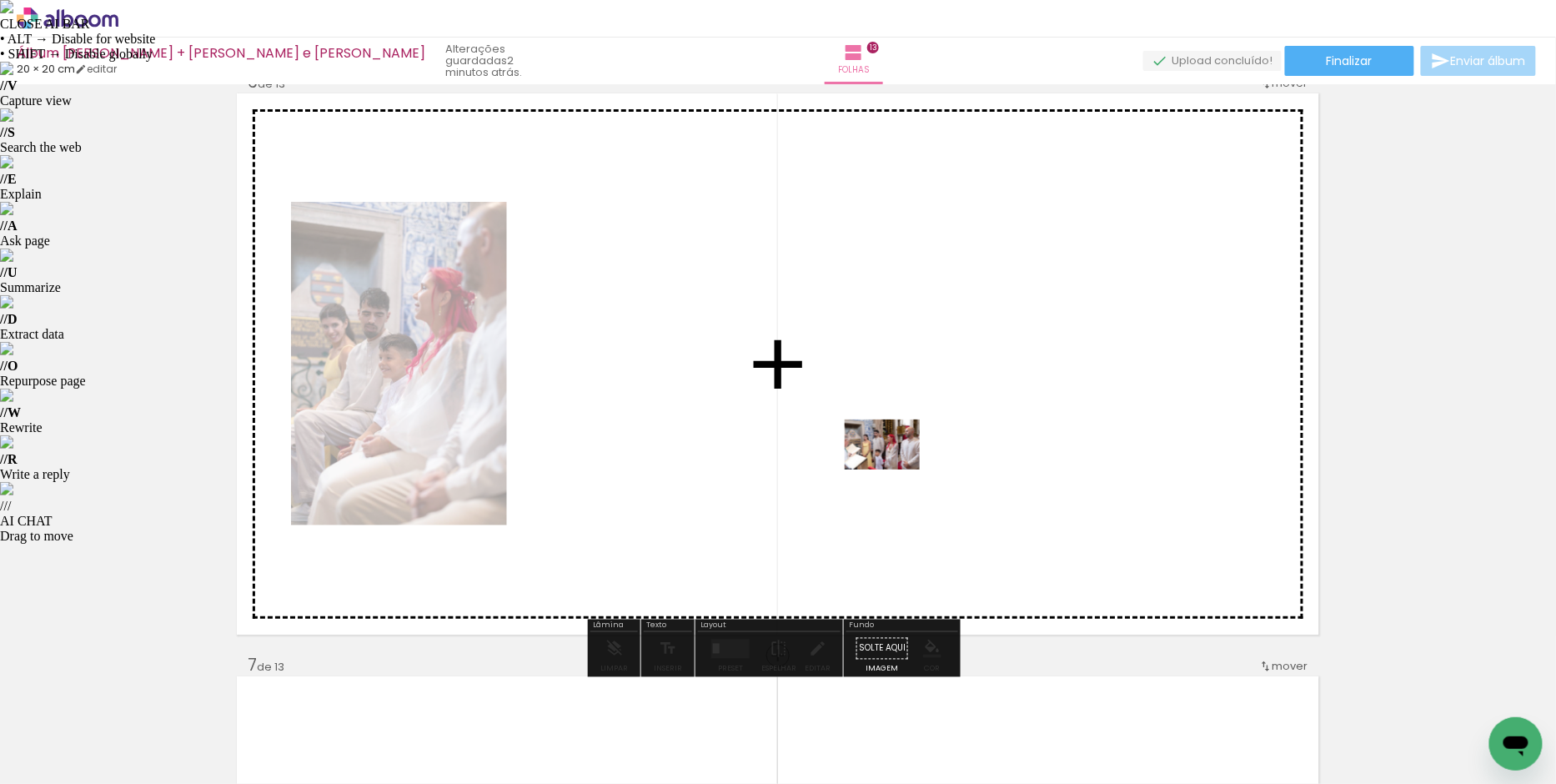
drag, startPoint x: 950, startPoint y: 733, endPoint x: 893, endPoint y: 465, distance: 274.0
click at [893, 465] on quentale-workspace at bounding box center [778, 392] width 1556 height 784
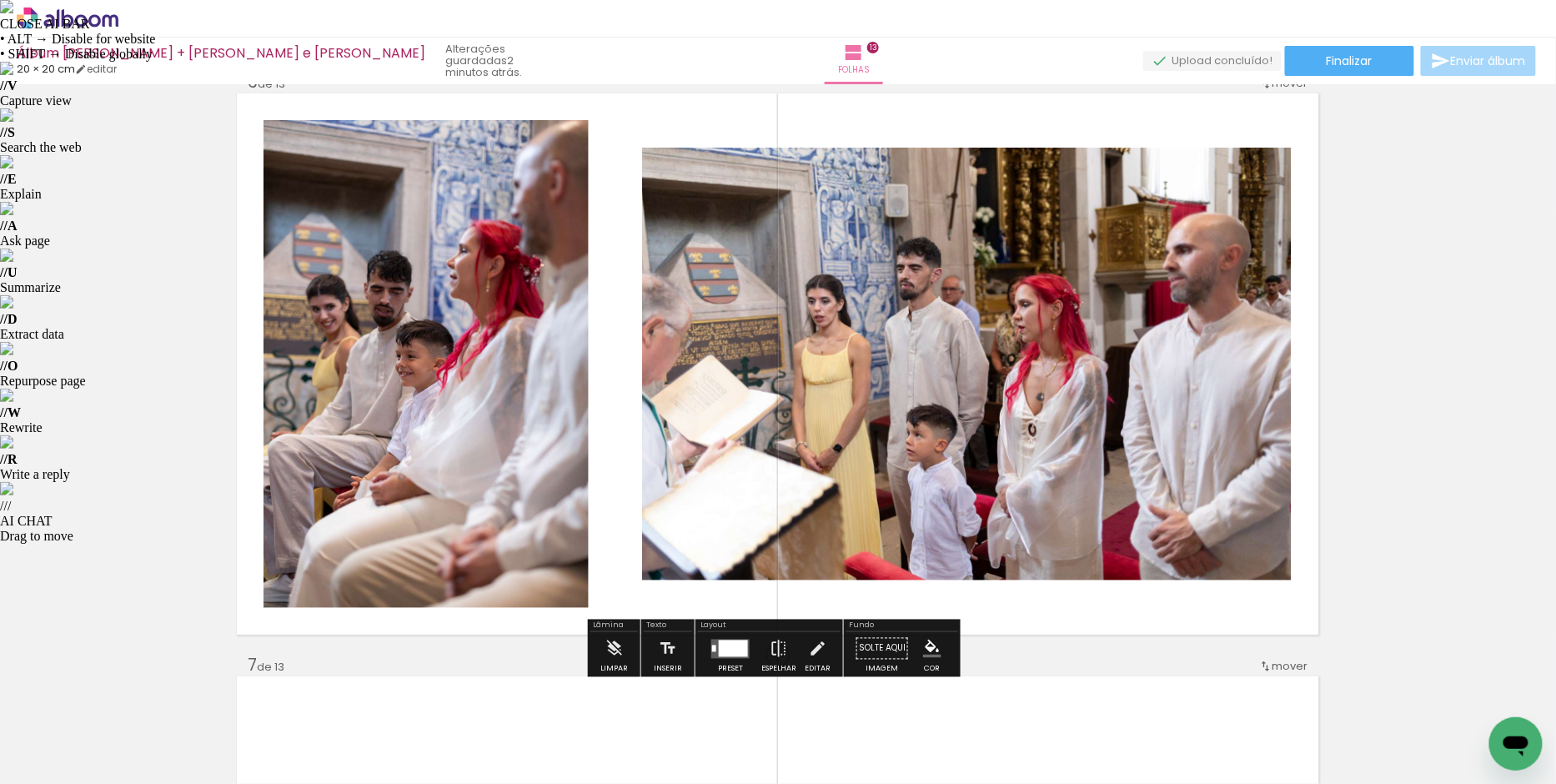
click at [721, 648] on div at bounding box center [733, 647] width 29 height 17
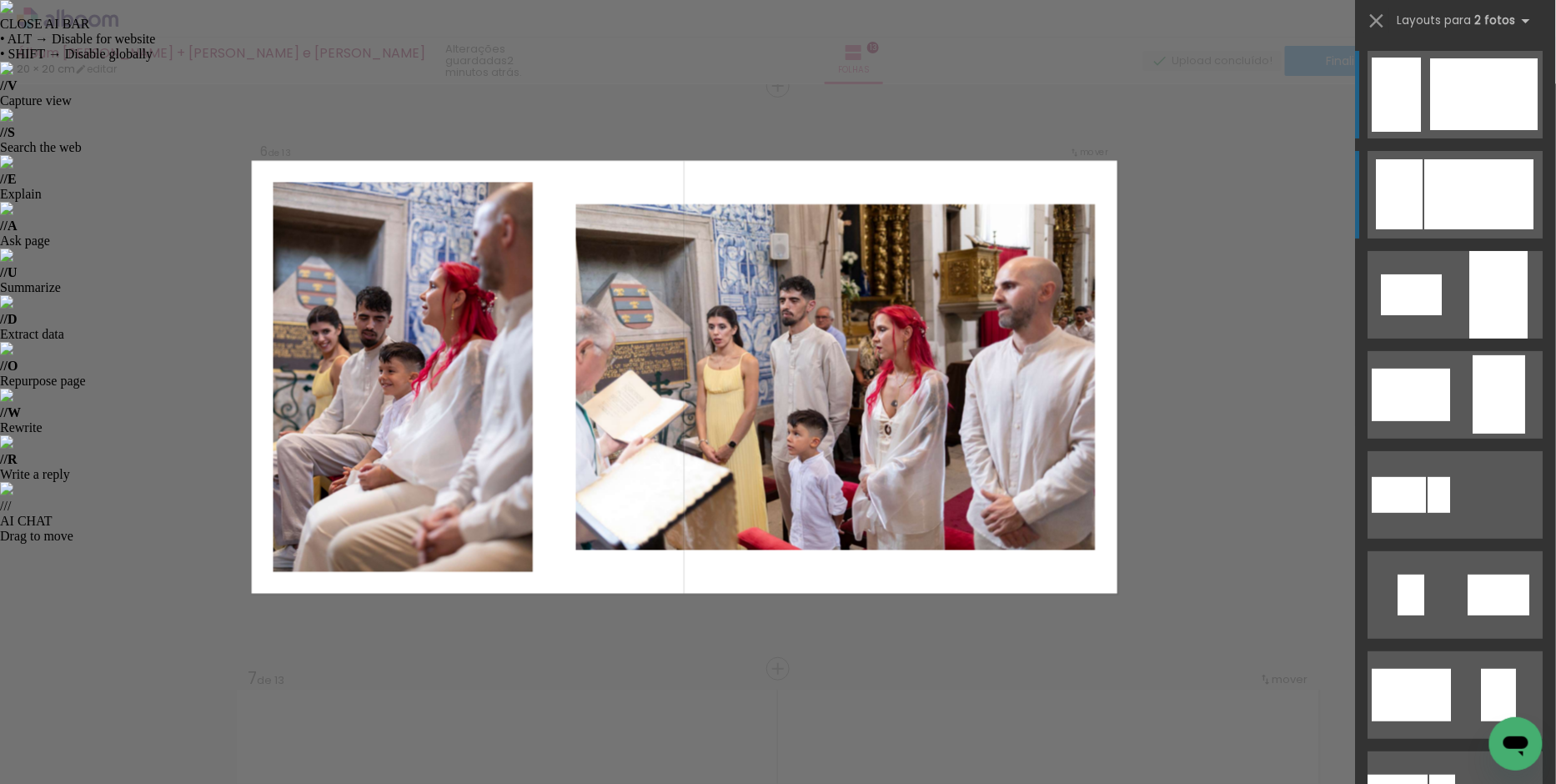
scroll to position [2935, 0]
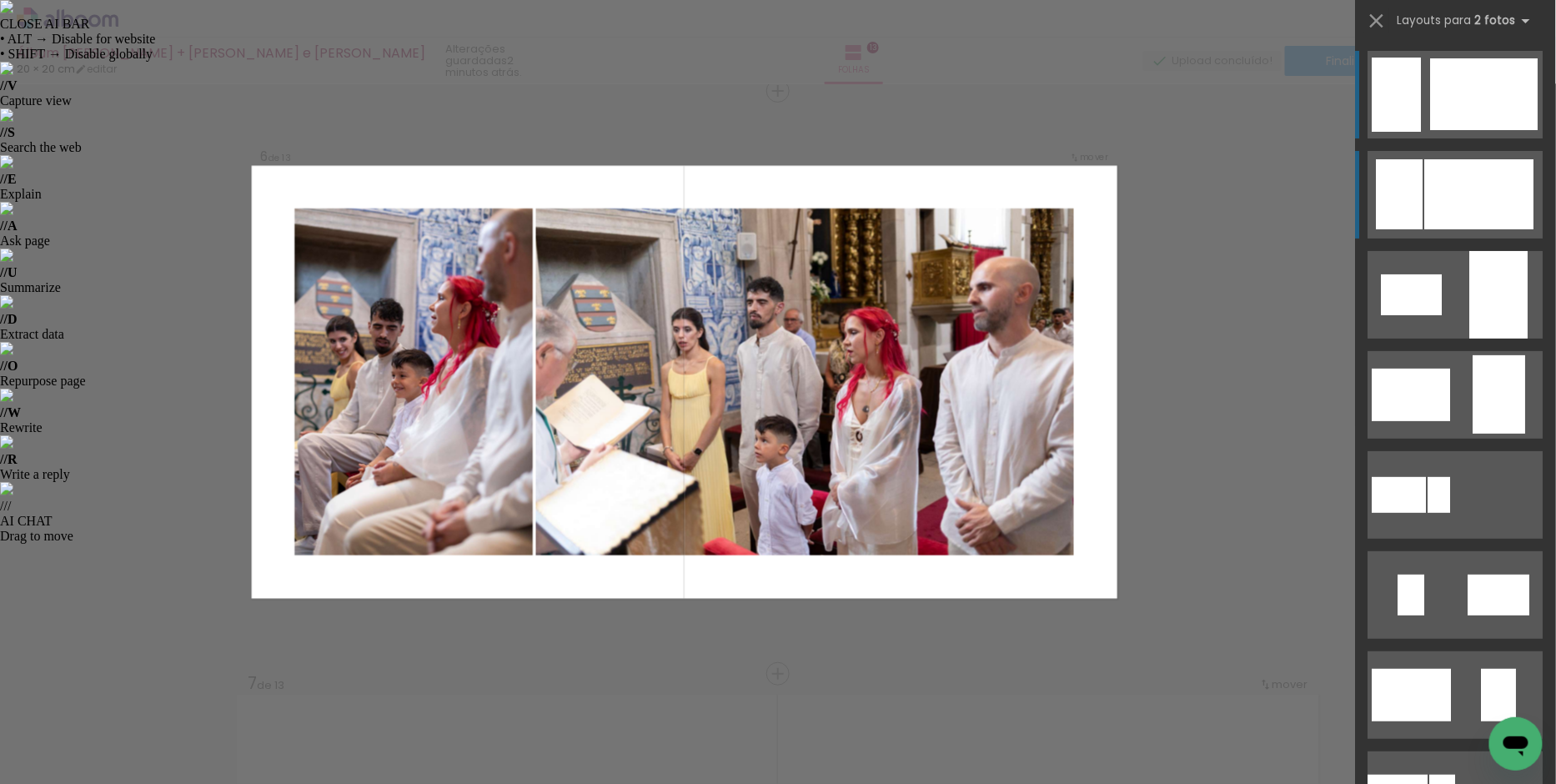
click at [1432, 179] on div at bounding box center [1479, 194] width 109 height 70
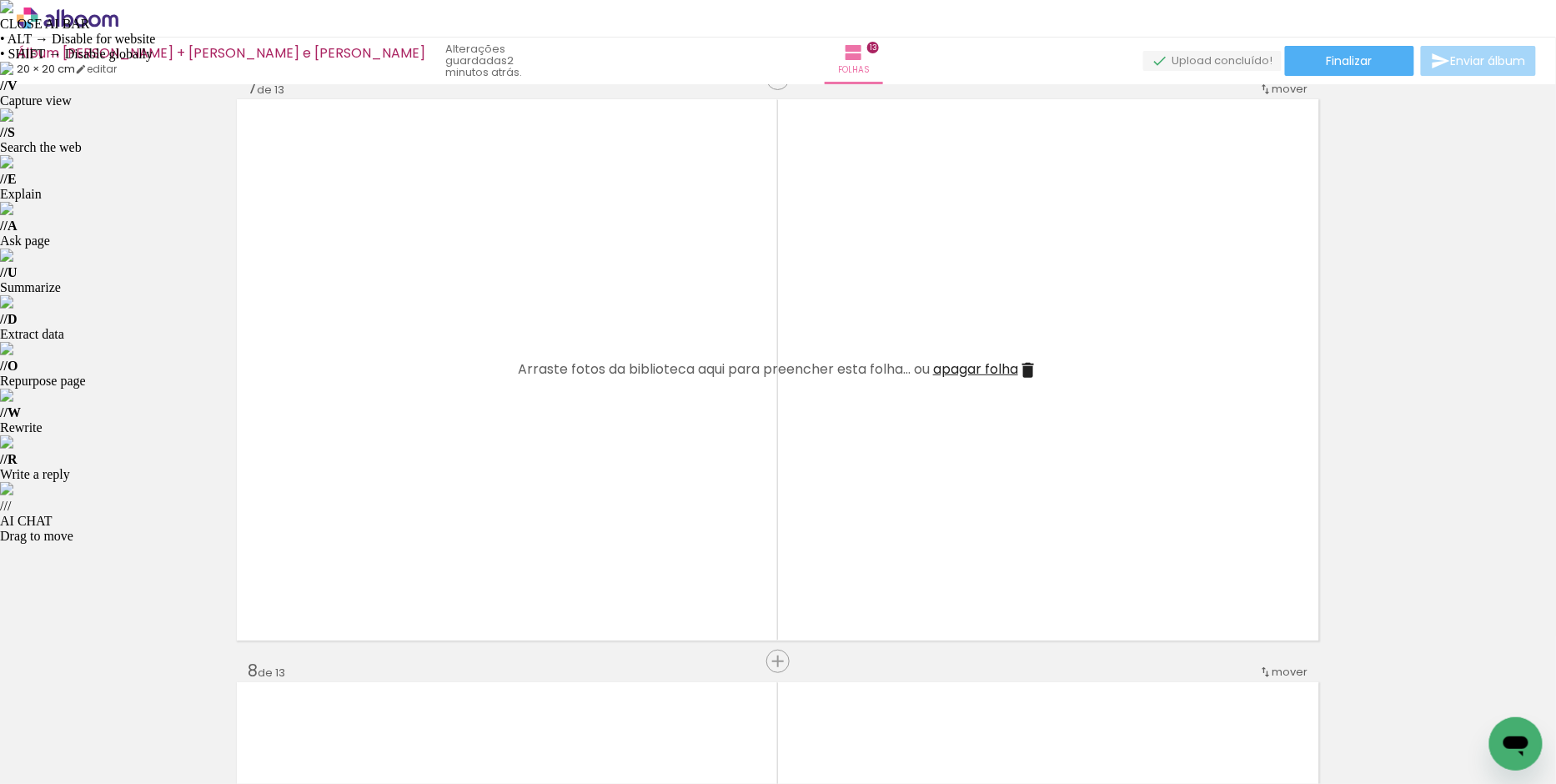
scroll to position [3524, 0]
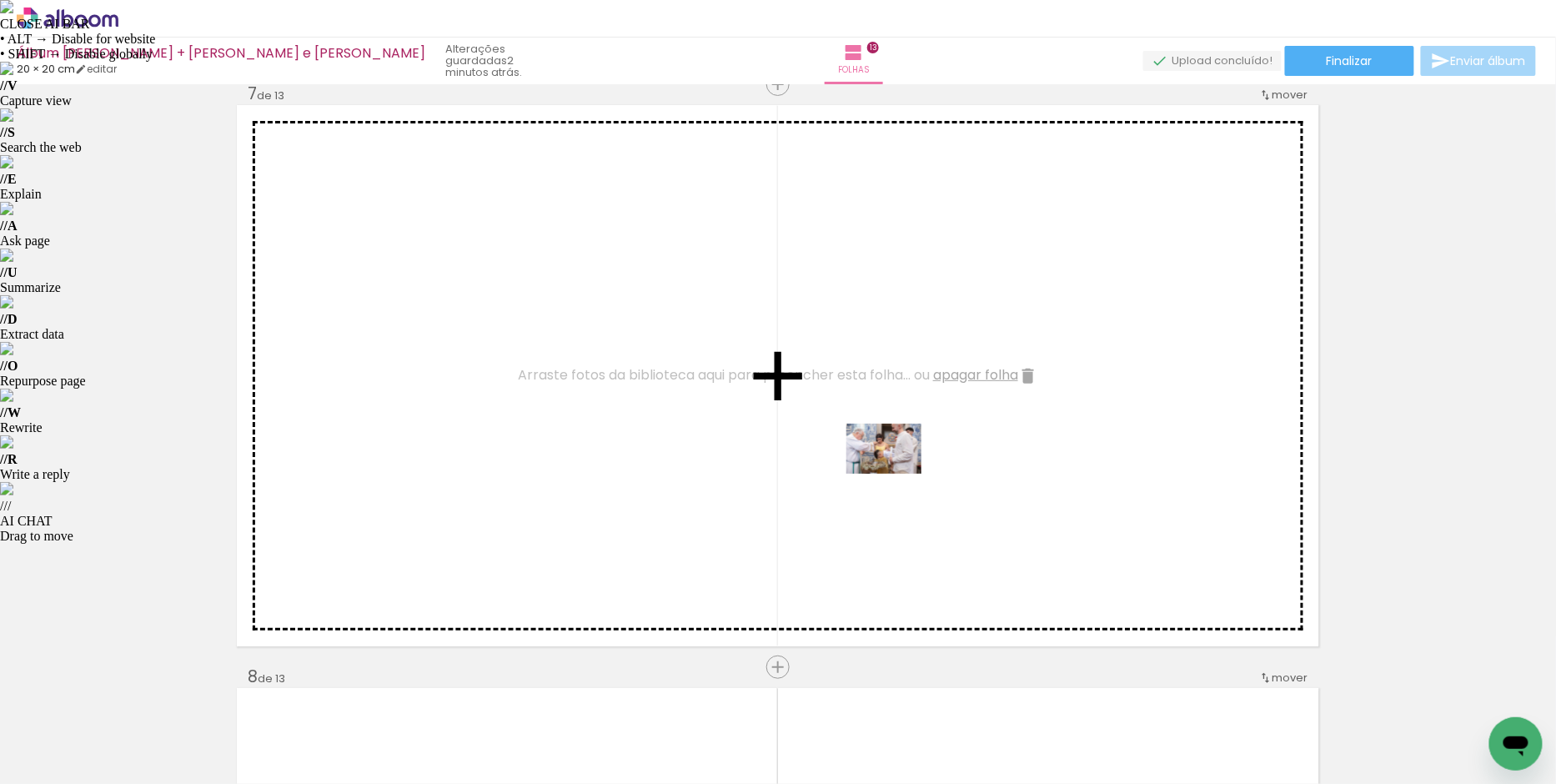
drag, startPoint x: 1121, startPoint y: 735, endPoint x: 896, endPoint y: 474, distance: 344.6
click at [896, 474] on quentale-workspace at bounding box center [778, 392] width 1556 height 784
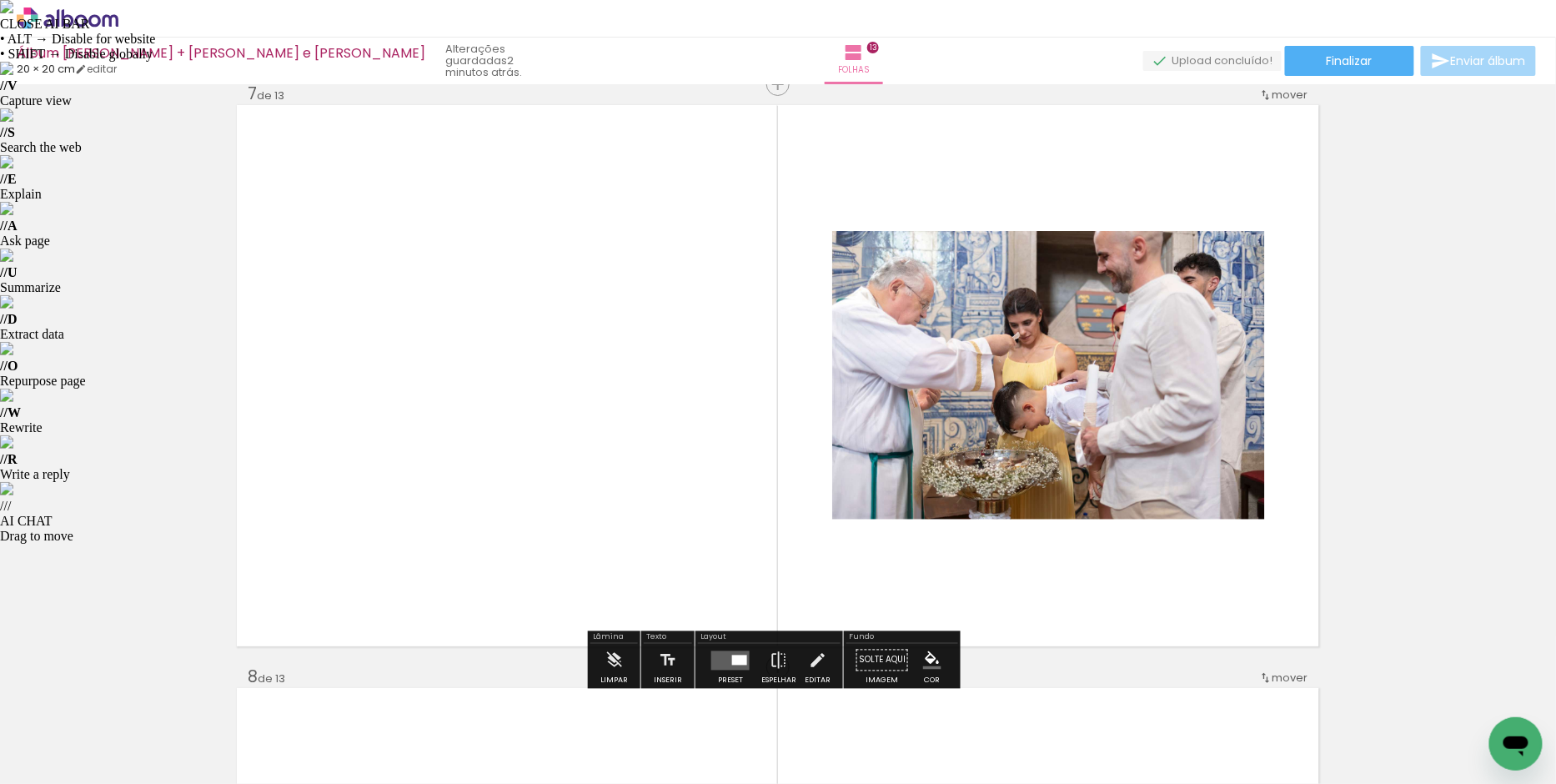
click at [1220, 727] on div at bounding box center [1211, 727] width 55 height 83
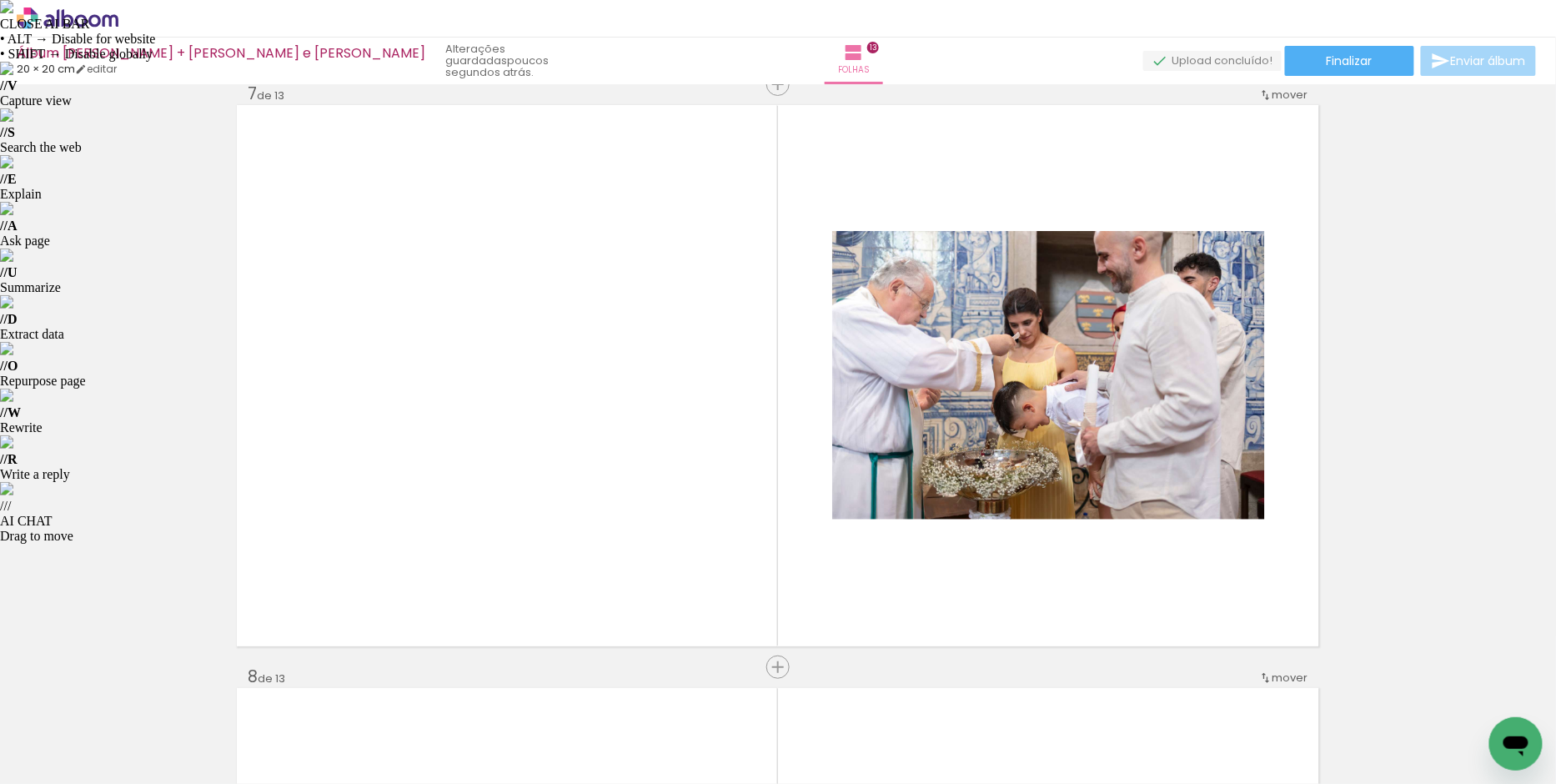
scroll to position [0, 576]
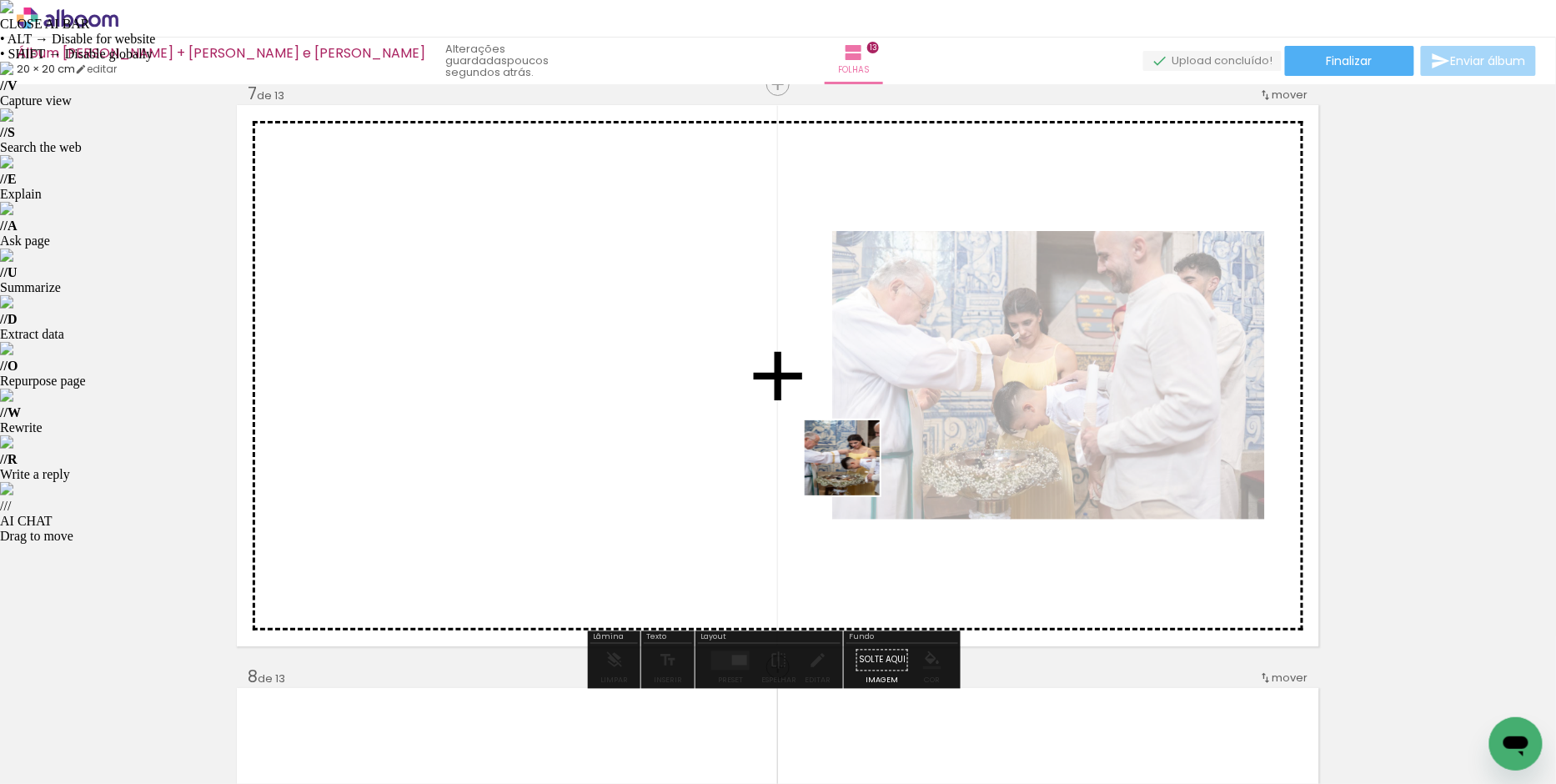
drag, startPoint x: 817, startPoint y: 734, endPoint x: 884, endPoint y: 293, distance: 446.1
click at [884, 293] on quentale-workspace at bounding box center [778, 392] width 1556 height 784
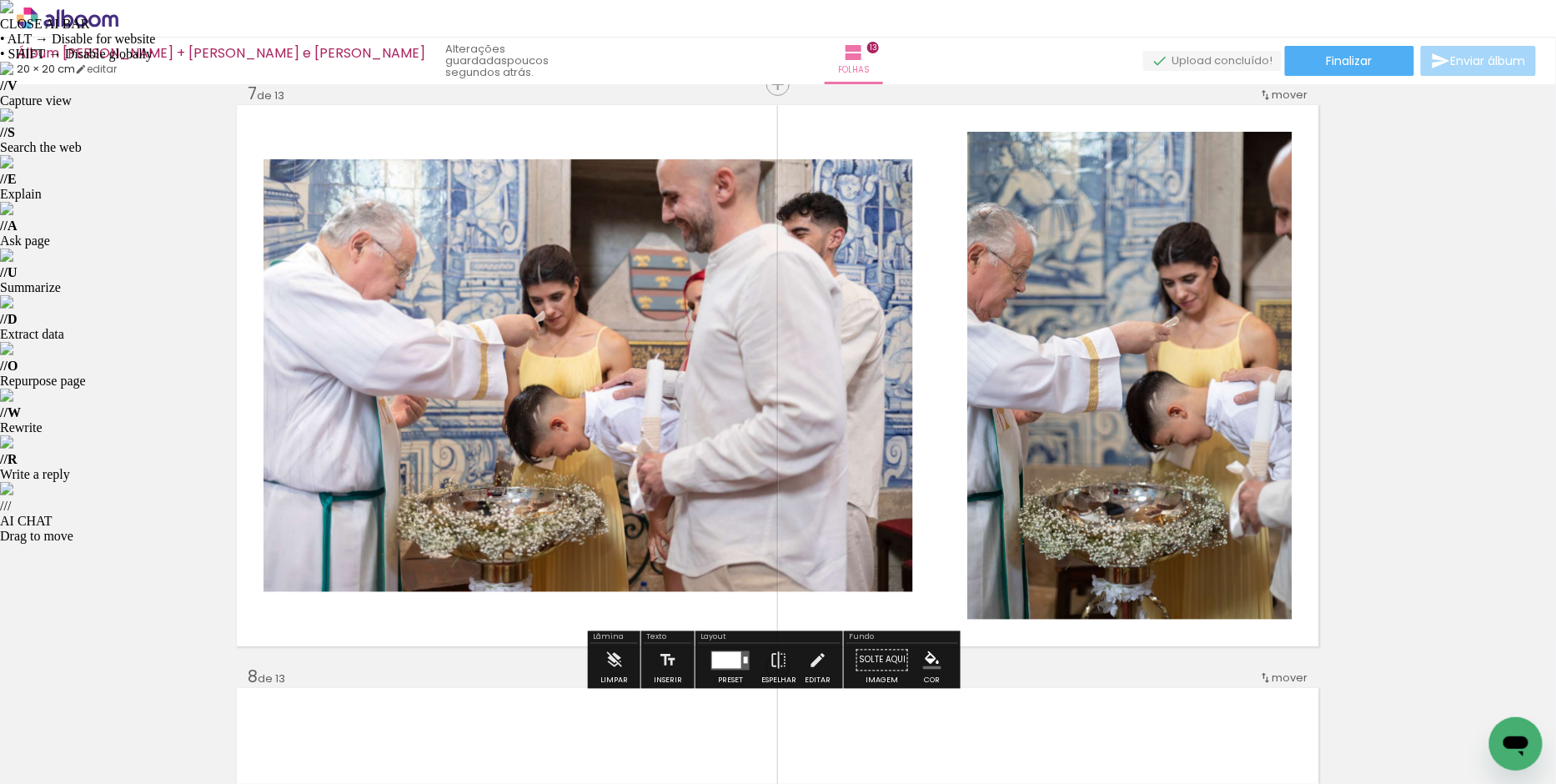
click at [749, 671] on paper-button "Preset" at bounding box center [730, 664] width 53 height 42
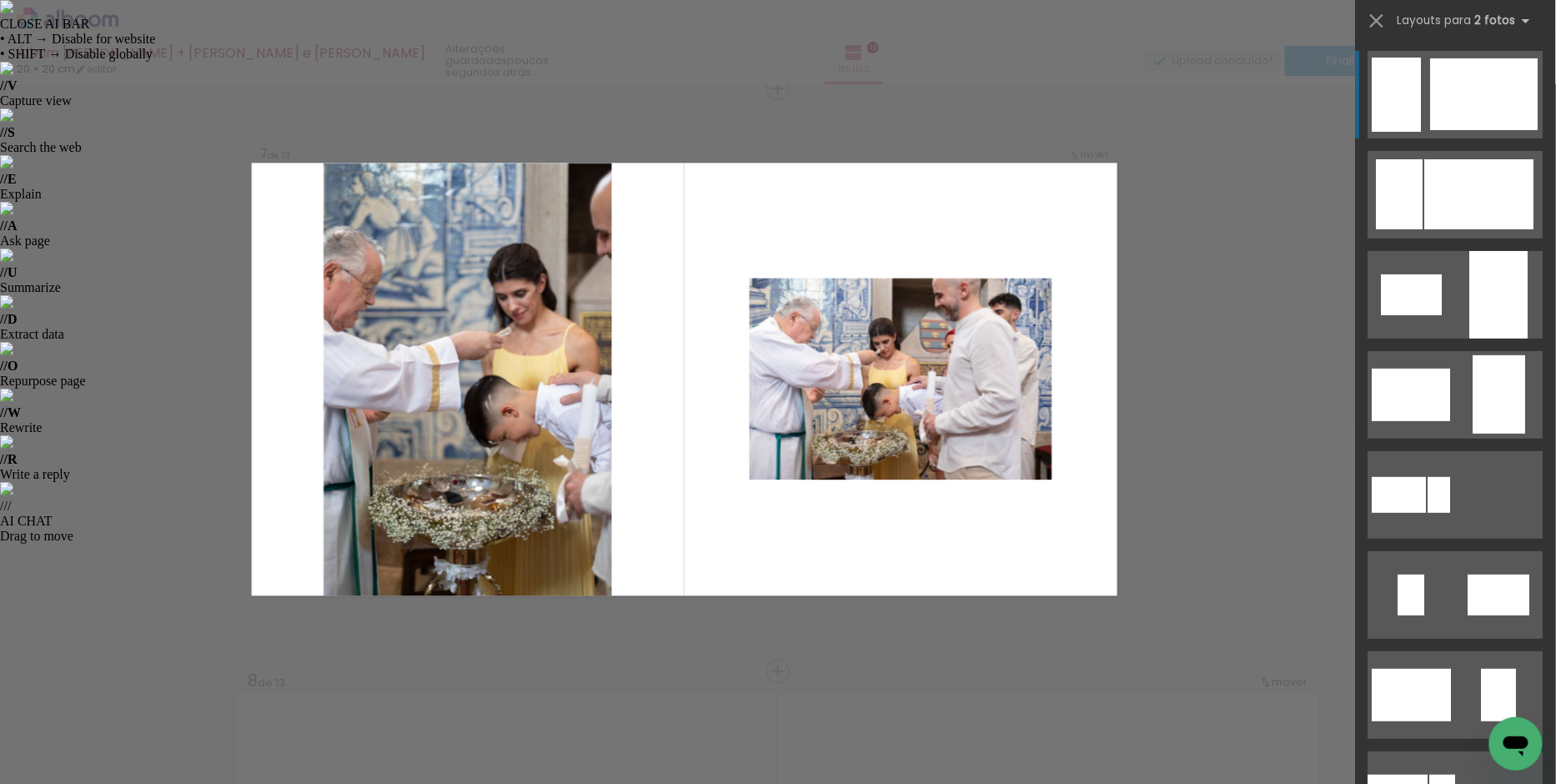
scroll to position [3517, 0]
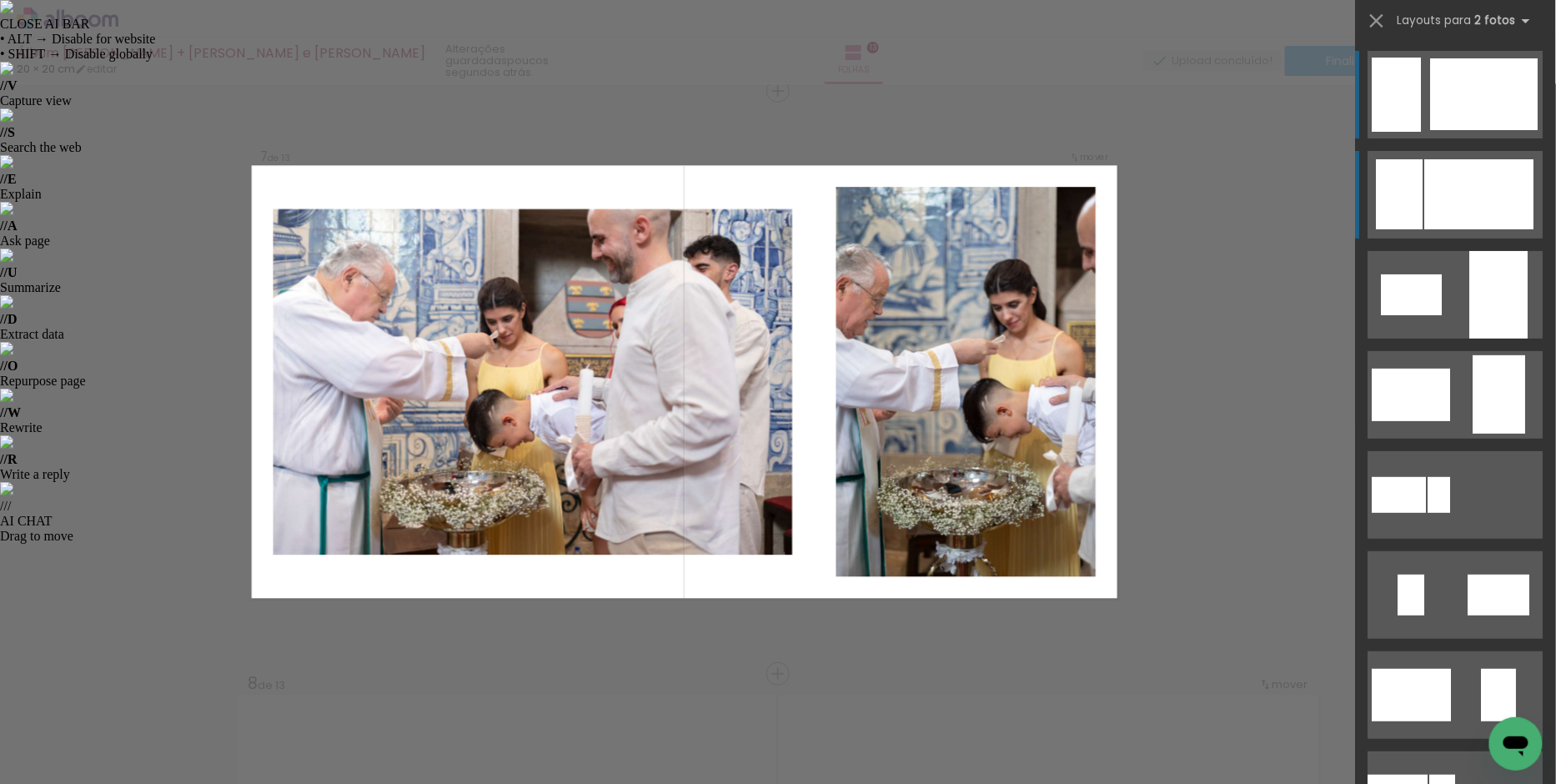
click at [1399, 164] on div at bounding box center [1401, 194] width 47 height 70
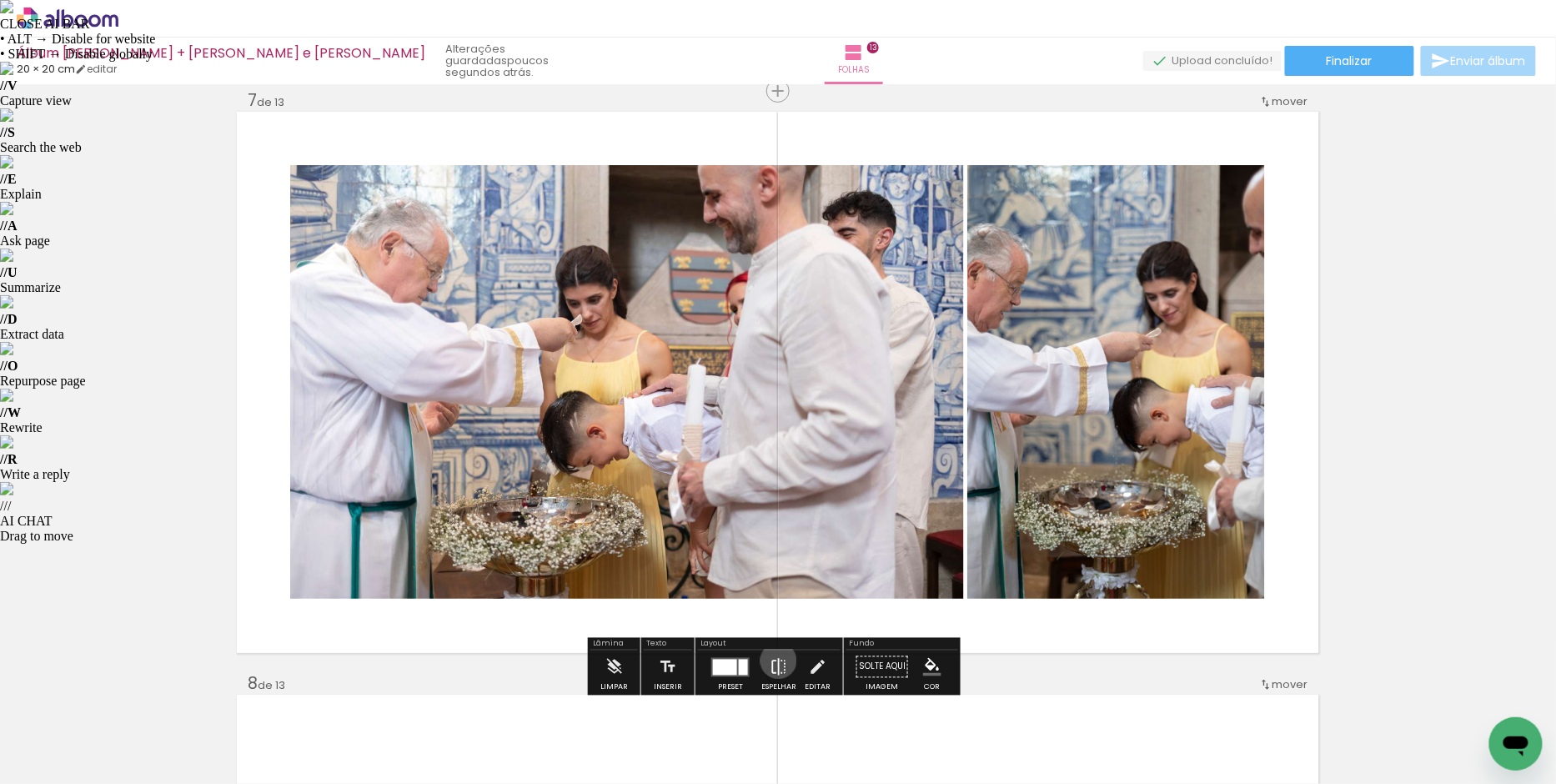
click at [775, 660] on iron-icon at bounding box center [778, 667] width 19 height 33
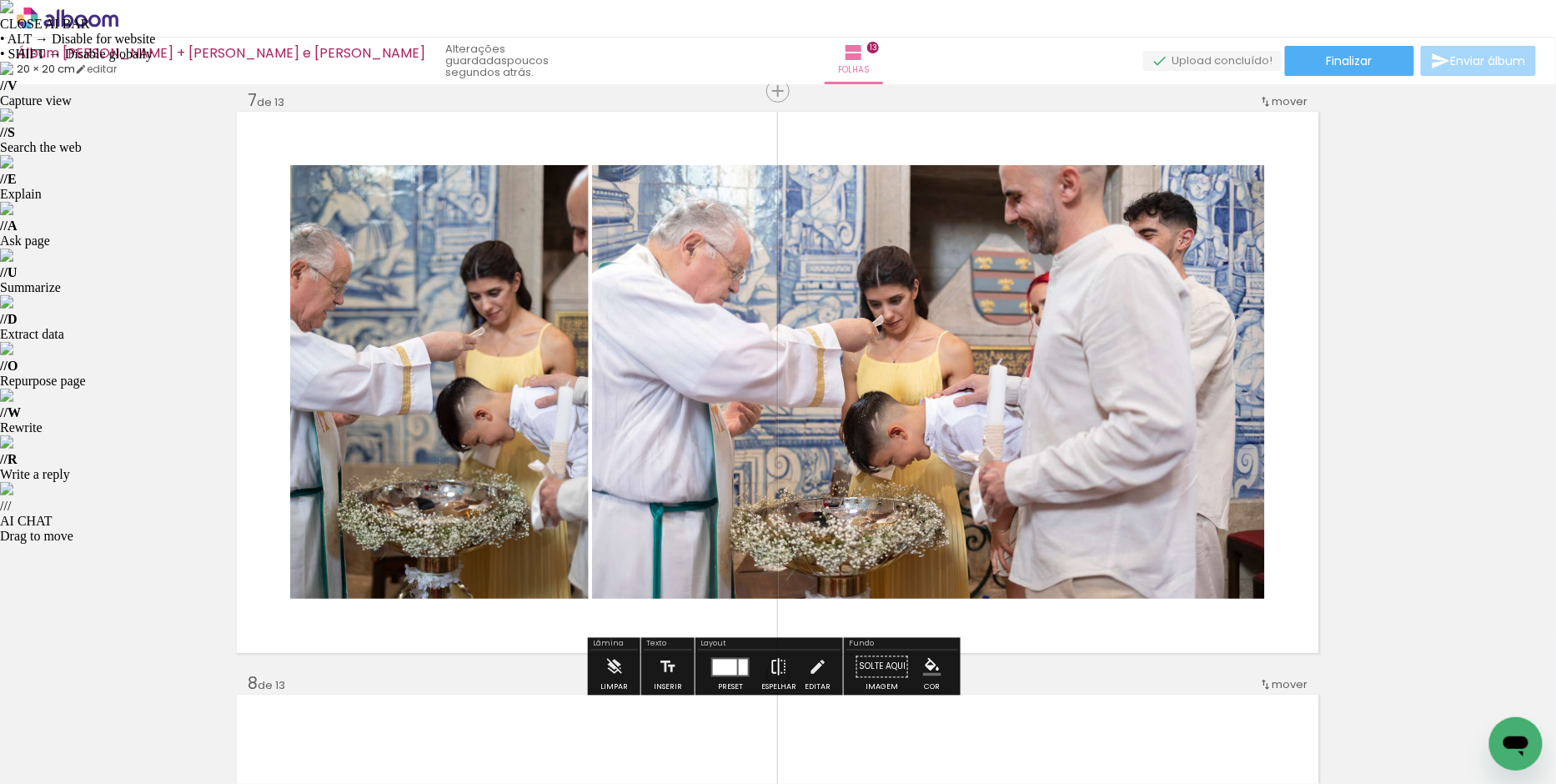
click at [775, 660] on iron-icon at bounding box center [778, 667] width 19 height 33
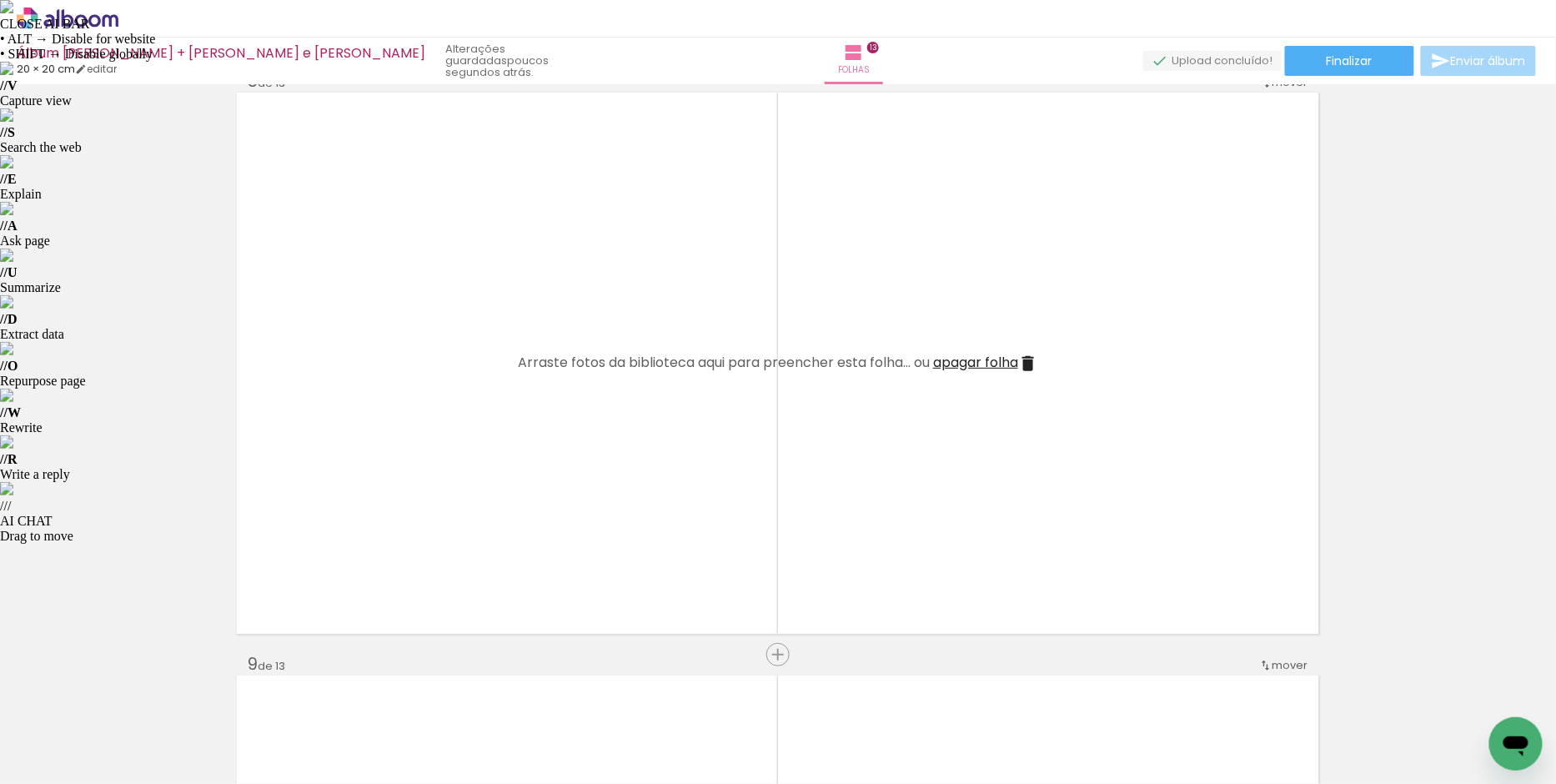
scroll to position [0, 1054]
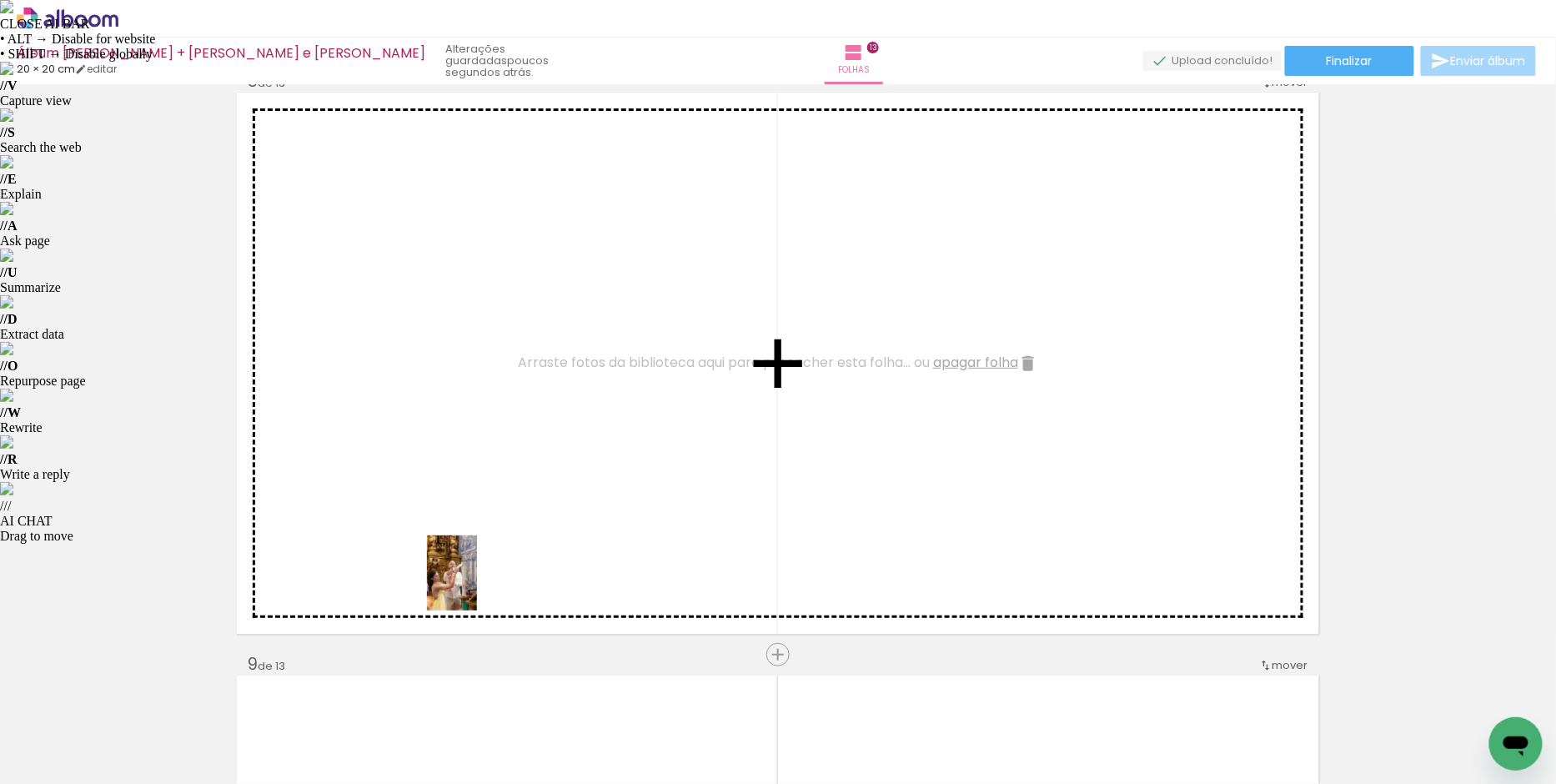
drag, startPoint x: 428, startPoint y: 731, endPoint x: 477, endPoint y: 586, distance: 153.1
click at [477, 586] on quentale-workspace at bounding box center [778, 392] width 1556 height 784
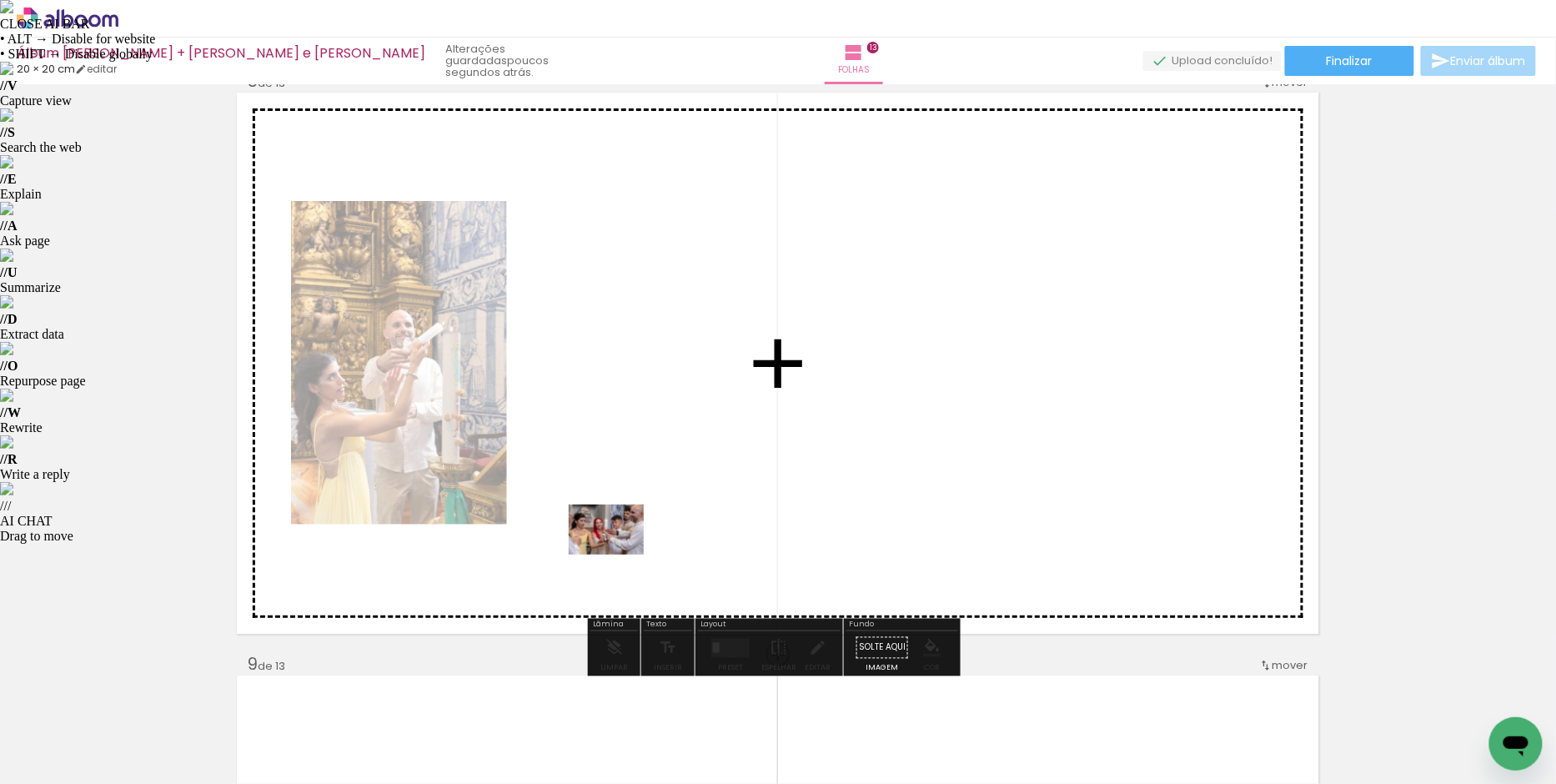
drag, startPoint x: 526, startPoint y: 738, endPoint x: 619, endPoint y: 554, distance: 206.2
click at [619, 554] on quentale-workspace at bounding box center [778, 392] width 1556 height 784
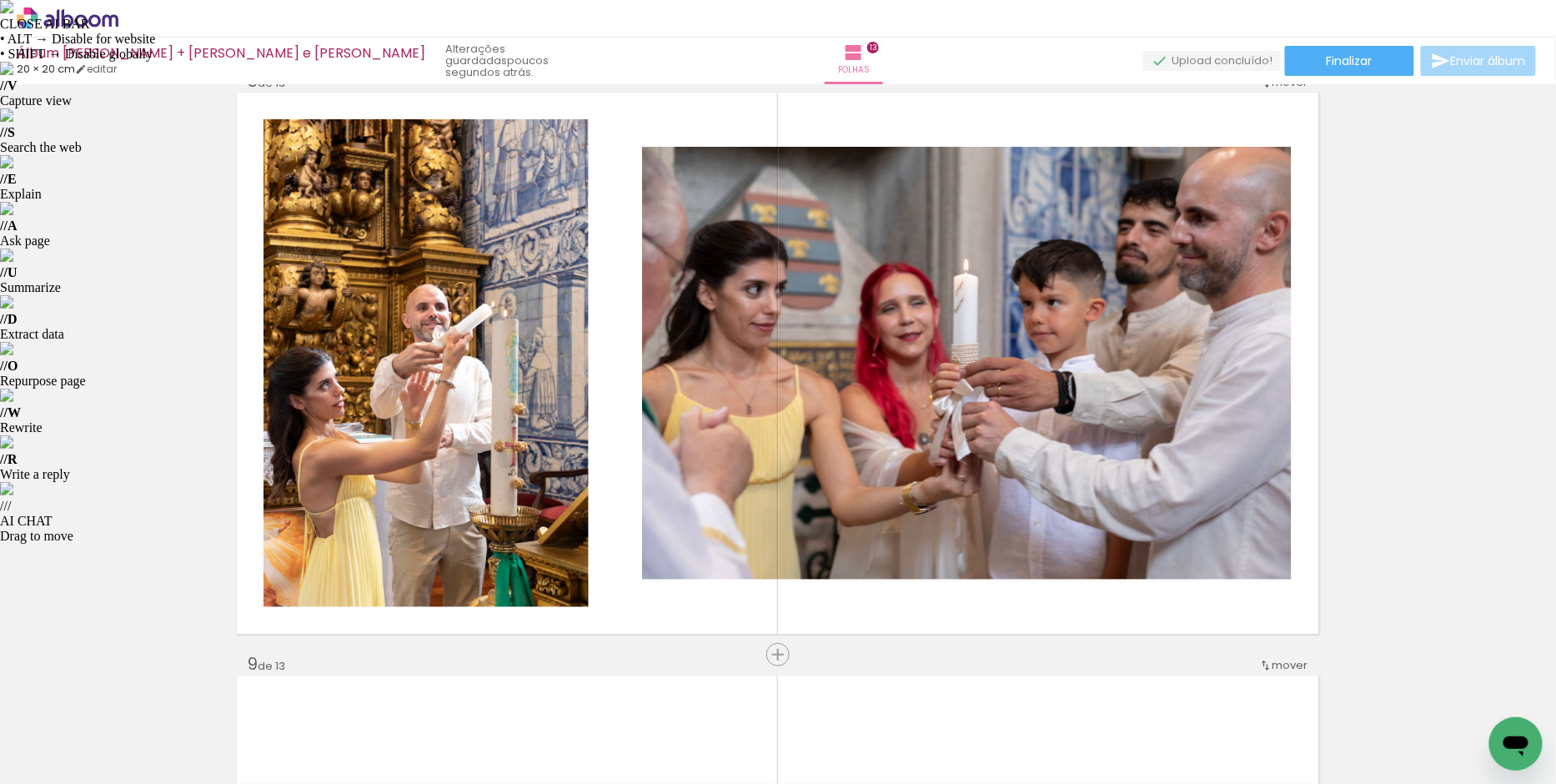
scroll to position [0, 2382]
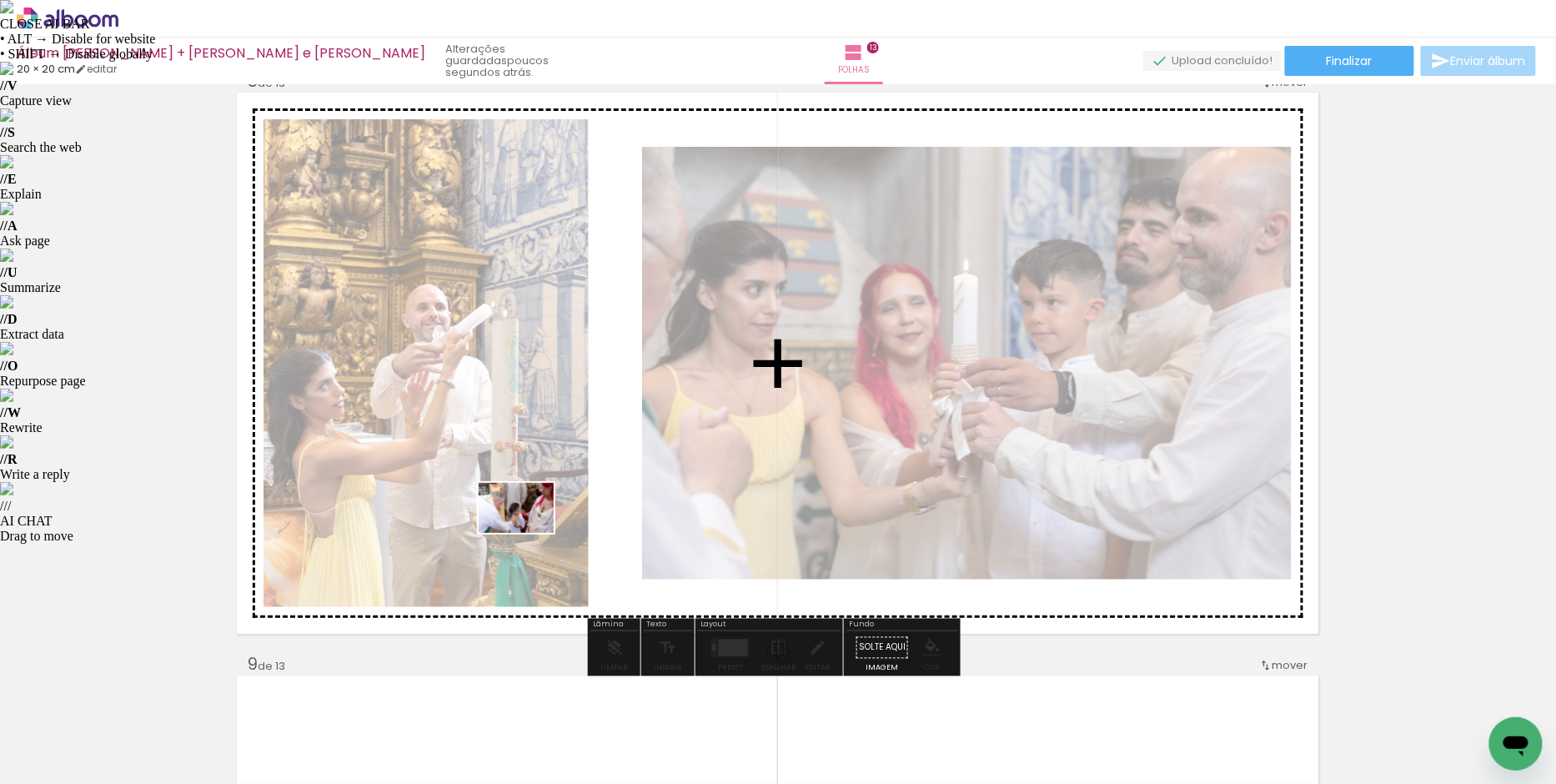
drag, startPoint x: 413, startPoint y: 735, endPoint x: 529, endPoint y: 532, distance: 233.8
click at [529, 532] on quentale-workspace at bounding box center [778, 392] width 1556 height 784
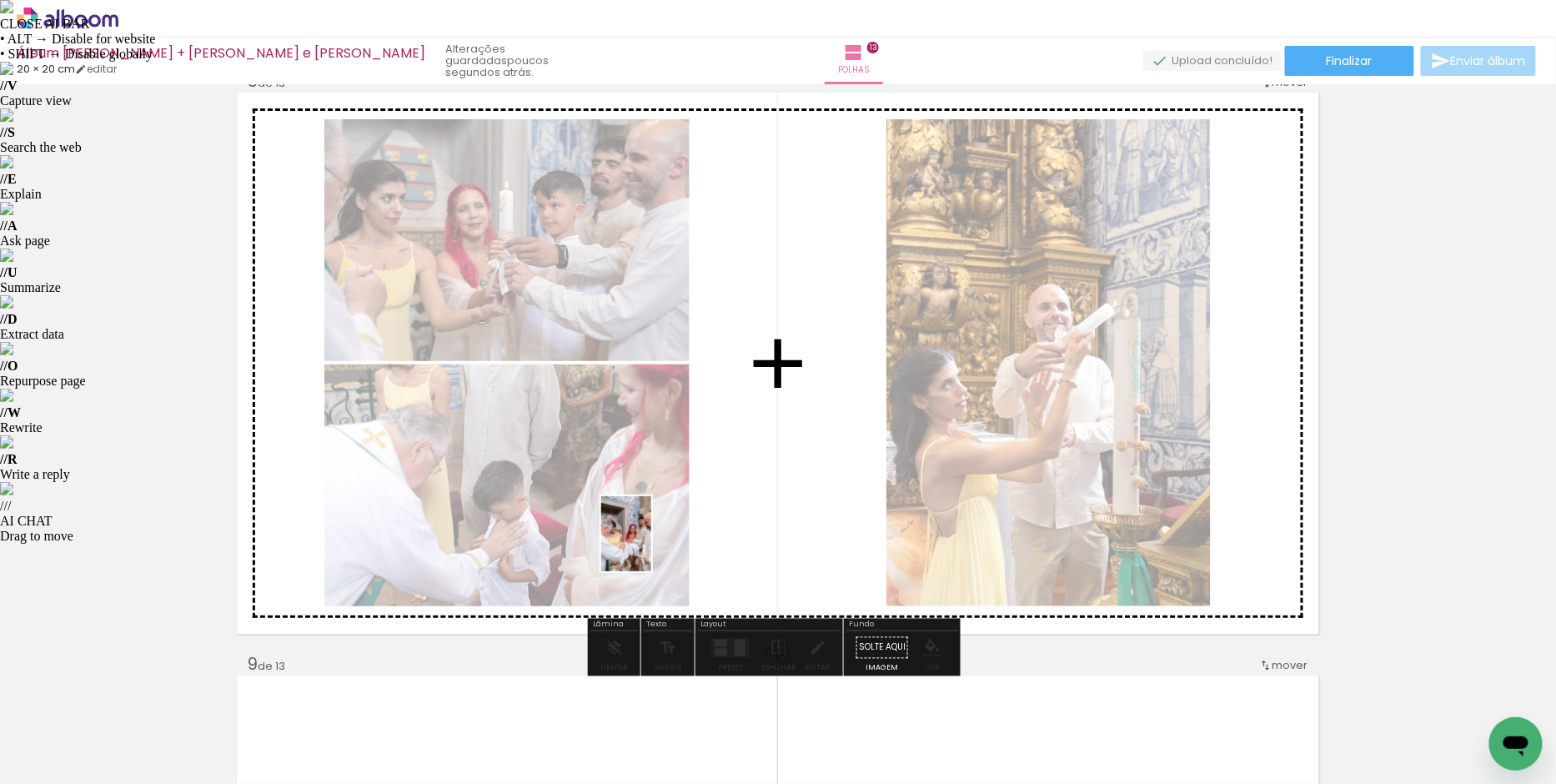
drag, startPoint x: 597, startPoint y: 738, endPoint x: 713, endPoint y: 718, distance: 117.7
click at [653, 540] on quentale-workspace at bounding box center [778, 392] width 1556 height 784
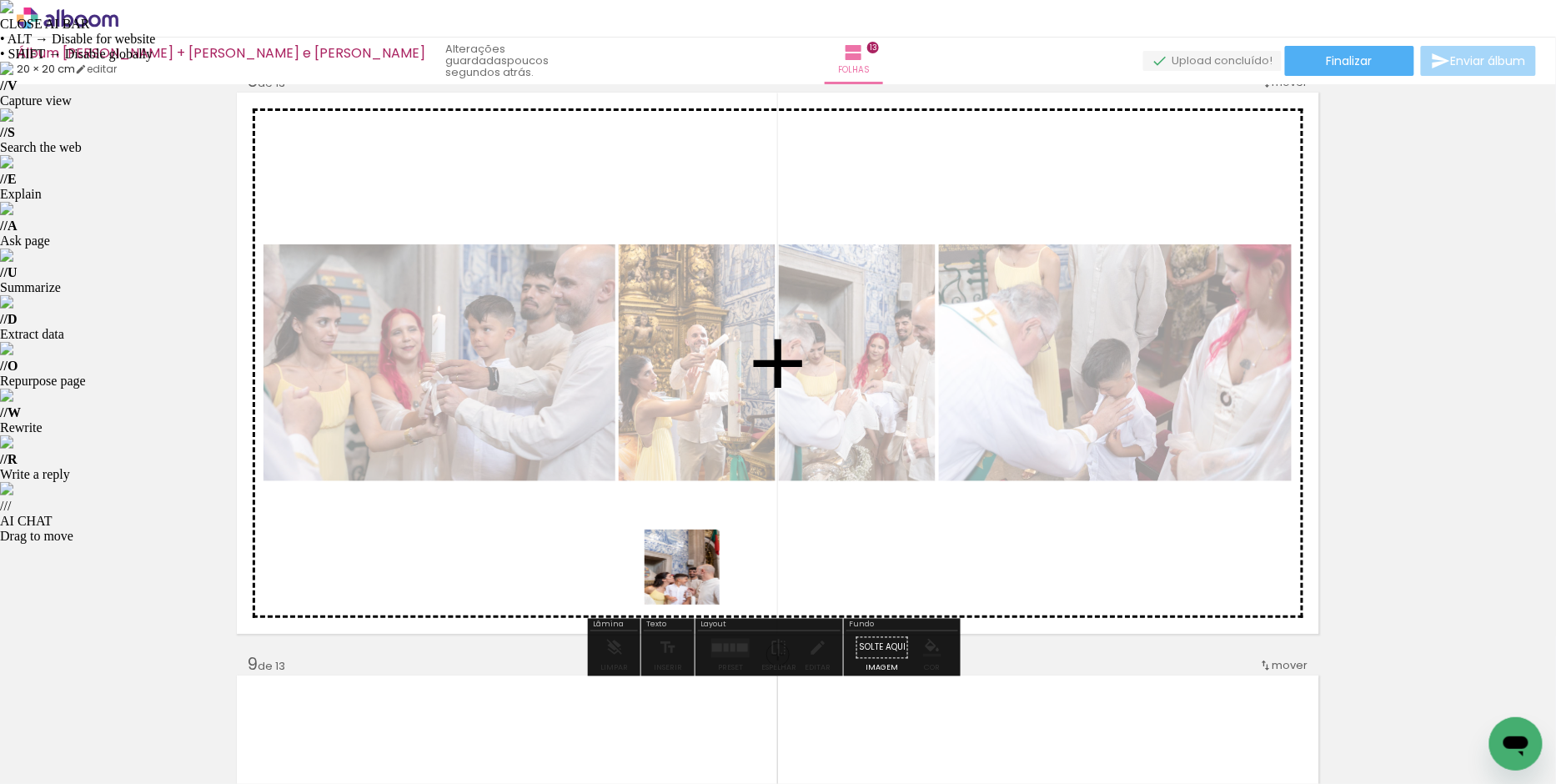
drag, startPoint x: 697, startPoint y: 740, endPoint x: 800, endPoint y: 702, distance: 109.8
click at [704, 505] on quentale-workspace at bounding box center [778, 392] width 1556 height 784
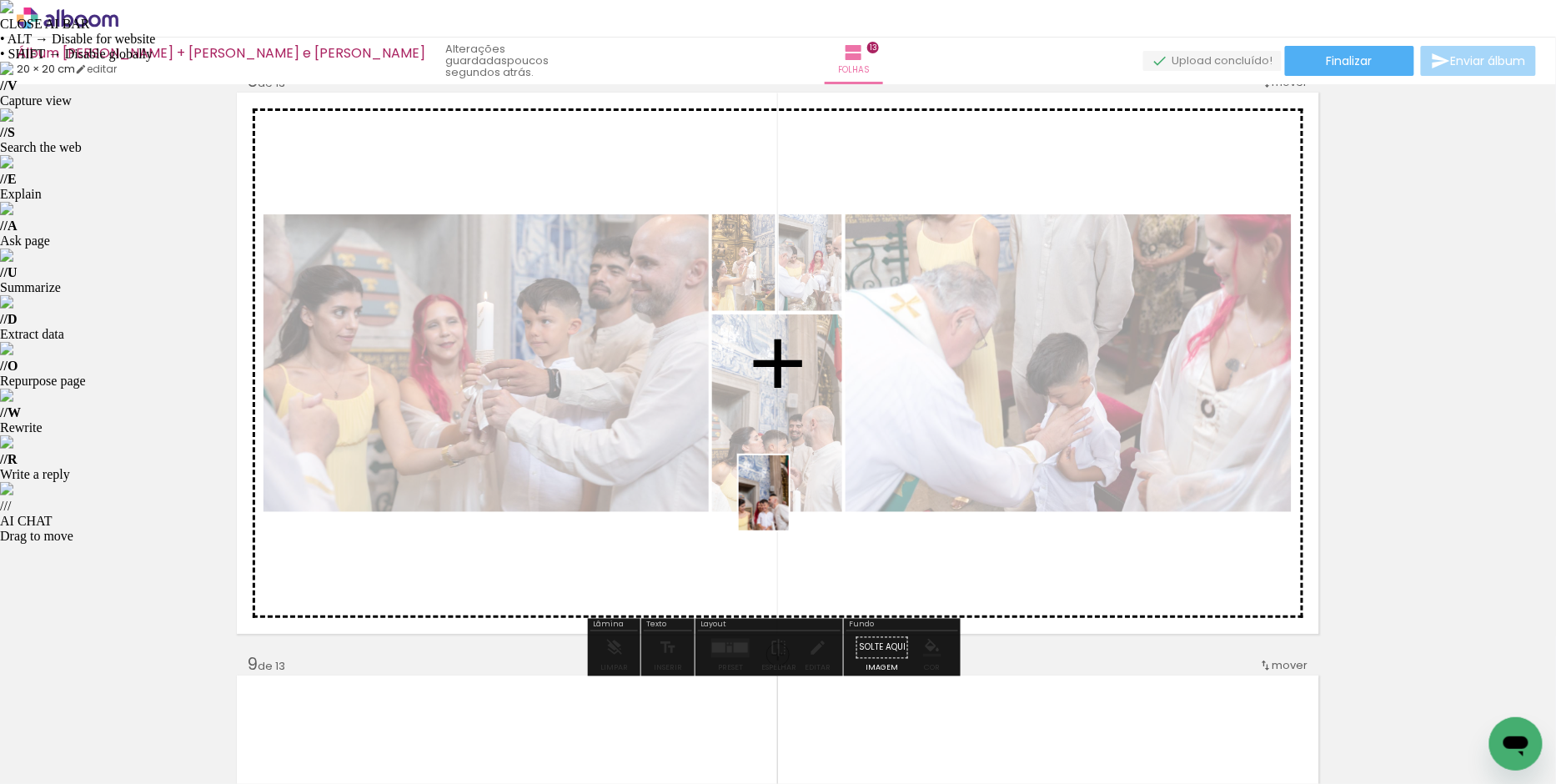
drag, startPoint x: 790, startPoint y: 709, endPoint x: 789, endPoint y: 505, distance: 204.0
click at [789, 505] on quentale-workspace at bounding box center [778, 392] width 1556 height 784
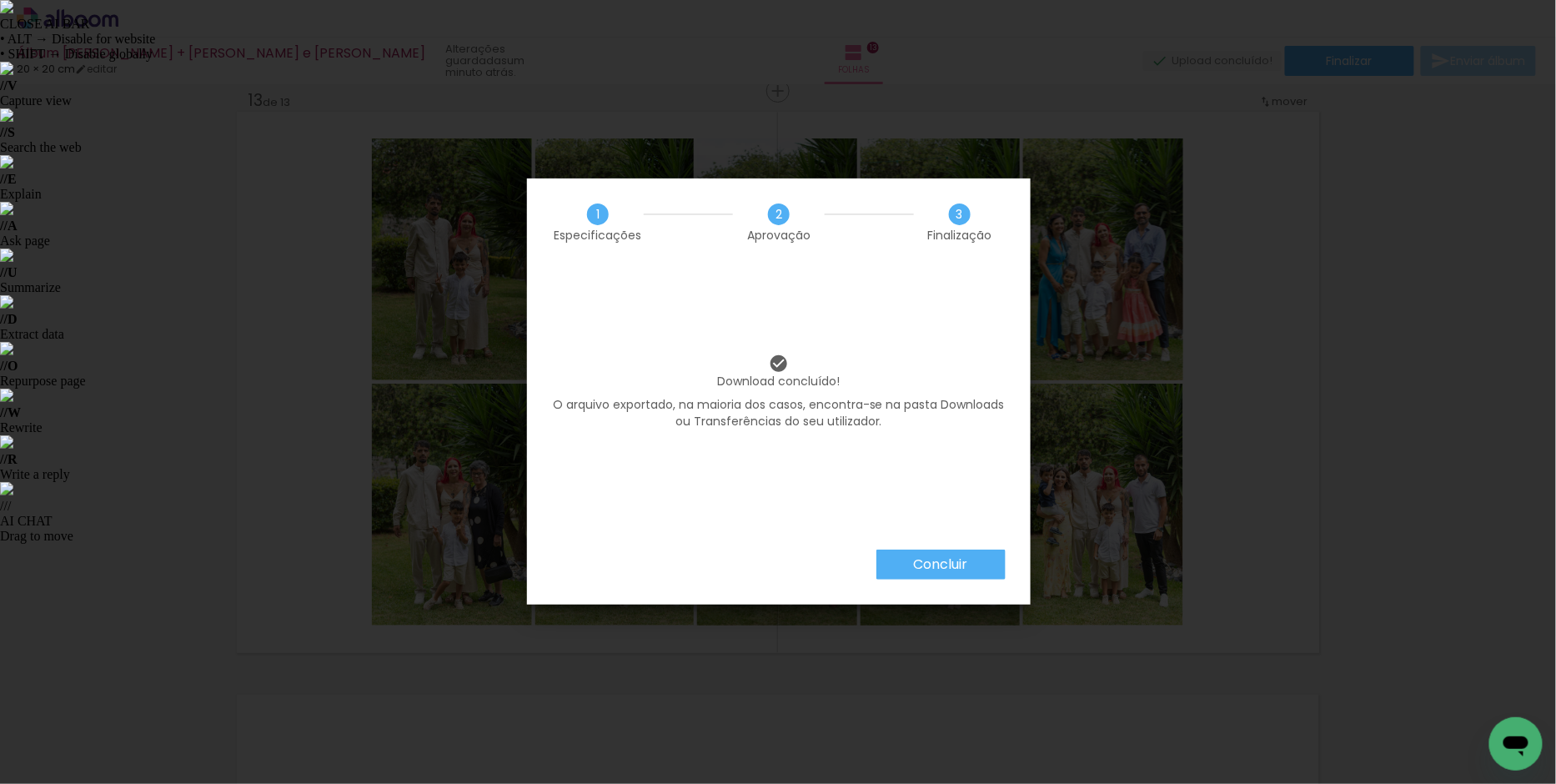
scroll to position [0, 3162]
click at [0, 0] on slot "Concluir" at bounding box center [0, 0] width 0 height 0
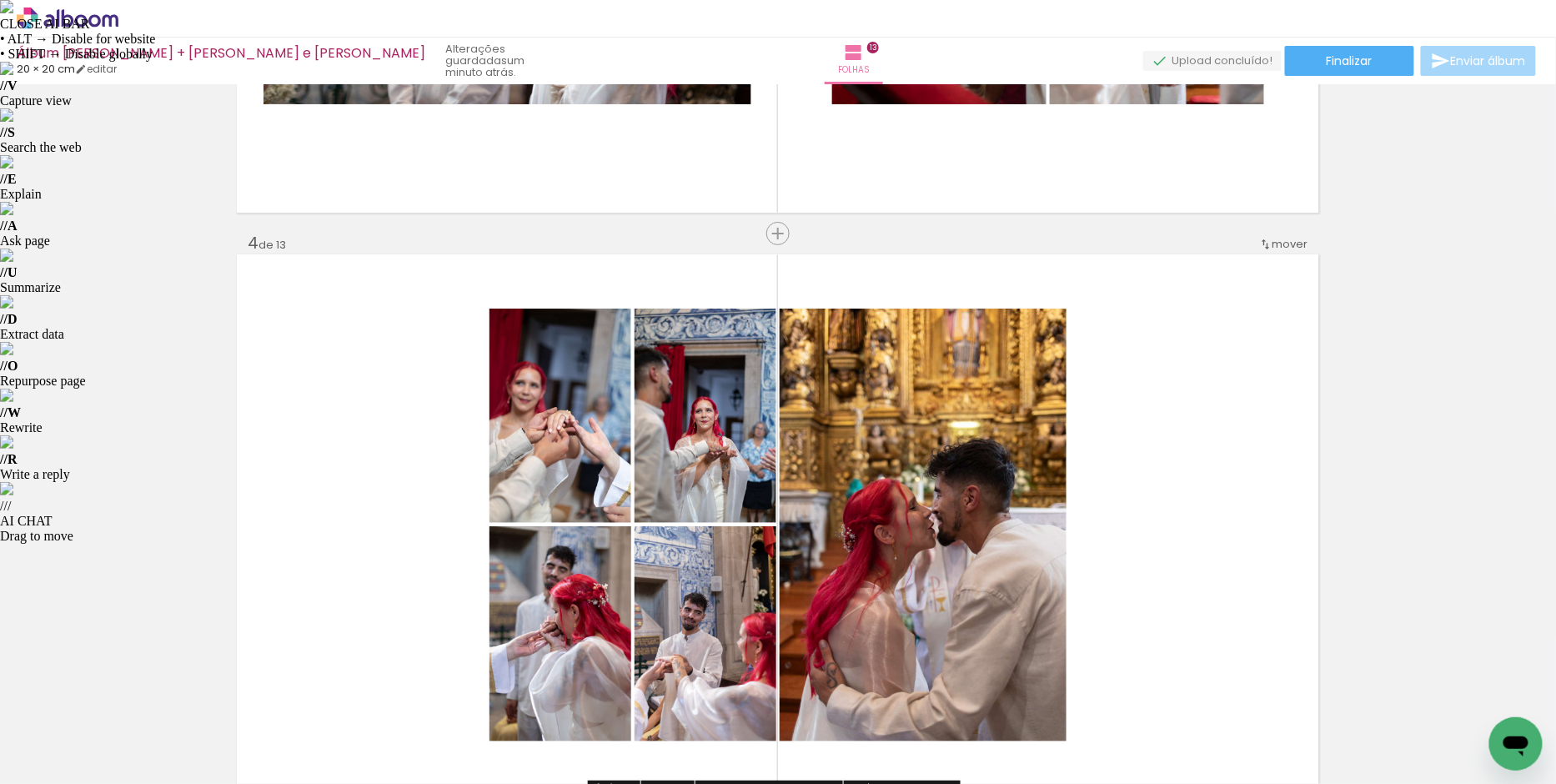
scroll to position [1626, 0]
